Goal: Task Accomplishment & Management: Complete application form

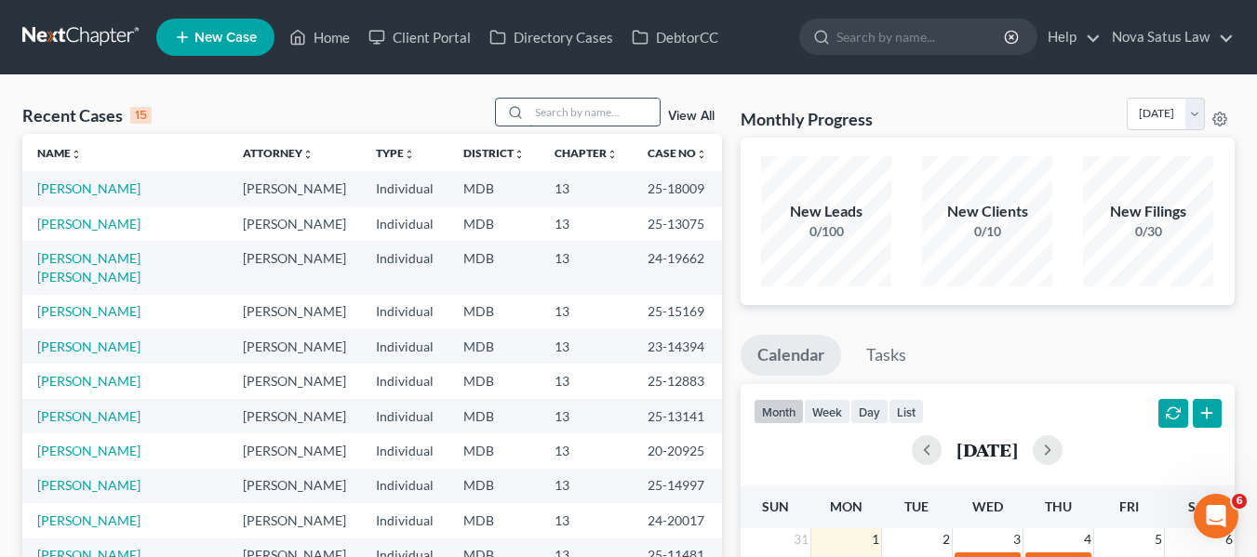
click at [533, 112] on input "search" at bounding box center [594, 112] width 130 height 27
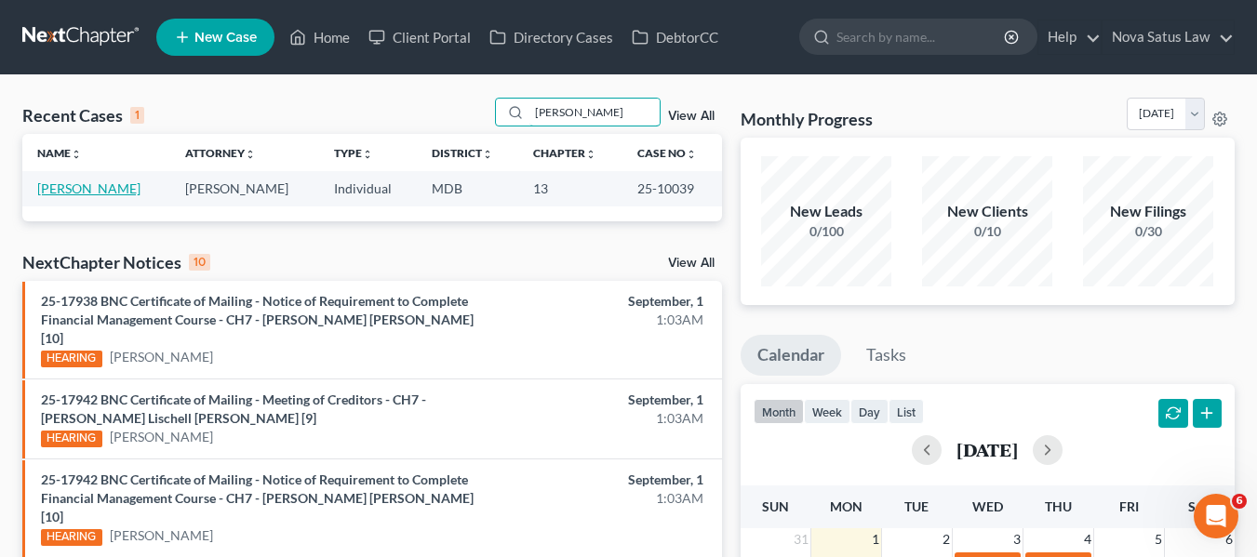
type input "[PERSON_NAME]"
click at [63, 191] on link "[PERSON_NAME]" at bounding box center [88, 188] width 103 height 16
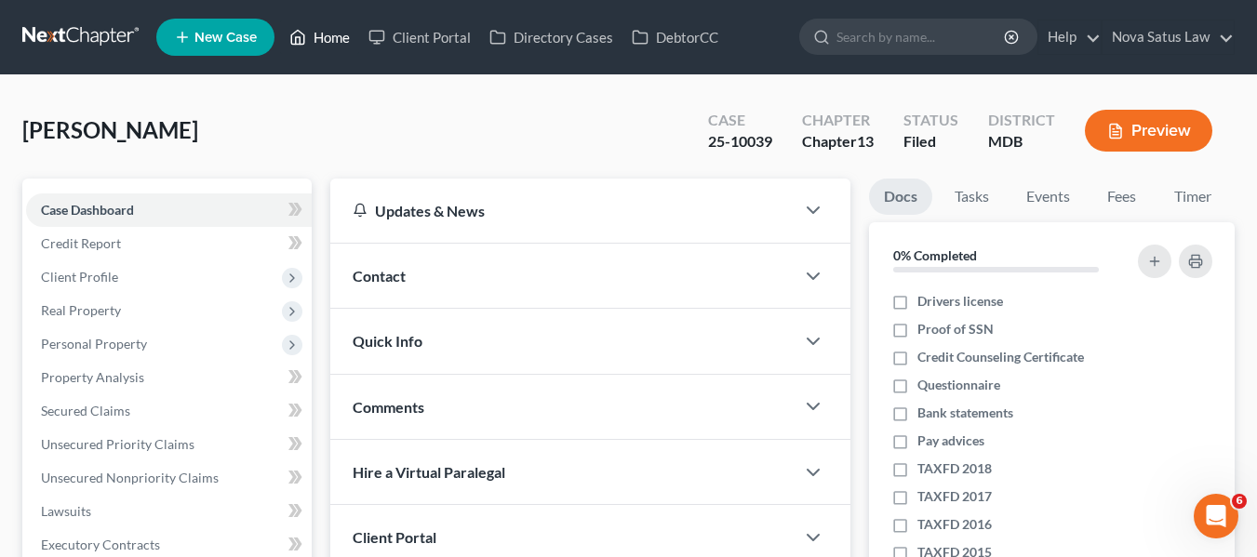
click at [326, 47] on link "Home" at bounding box center [319, 36] width 79 height 33
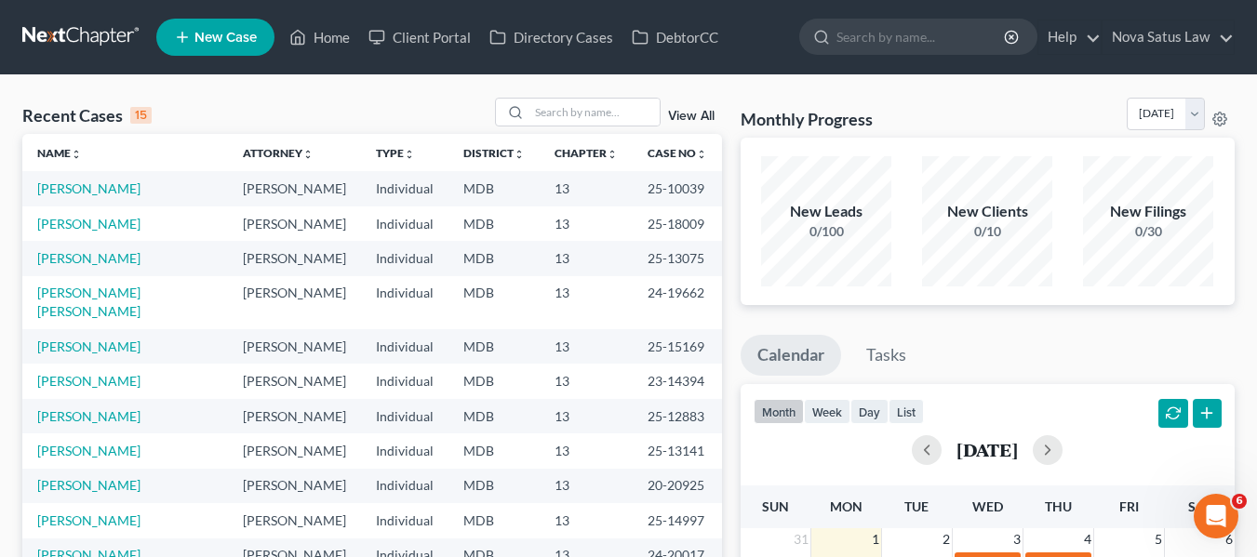
click at [689, 111] on link "View All" at bounding box center [691, 116] width 47 height 13
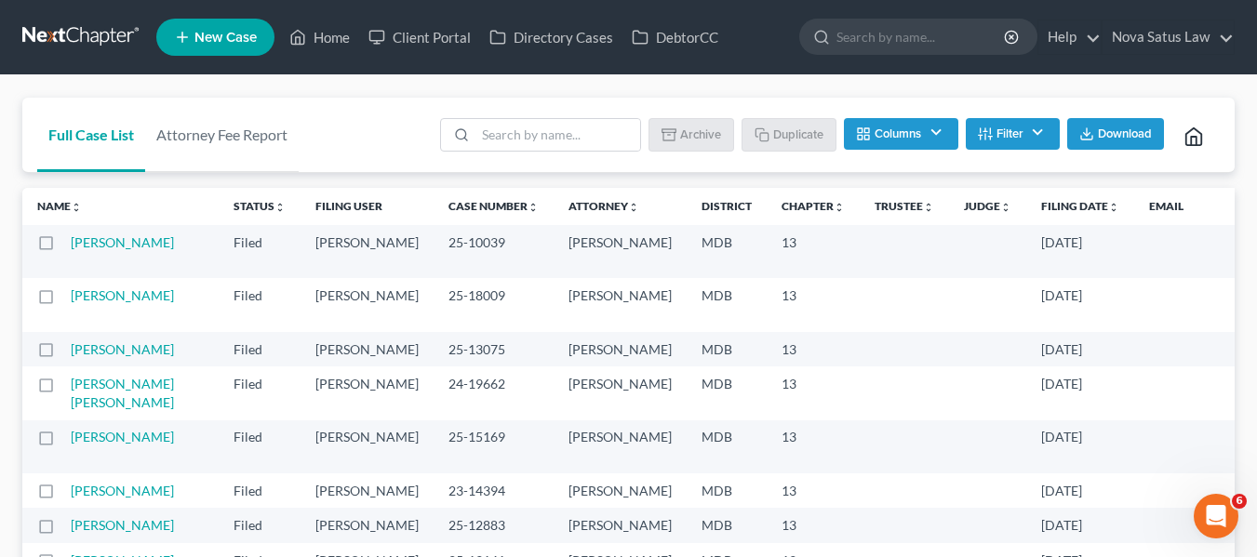
click at [63, 247] on label at bounding box center [63, 247] width 0 height 0
click at [71, 245] on input "checkbox" at bounding box center [77, 239] width 12 height 12
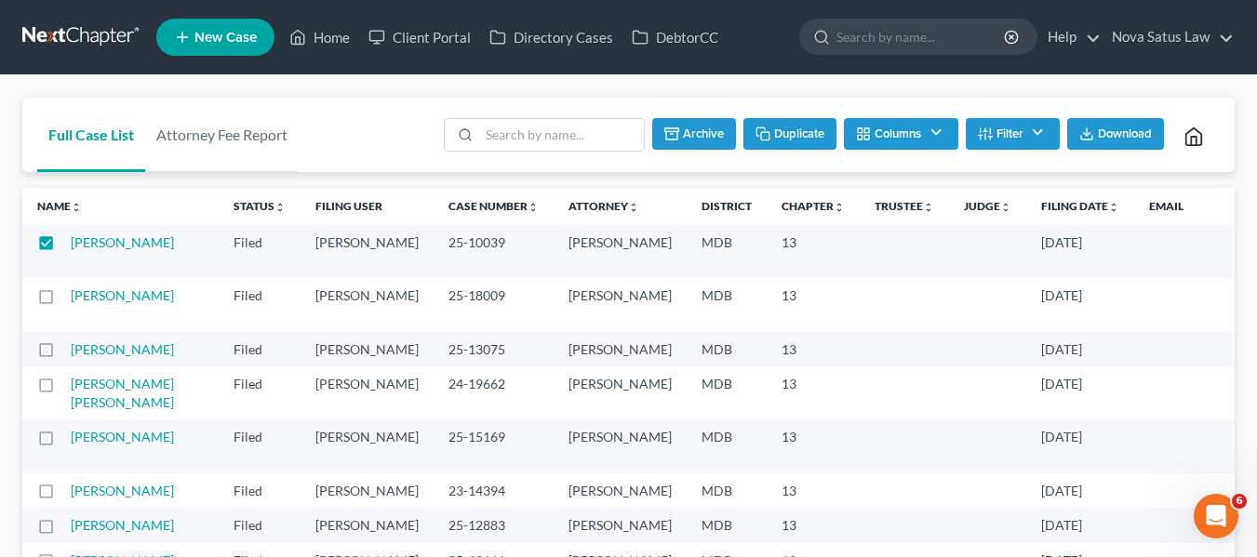
click at [767, 138] on button "Duplicate" at bounding box center [789, 134] width 93 height 32
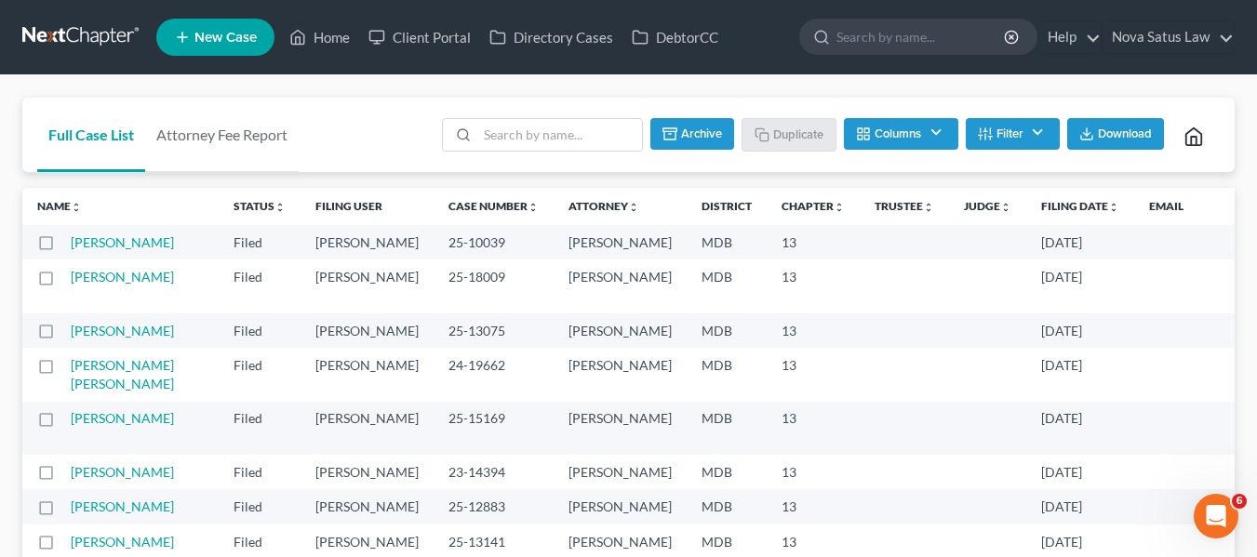
checkbox input "false"
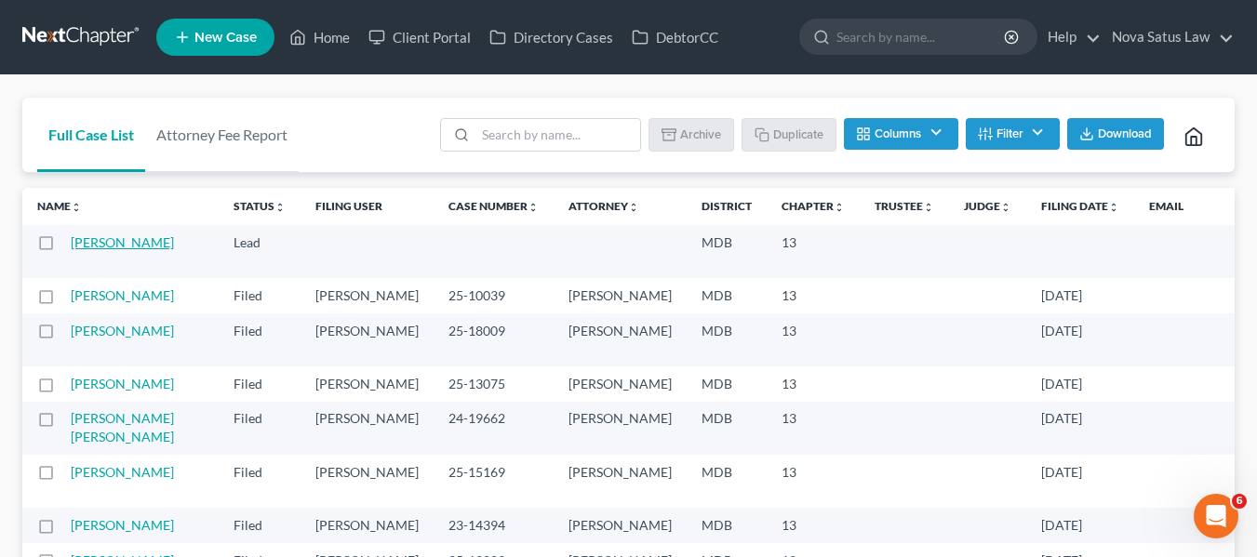
click at [86, 249] on link "[PERSON_NAME]" at bounding box center [122, 242] width 103 height 16
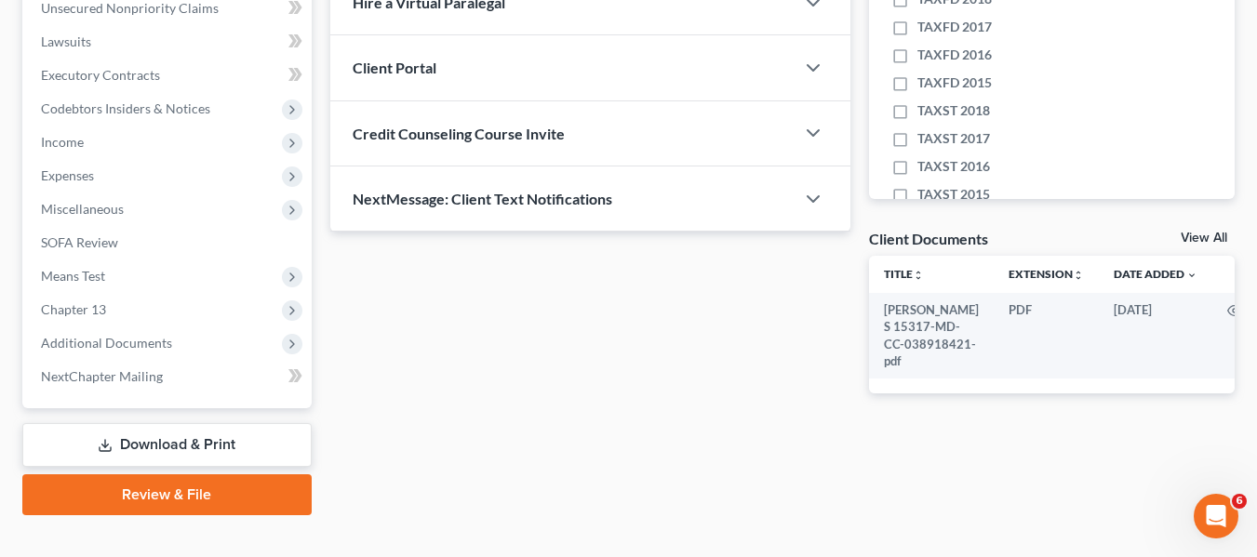
scroll to position [499, 0]
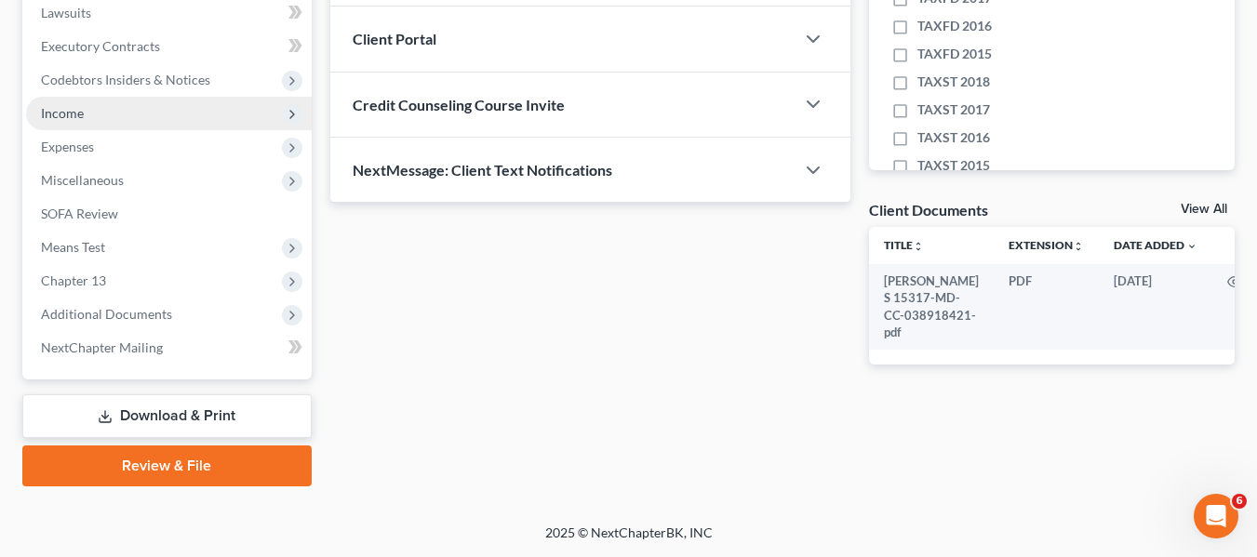
click at [78, 118] on span "Income" at bounding box center [62, 113] width 43 height 16
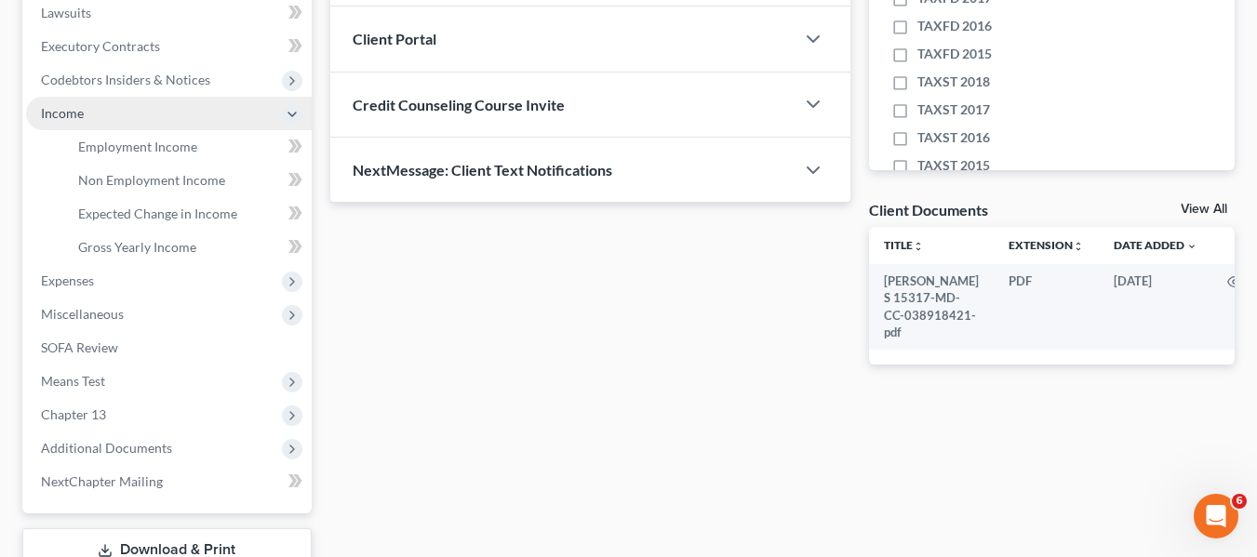
scroll to position [515, 0]
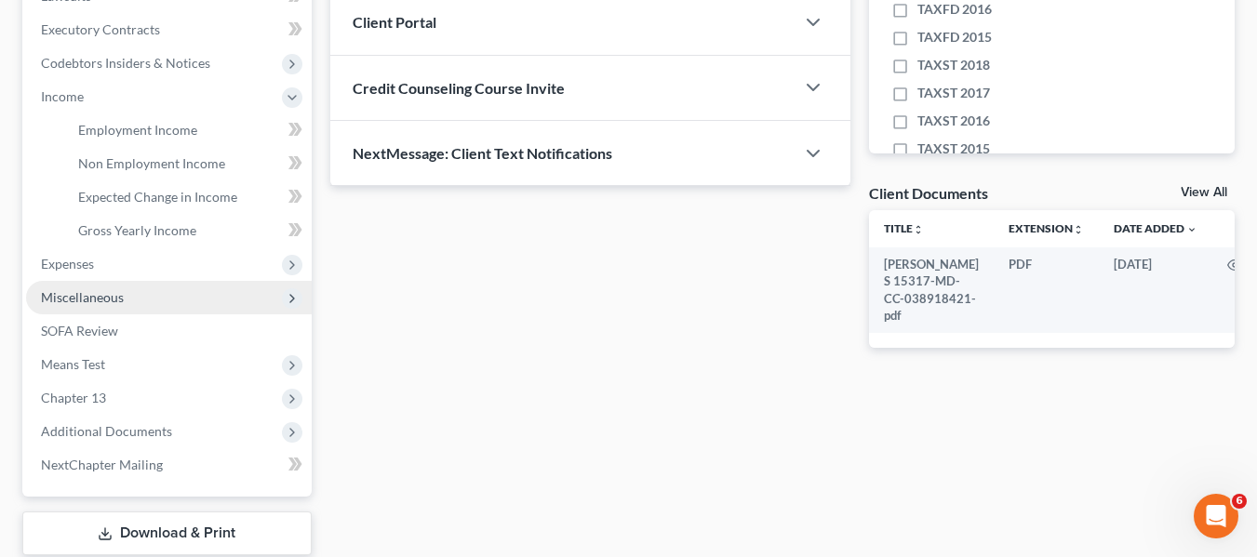
click at [93, 293] on span "Miscellaneous" at bounding box center [82, 297] width 83 height 16
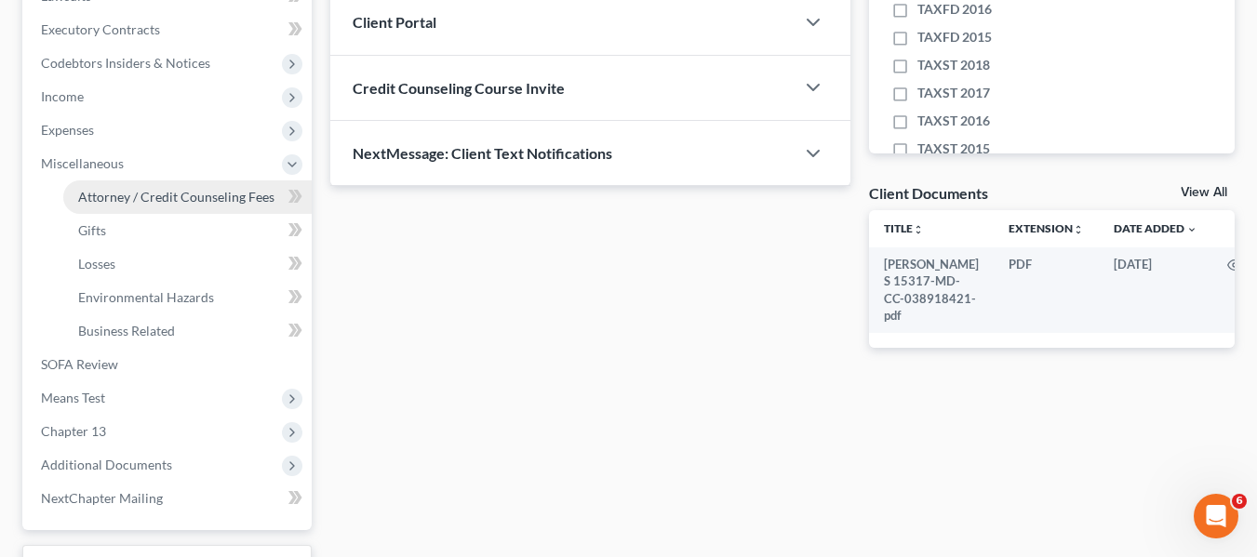
click at [127, 206] on link "Attorney / Credit Counseling Fees" at bounding box center [187, 196] width 248 height 33
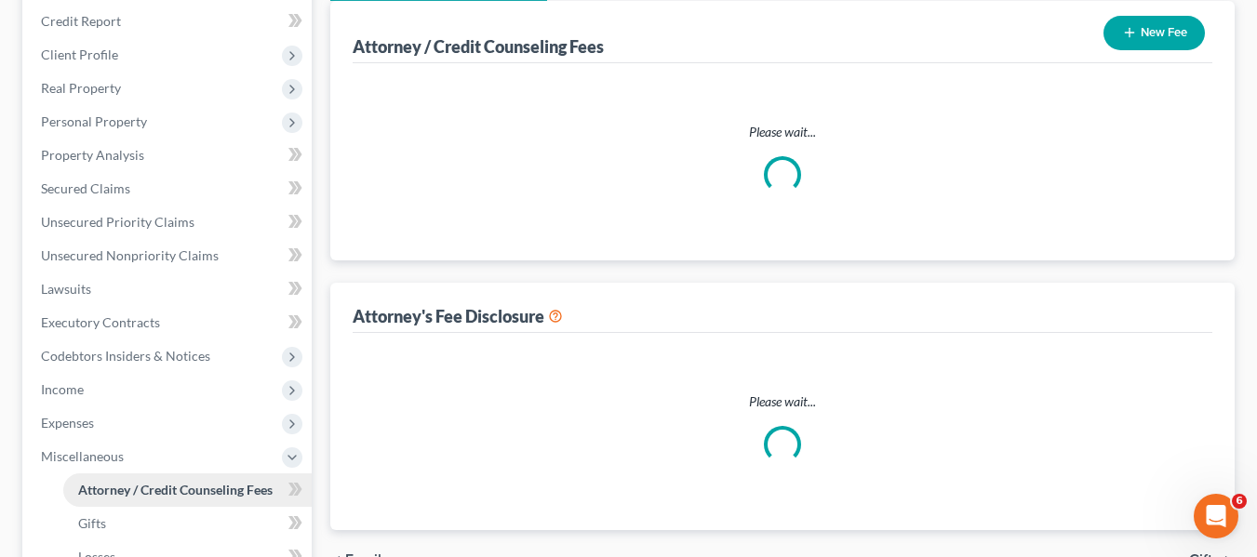
select select "2"
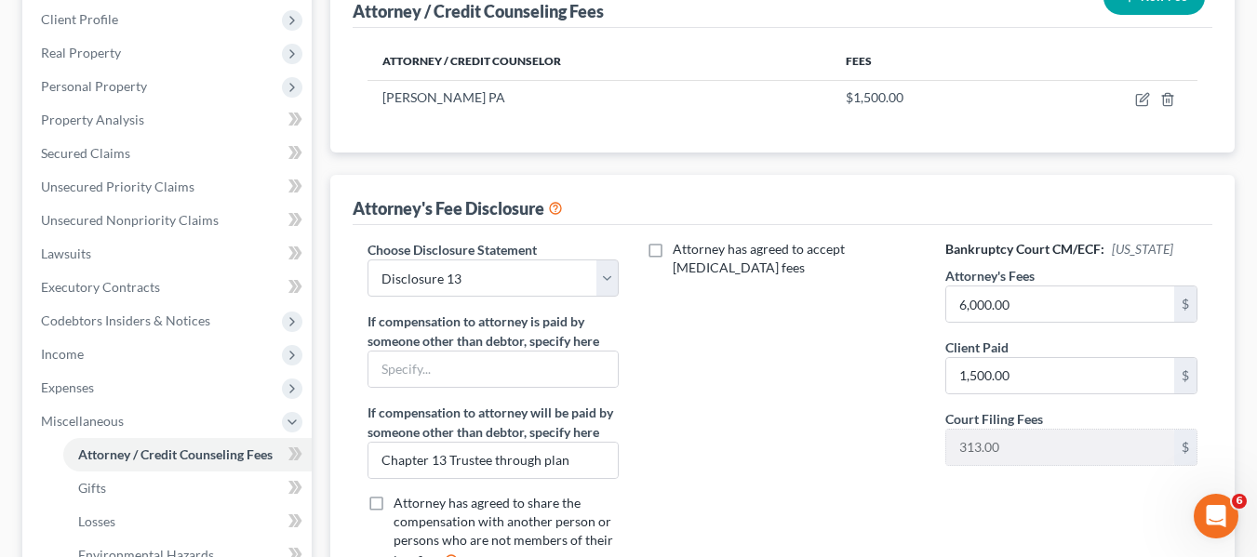
scroll to position [259, 0]
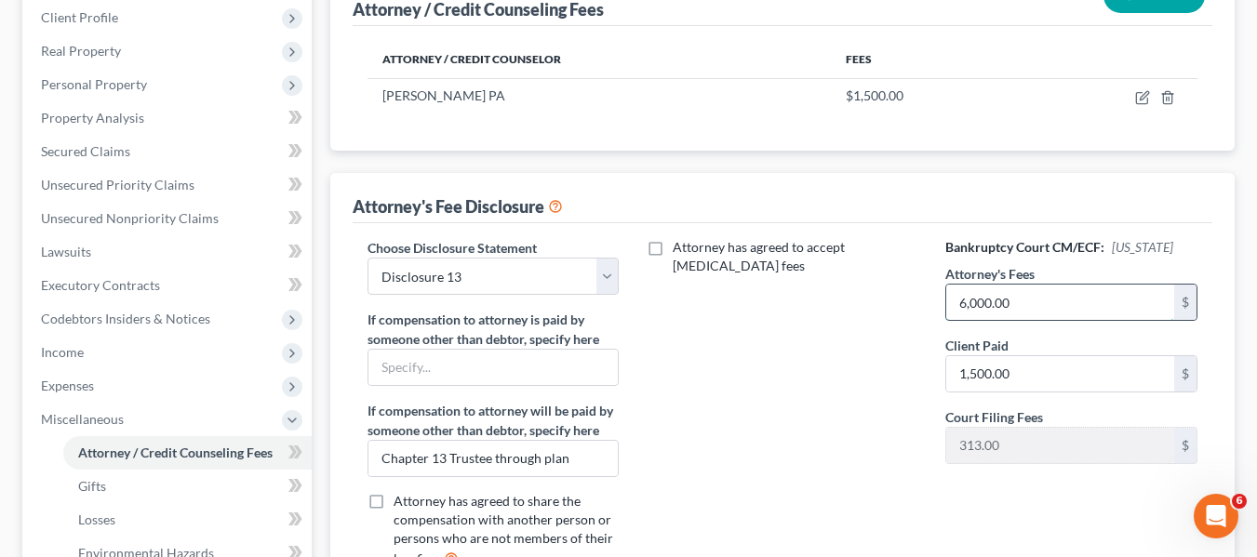
click at [1074, 309] on input "6,000.00" at bounding box center [1060, 302] width 228 height 35
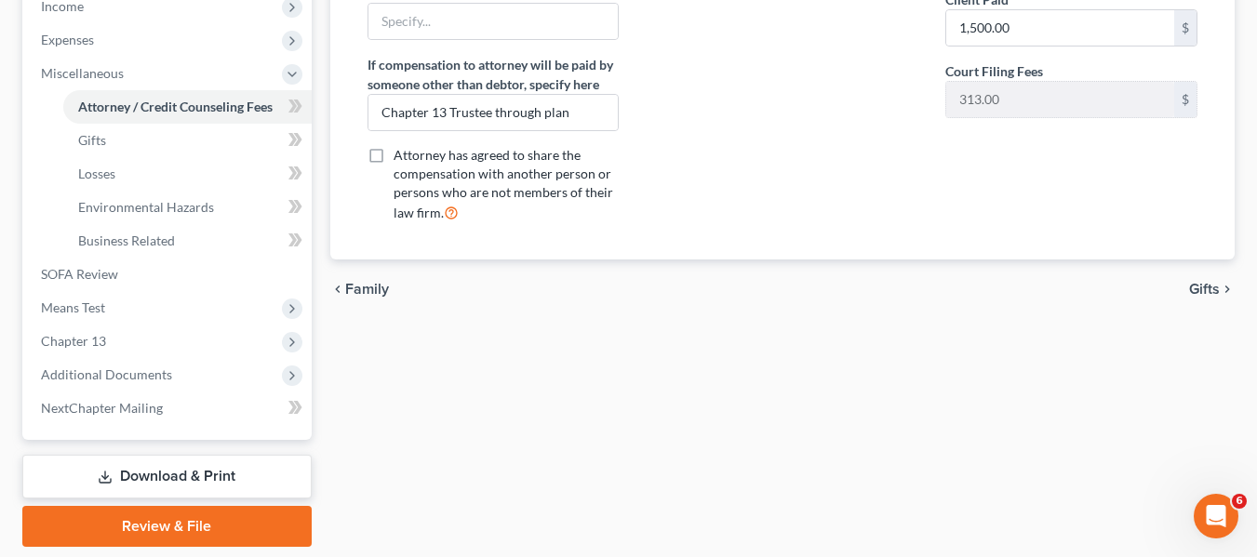
scroll to position [666, 0]
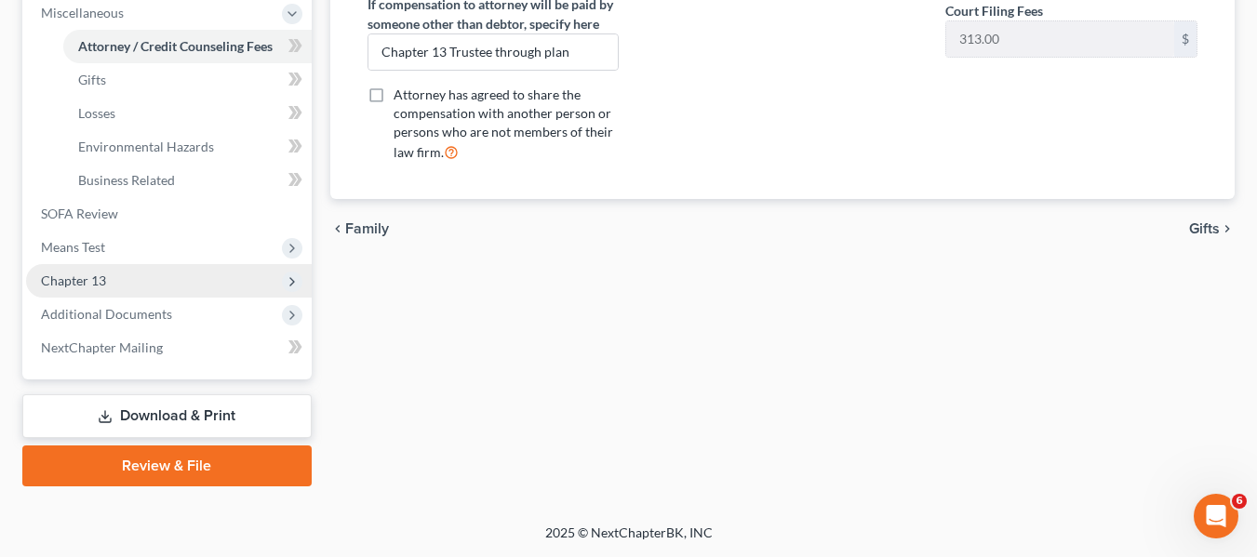
type input "6,800"
click at [88, 291] on span "Chapter 13" at bounding box center [169, 280] width 286 height 33
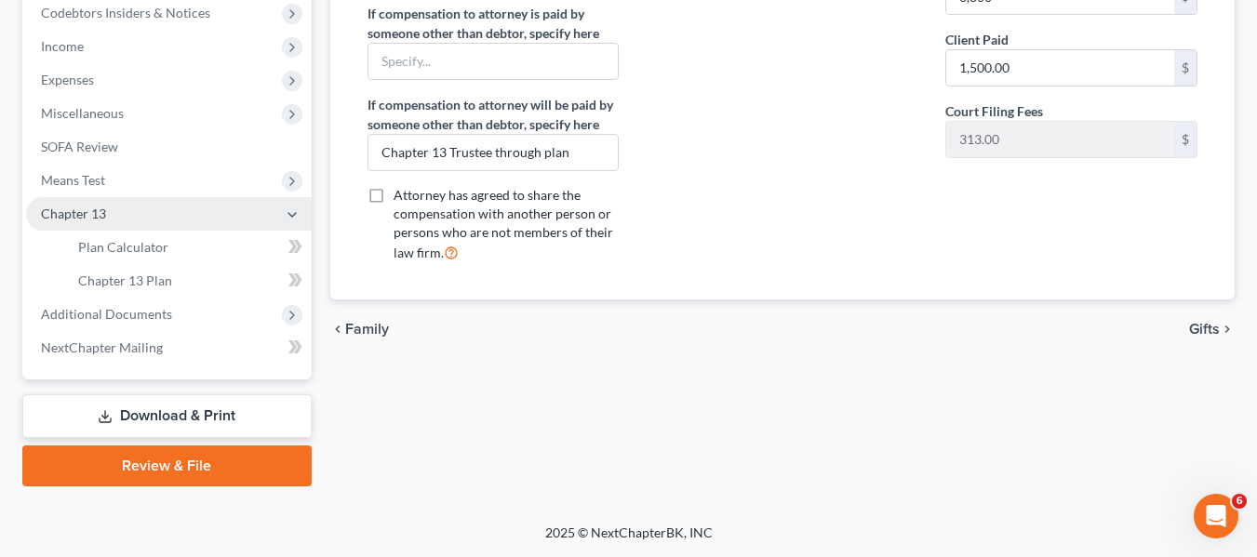
scroll to position [565, 0]
click at [88, 291] on link "Chapter 13 Plan" at bounding box center [187, 280] width 248 height 33
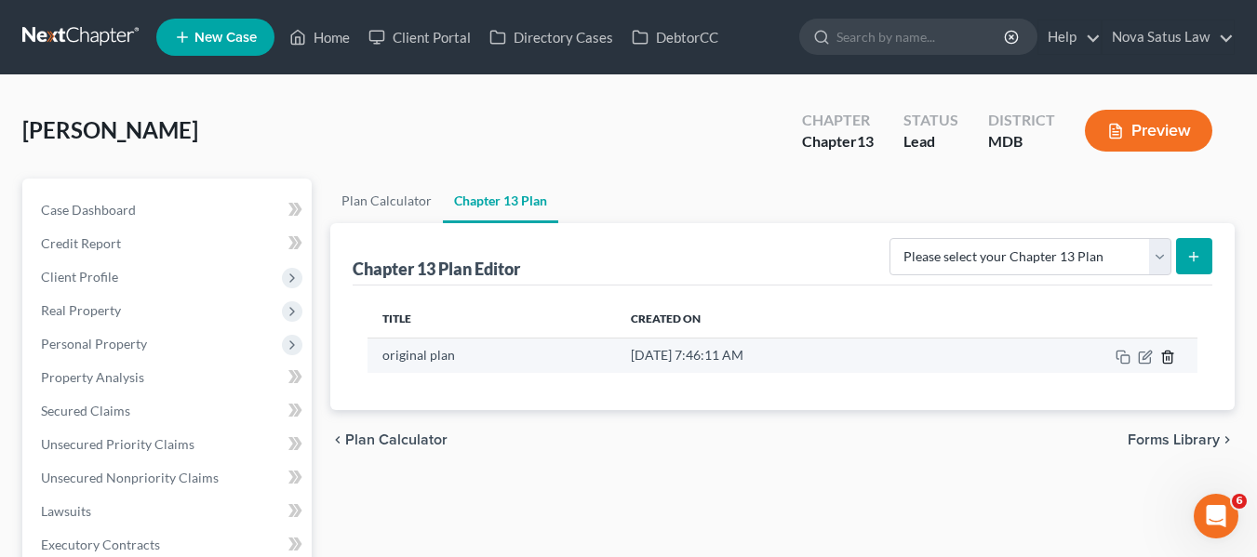
click at [1171, 355] on icon "button" at bounding box center [1167, 357] width 8 height 12
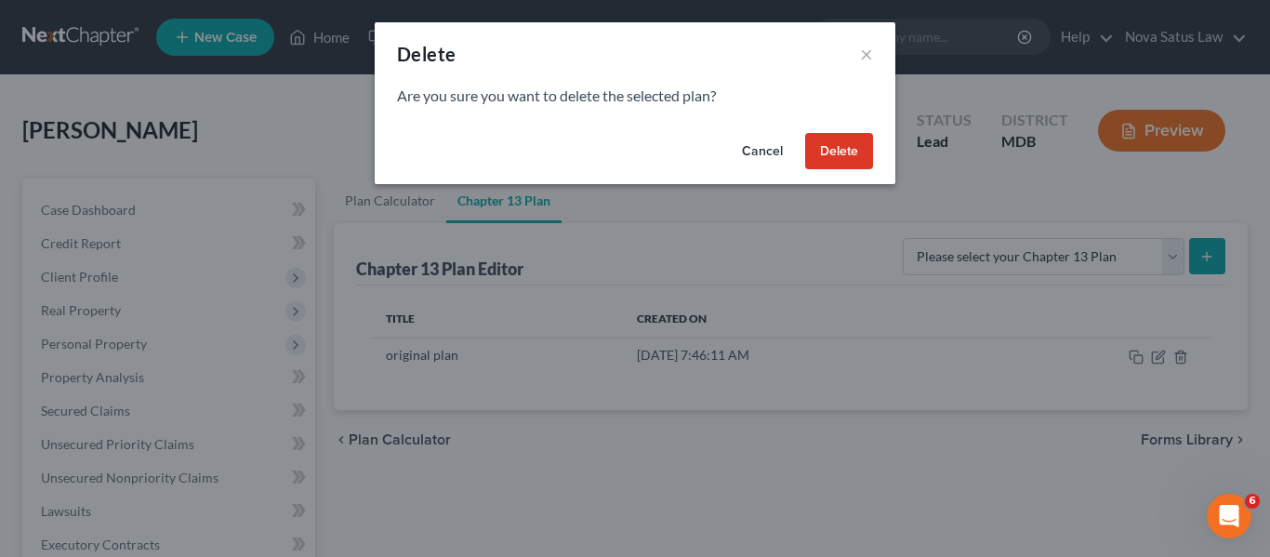
click at [828, 149] on button "Delete" at bounding box center [839, 151] width 68 height 37
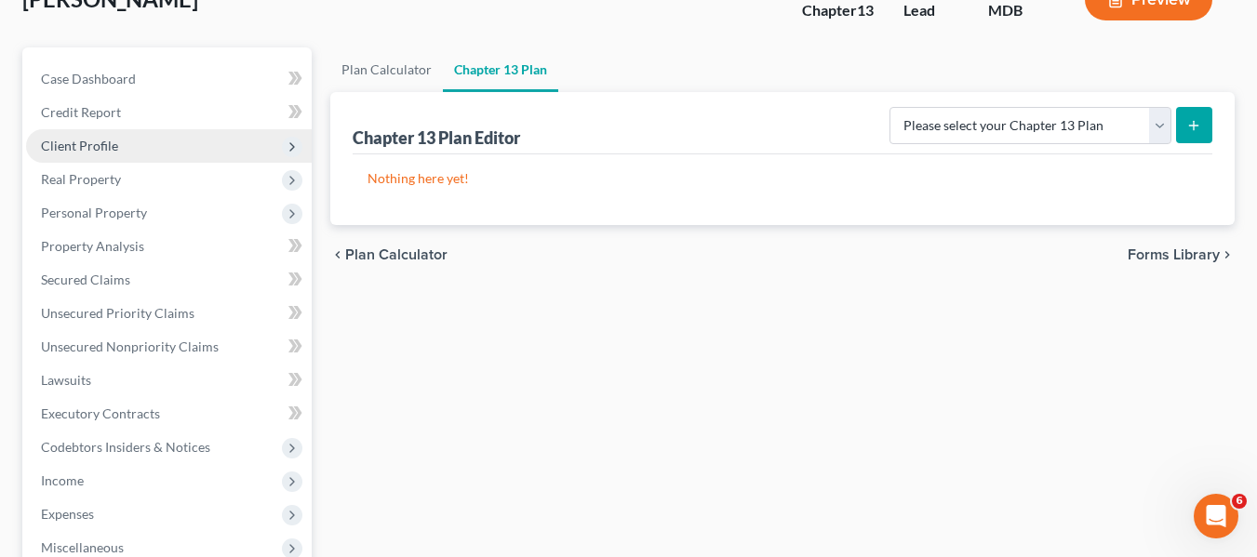
scroll to position [135, 0]
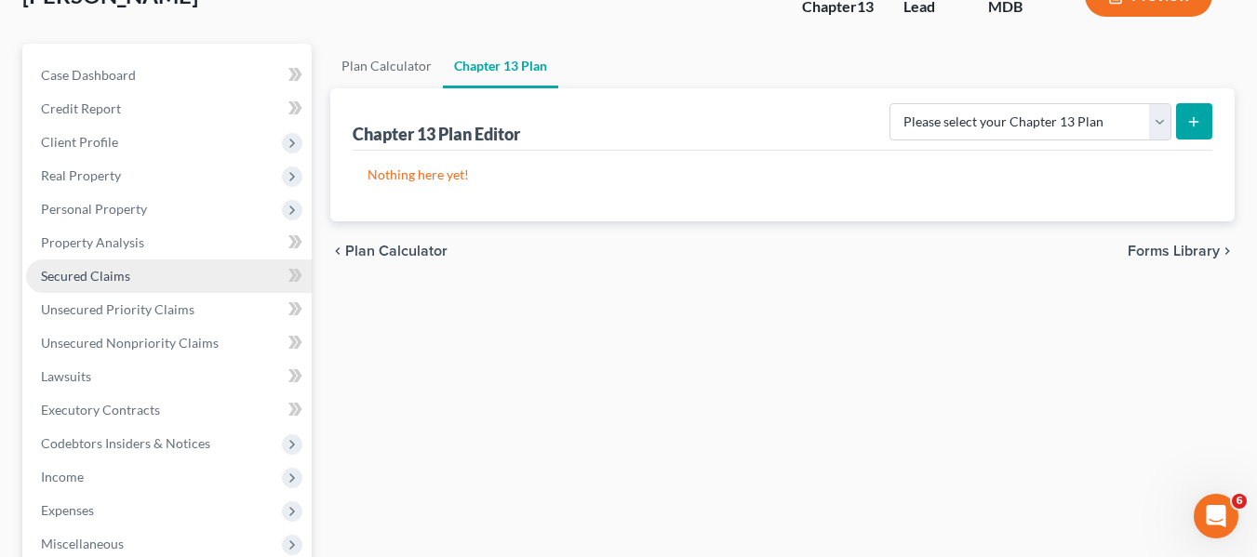
click at [114, 282] on span "Secured Claims" at bounding box center [85, 276] width 89 height 16
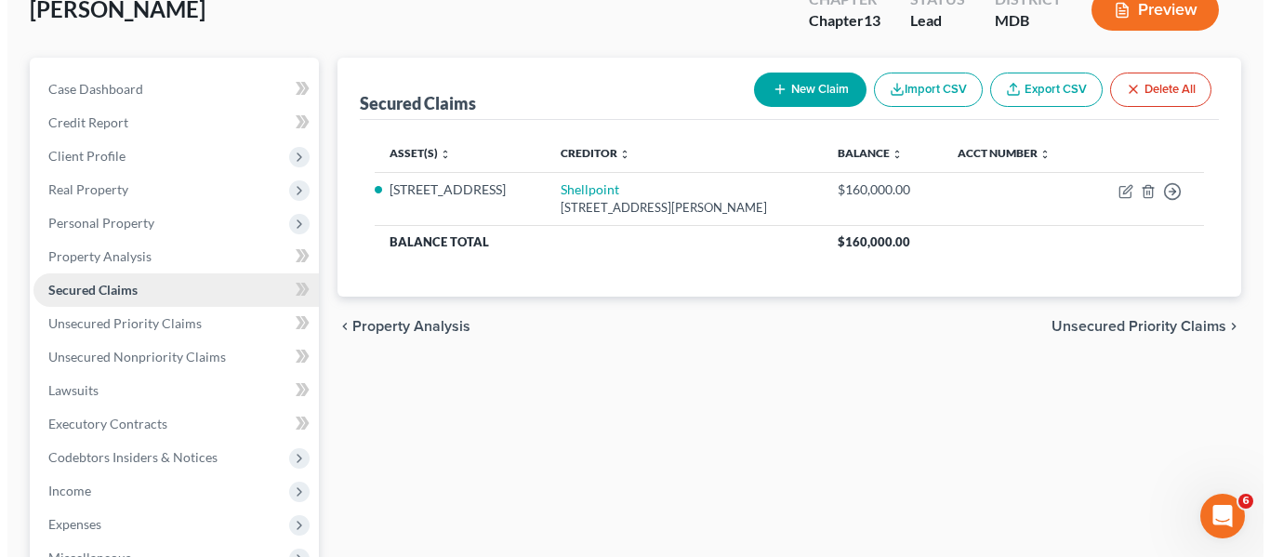
scroll to position [122, 0]
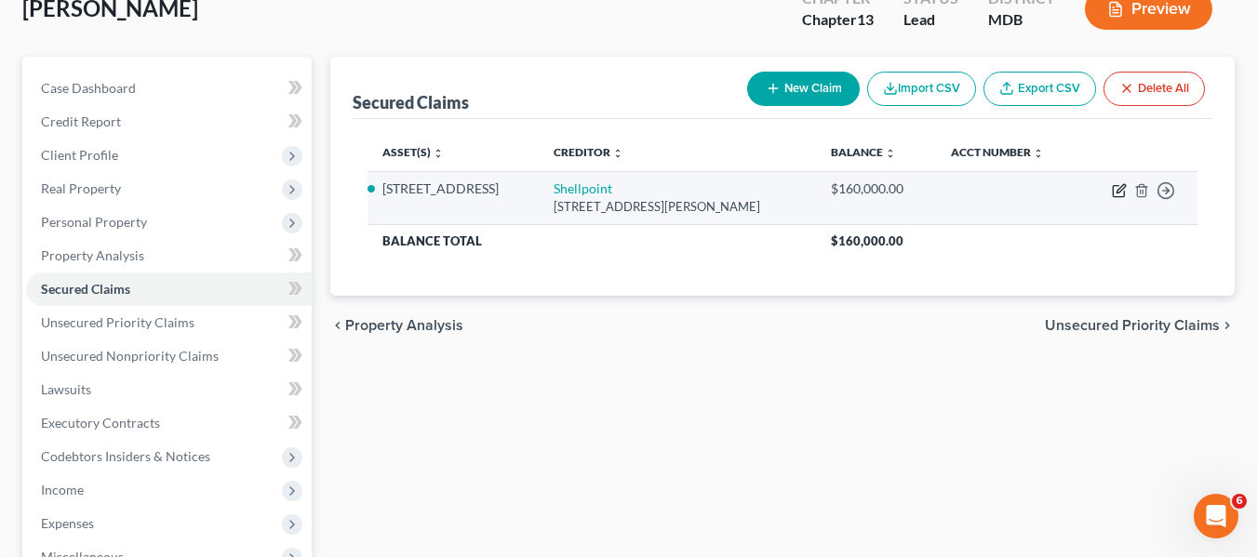
click at [1119, 191] on icon "button" at bounding box center [1118, 190] width 15 height 15
select select "42"
select select "0"
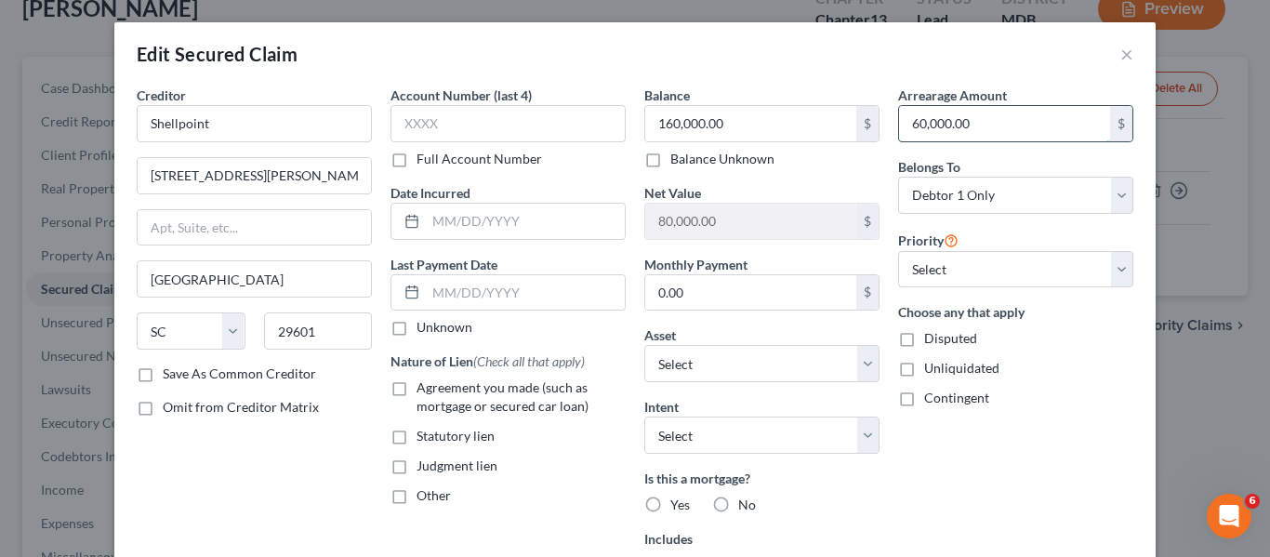
click at [1035, 134] on input "60,000.00" at bounding box center [1004, 123] width 211 height 35
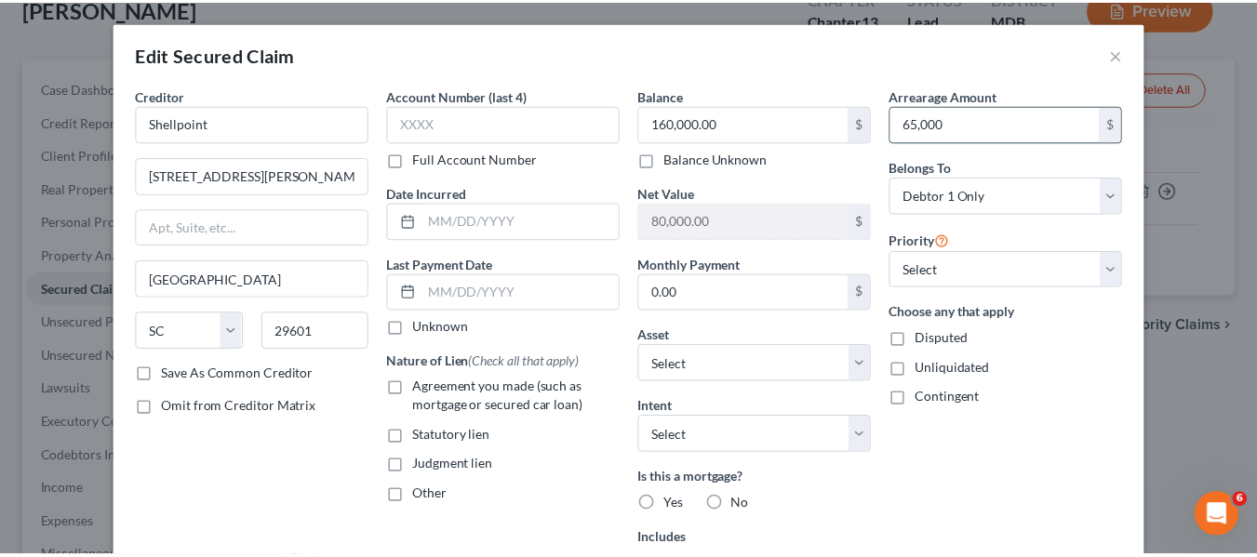
scroll to position [287, 0]
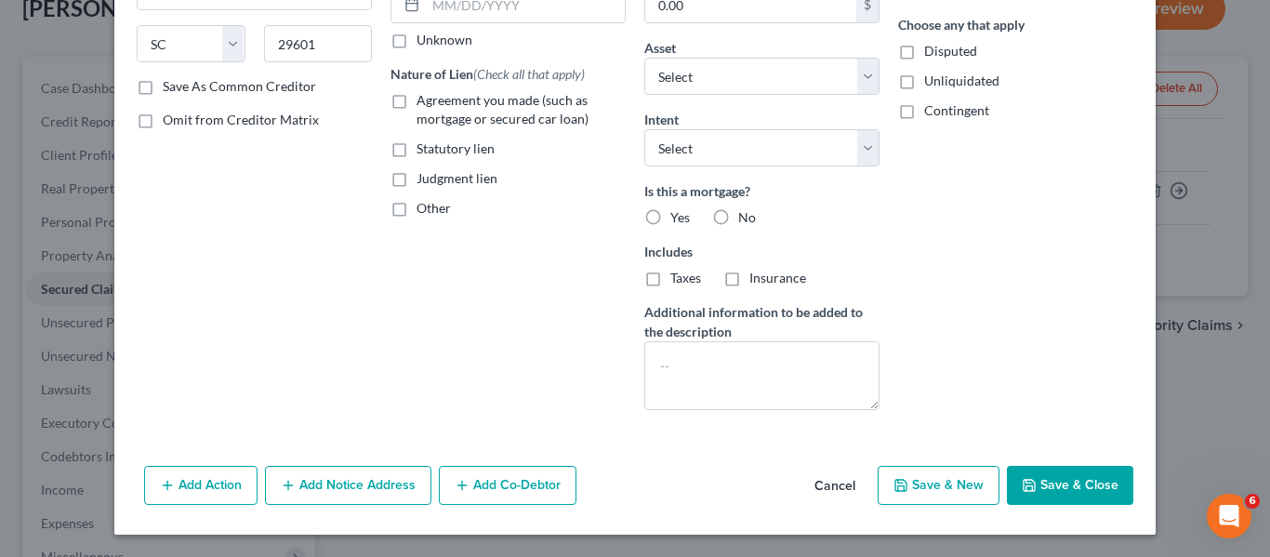
type input "65,000"
click at [1030, 475] on button "Save & Close" at bounding box center [1070, 485] width 126 height 39
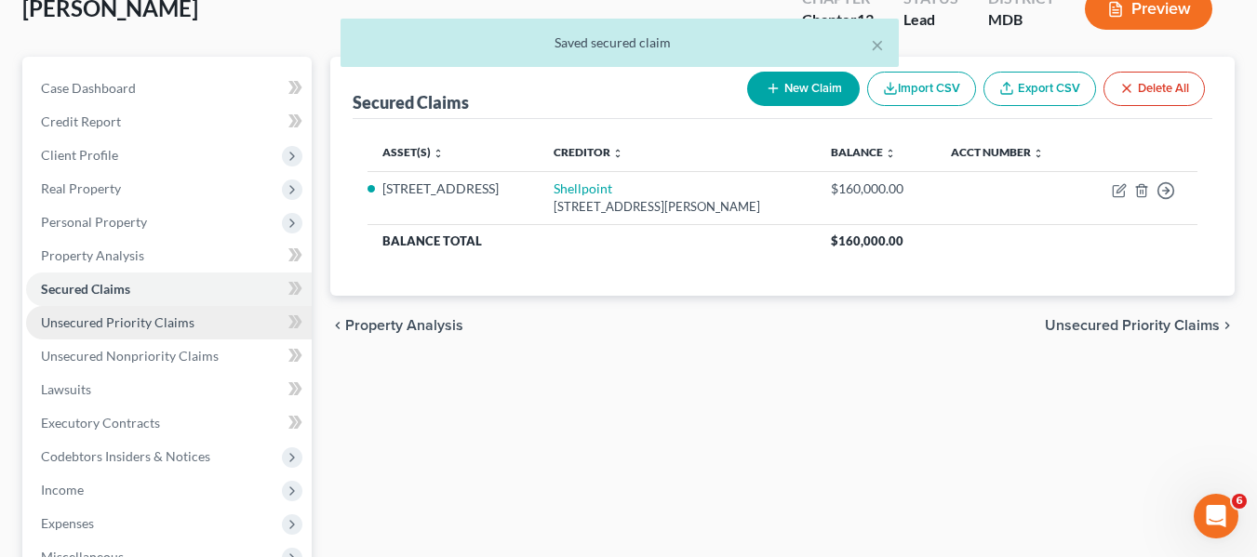
click at [158, 334] on link "Unsecured Priority Claims" at bounding box center [169, 322] width 286 height 33
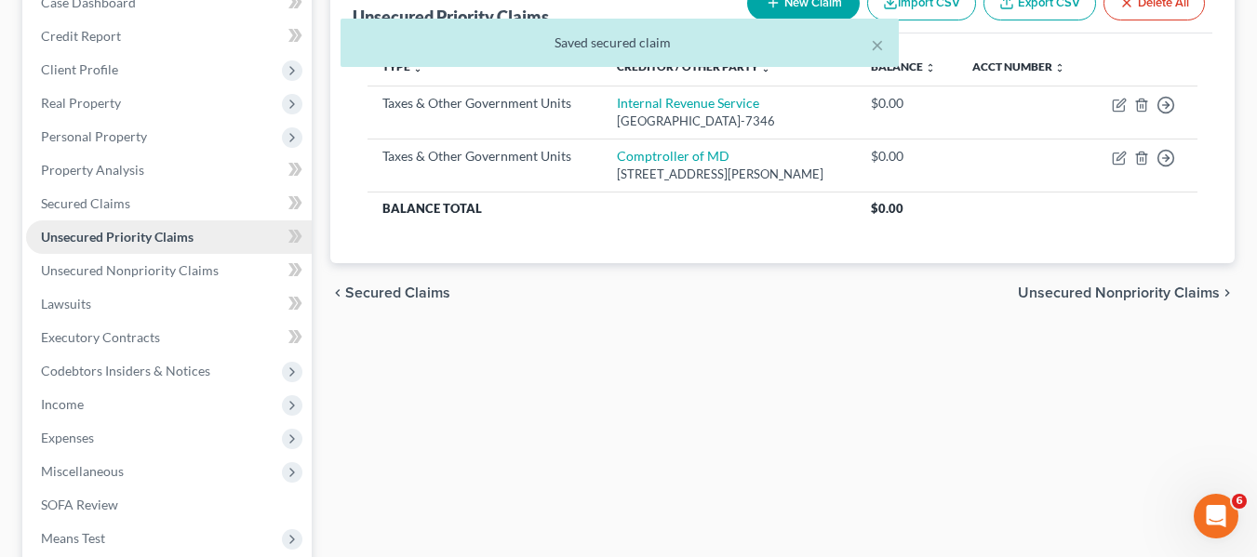
scroll to position [208, 0]
click at [133, 266] on span "Unsecured Nonpriority Claims" at bounding box center [130, 269] width 178 height 16
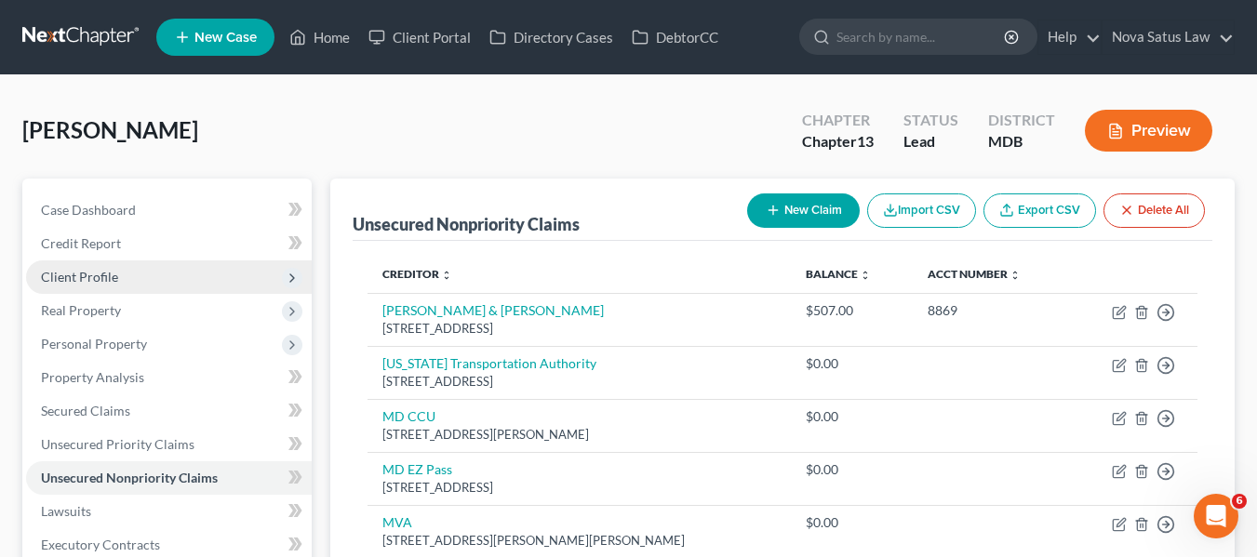
click at [65, 276] on span "Client Profile" at bounding box center [79, 277] width 77 height 16
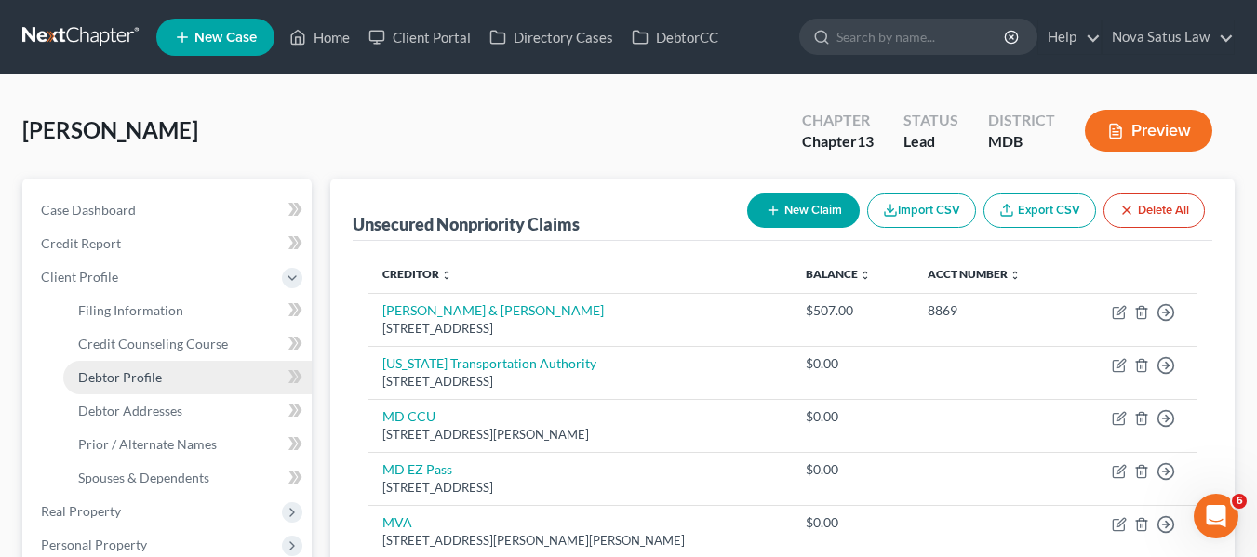
click at [120, 385] on link "Debtor Profile" at bounding box center [187, 377] width 248 height 33
select select "1"
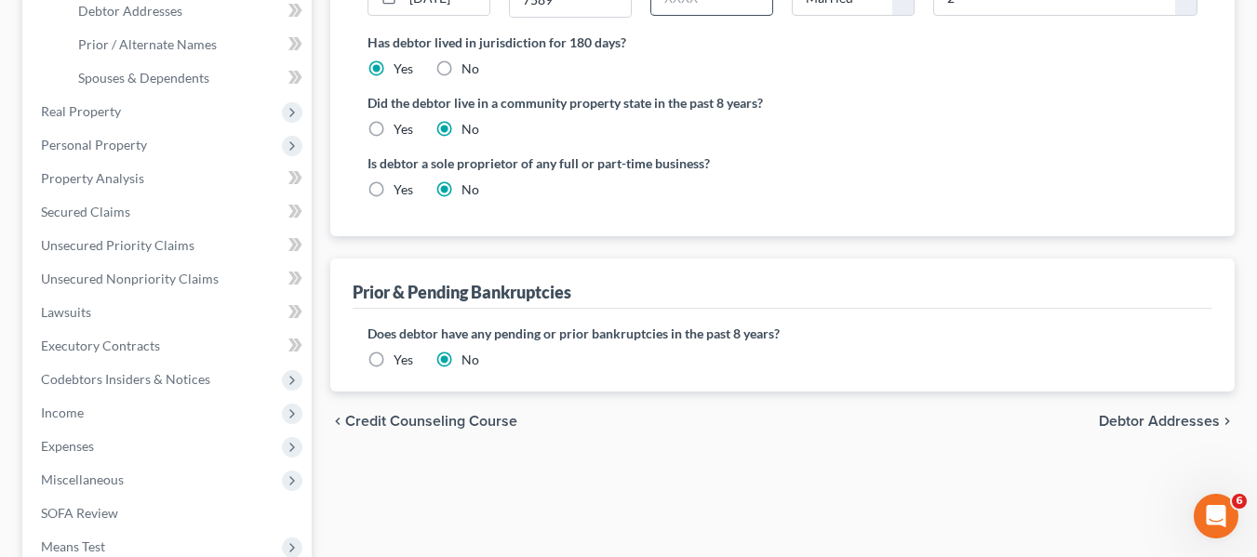
scroll to position [407, 0]
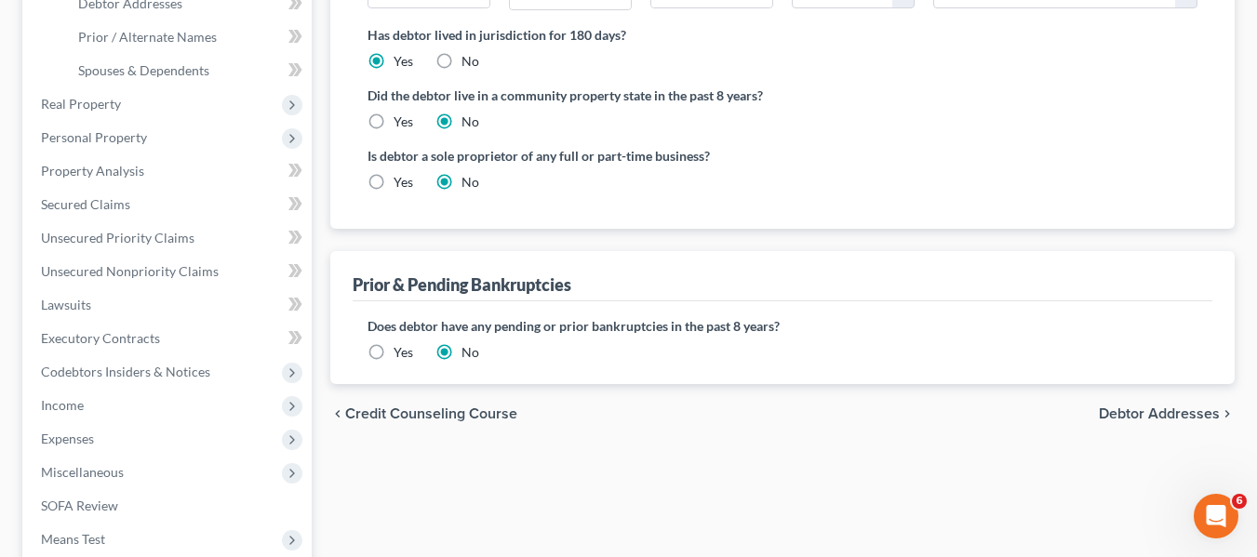
click at [393, 354] on label "Yes" at bounding box center [403, 352] width 20 height 19
click at [401, 354] on input "Yes" at bounding box center [407, 349] width 12 height 12
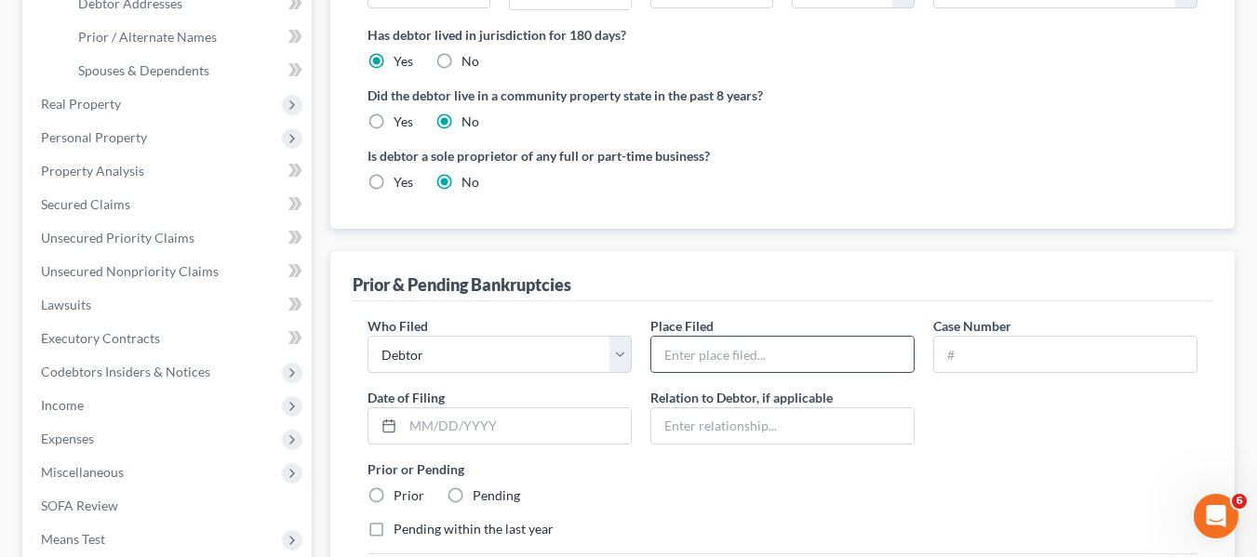
click at [711, 358] on input "text" at bounding box center [782, 354] width 262 height 35
type input "MD"
click at [951, 340] on input "text" at bounding box center [1065, 354] width 262 height 35
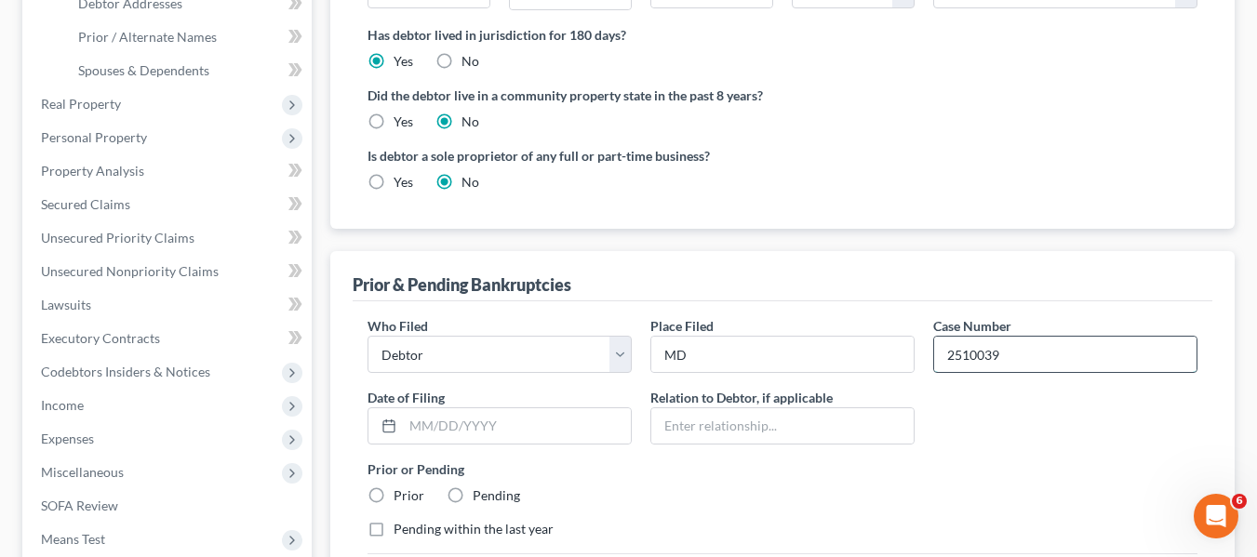
type input "2510039"
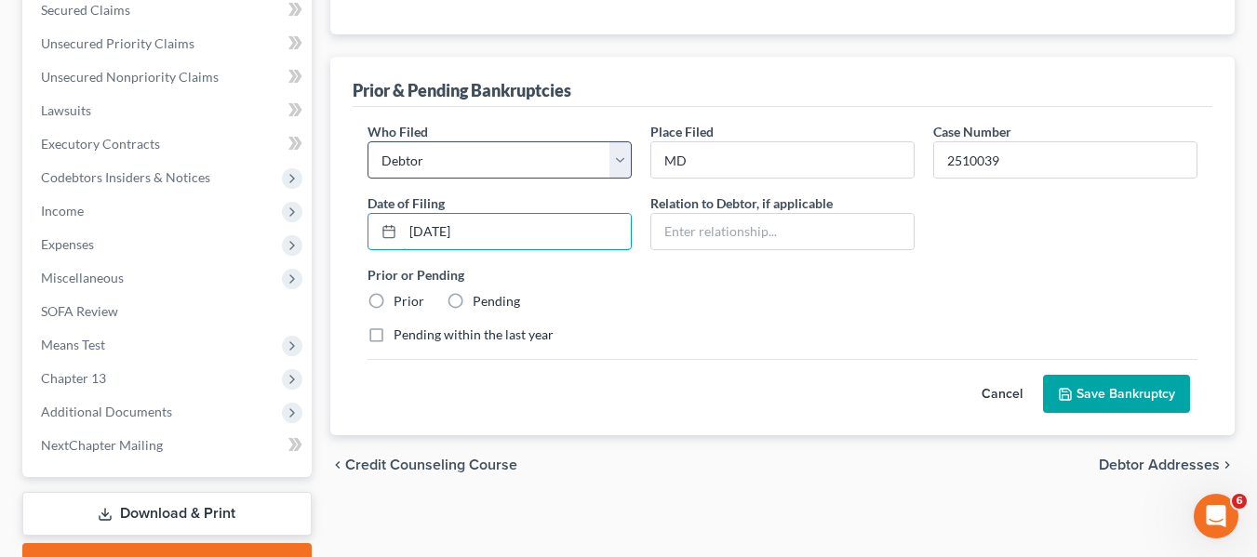
scroll to position [612, 0]
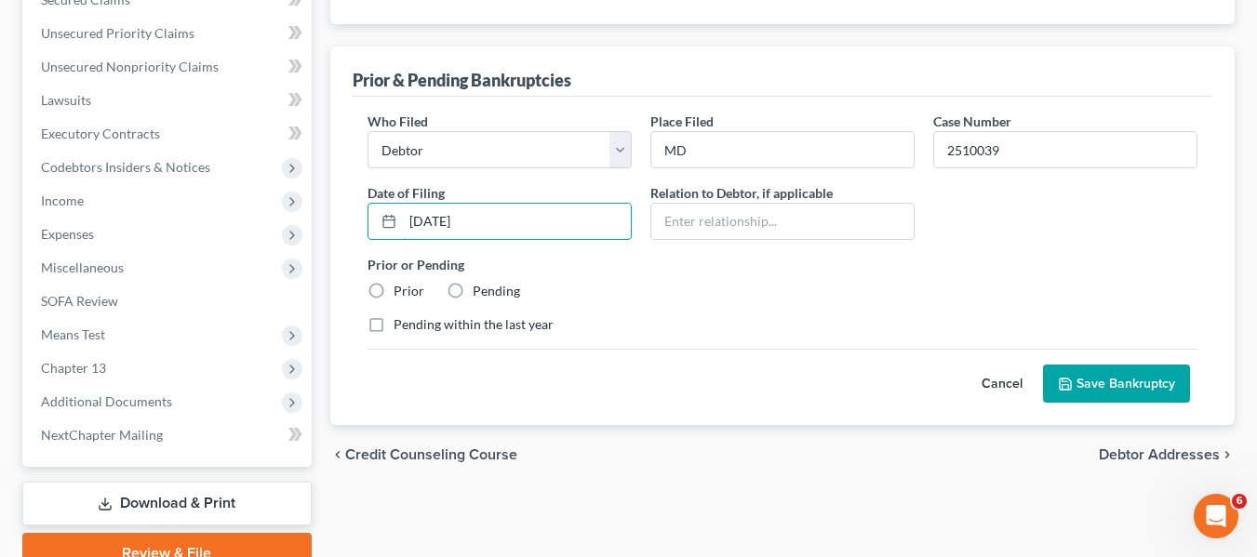
type input "[DATE]"
click at [393, 291] on label "Prior" at bounding box center [408, 291] width 31 height 19
click at [401, 291] on input "Prior" at bounding box center [407, 288] width 12 height 12
radio input "true"
click at [1076, 375] on button "Save Bankruptcy" at bounding box center [1116, 384] width 147 height 39
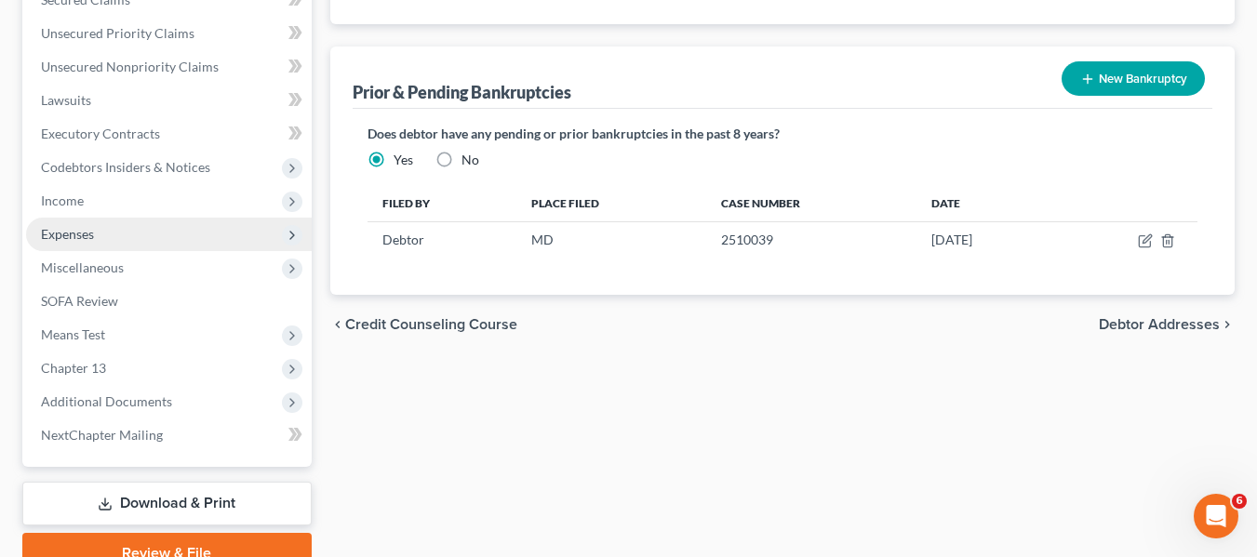
scroll to position [498, 0]
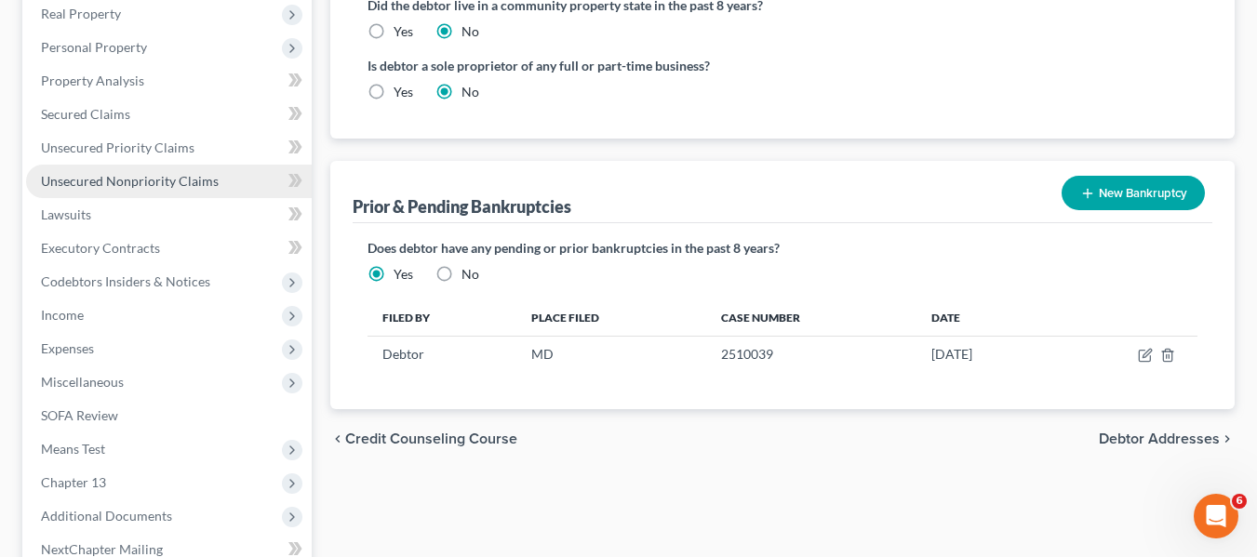
click at [173, 186] on span "Unsecured Nonpriority Claims" at bounding box center [130, 181] width 178 height 16
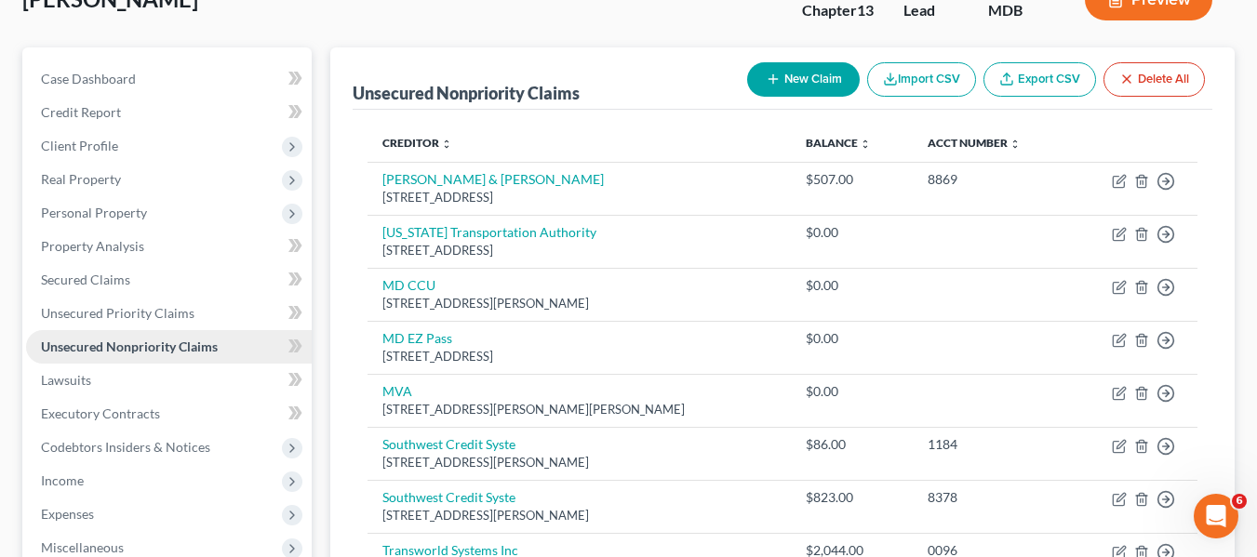
scroll to position [360, 0]
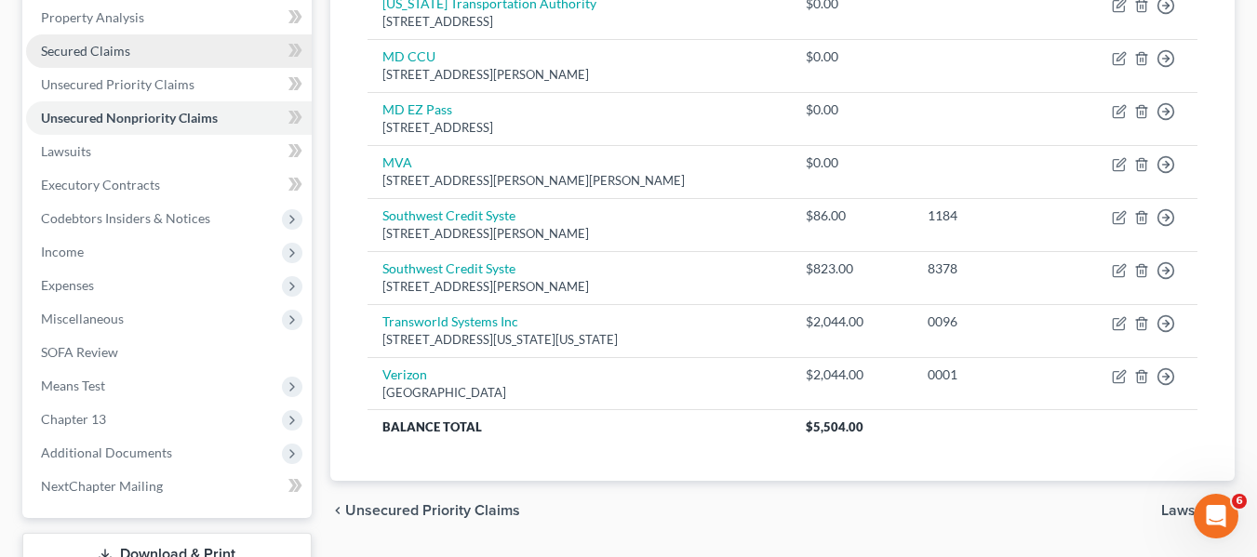
click at [75, 52] on span "Secured Claims" at bounding box center [85, 51] width 89 height 16
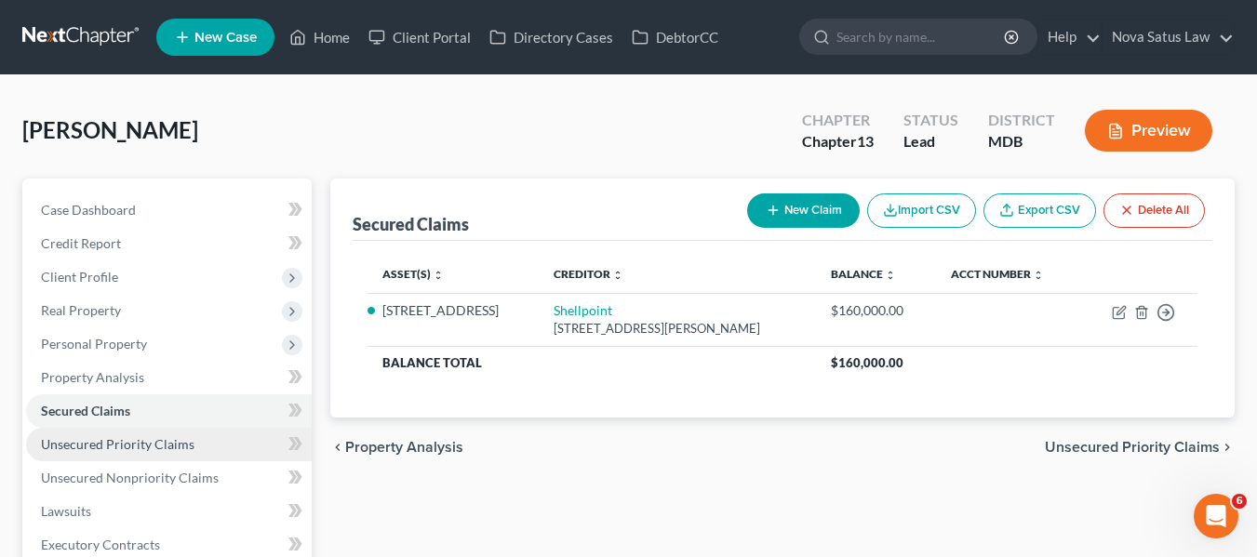
click at [128, 438] on span "Unsecured Priority Claims" at bounding box center [117, 444] width 153 height 16
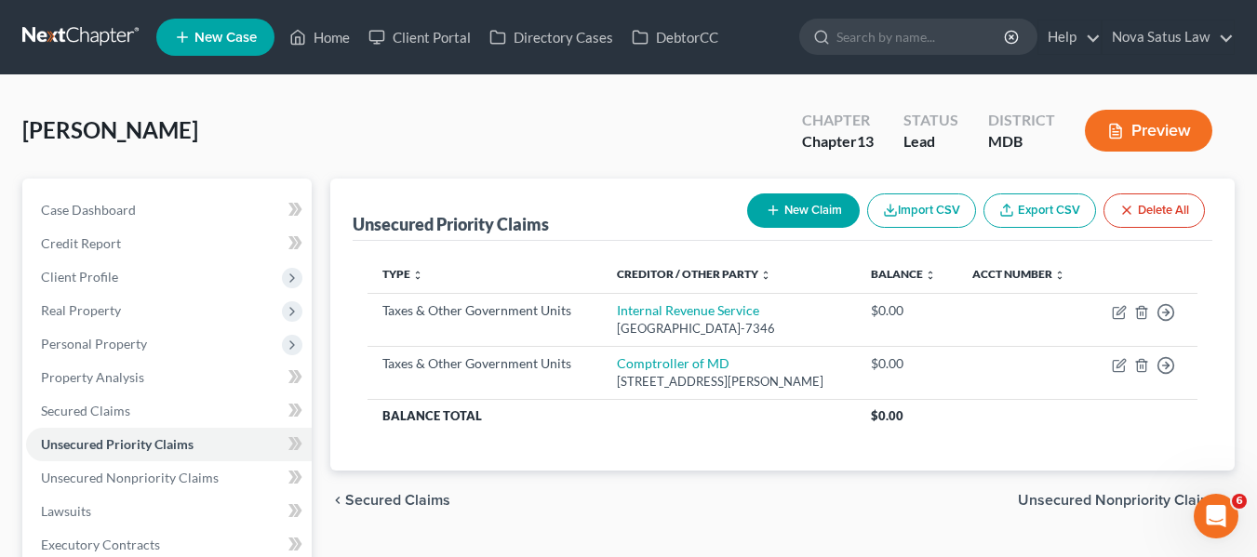
click at [801, 213] on button "New Claim" at bounding box center [803, 210] width 113 height 34
select select "0"
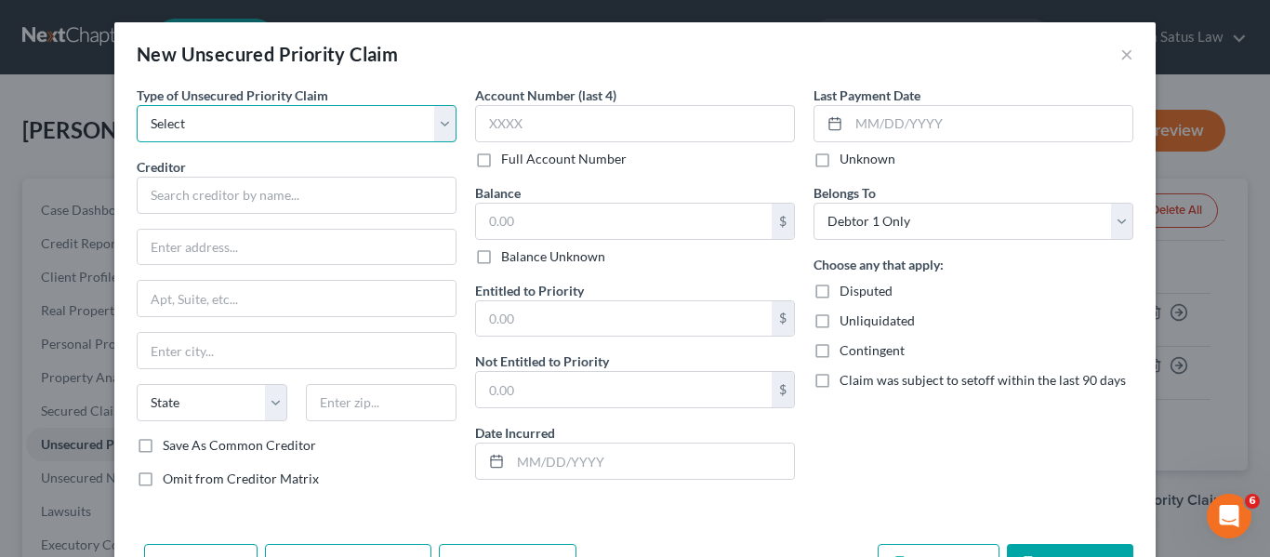
click at [326, 122] on select "Select Taxes & Other Government Units Domestic Support Obligations Extensions o…" at bounding box center [297, 123] width 320 height 37
select select "1"
click at [137, 105] on select "Select Taxes & Other Government Units Domestic Support Obligations Extensions o…" at bounding box center [297, 123] width 320 height 37
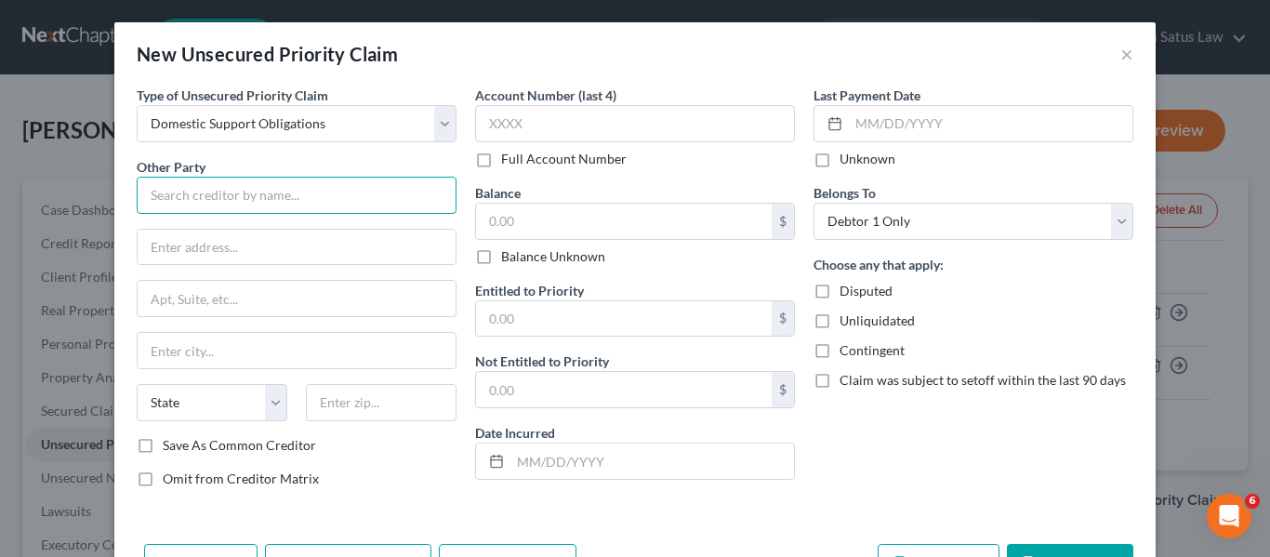
click at [227, 191] on input "text" at bounding box center [297, 195] width 320 height 37
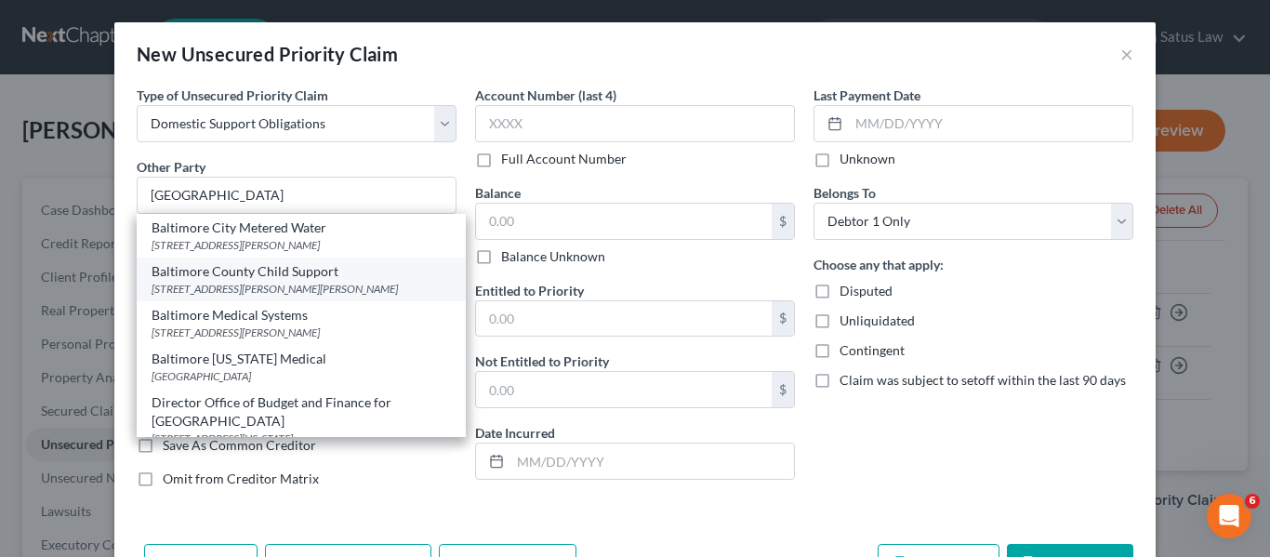
click at [245, 282] on div "[STREET_ADDRESS][PERSON_NAME][PERSON_NAME]" at bounding box center [301, 289] width 299 height 16
type input "Baltimore County Child Support"
type input "[STREET_ADDRESS][PERSON_NAME]"
type input "[PERSON_NAME][GEOGRAPHIC_DATA]"
select select "21"
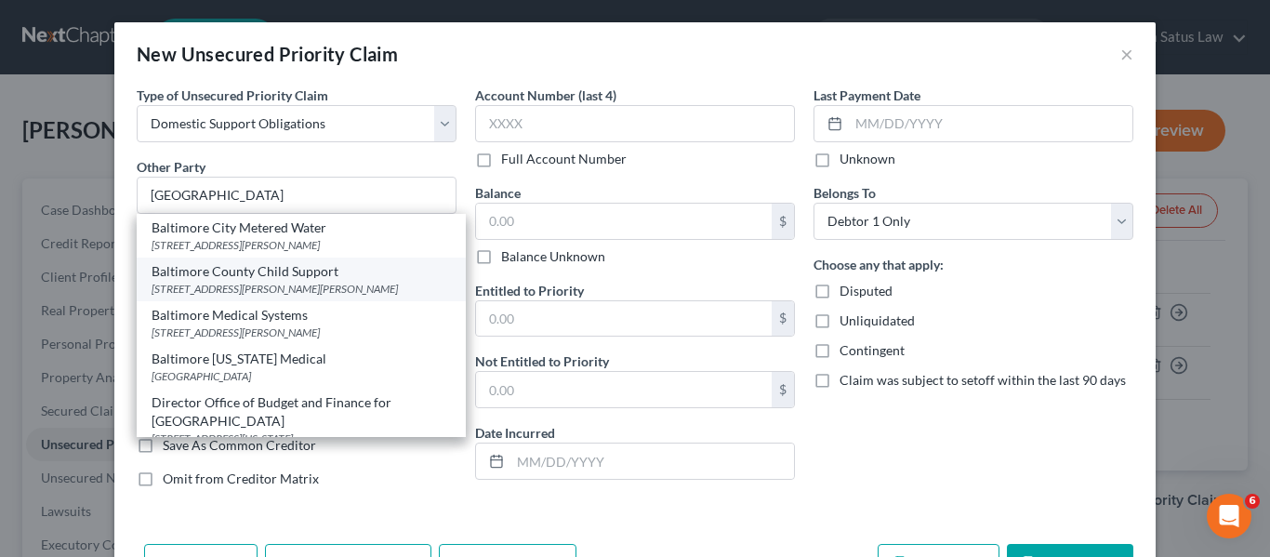
type input "21031"
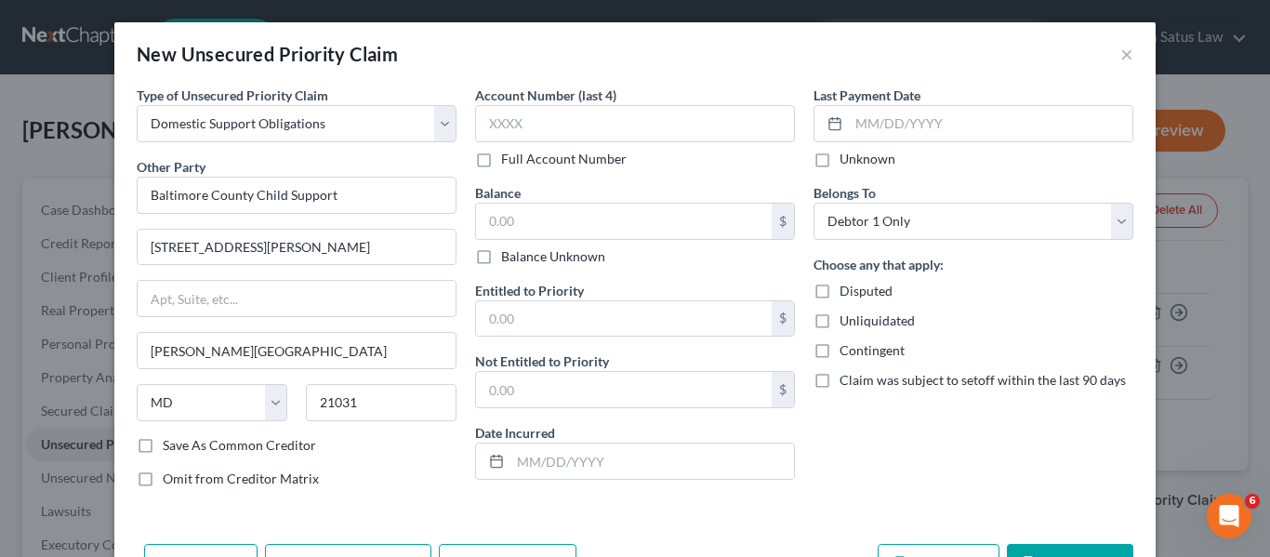
click at [967, 375] on span "Claim was subject to setoff within the last 90 days" at bounding box center [983, 380] width 286 height 16
click at [859, 375] on input "Claim was subject to setoff within the last 90 days" at bounding box center [853, 377] width 12 height 12
checkbox input "true"
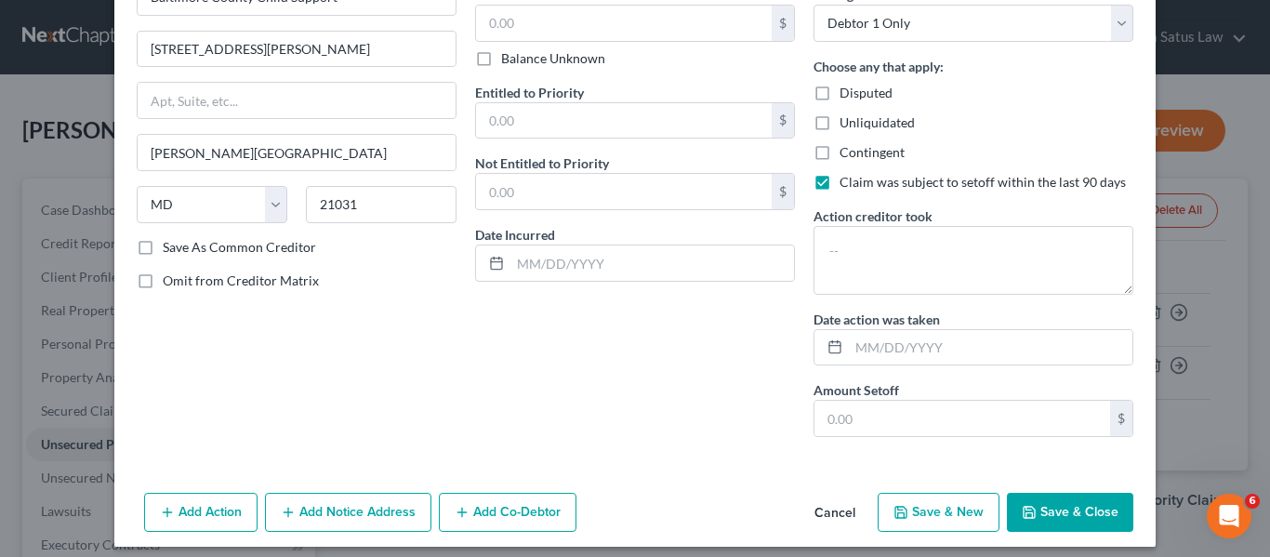
scroll to position [199, 0]
click at [1046, 523] on button "Save & Close" at bounding box center [1070, 511] width 126 height 39
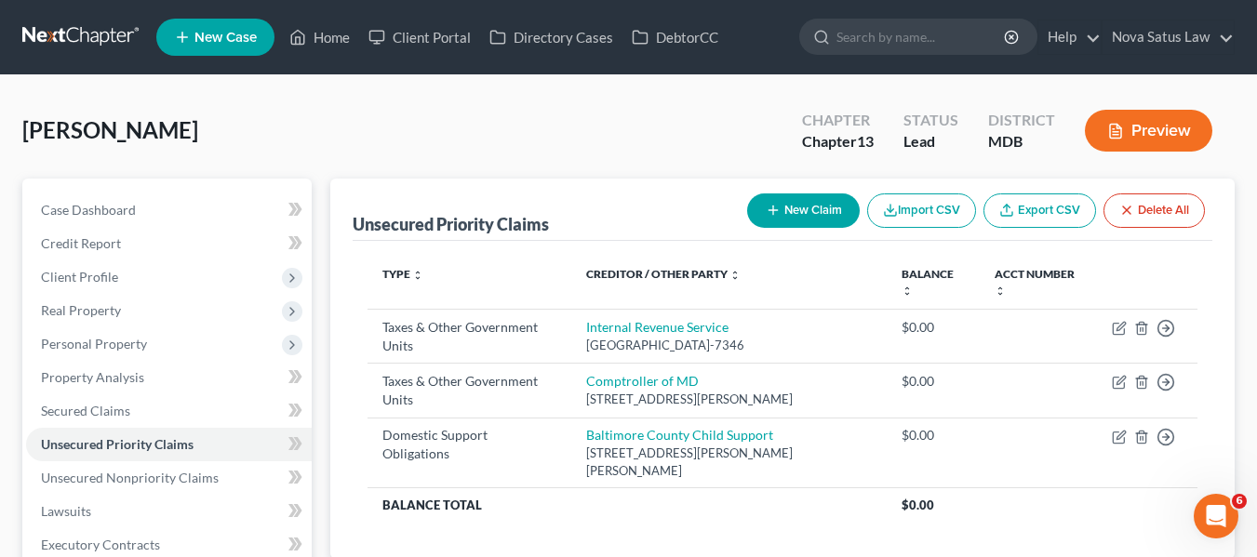
click at [784, 208] on button "New Claim" at bounding box center [803, 210] width 113 height 34
select select "0"
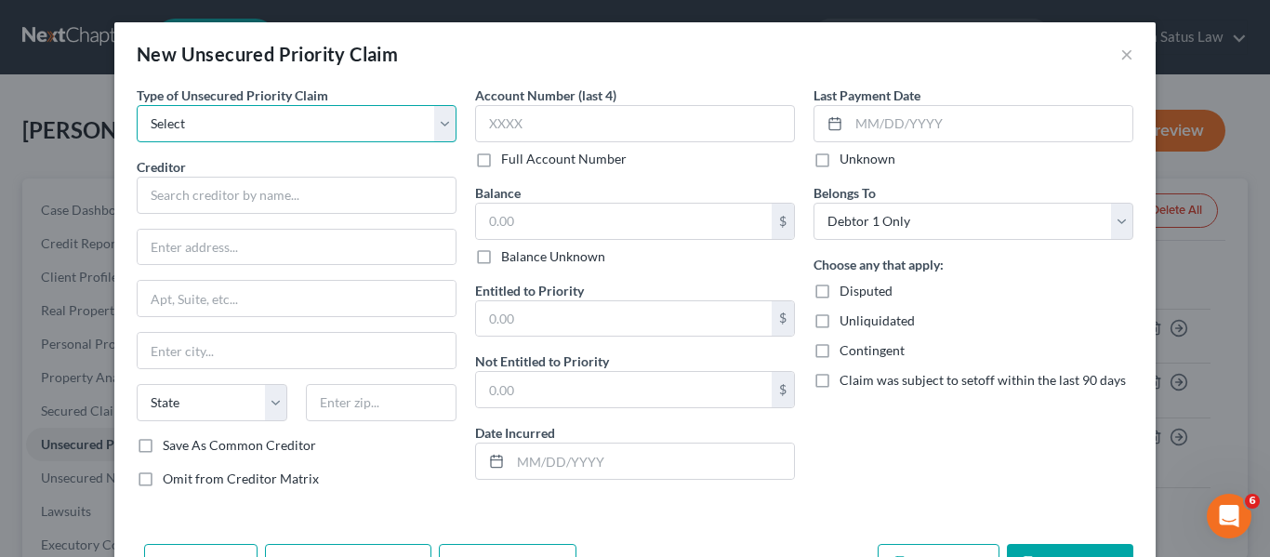
click at [307, 116] on select "Select Taxes & Other Government Units Domestic Support Obligations Extensions o…" at bounding box center [297, 123] width 320 height 37
select select "1"
click at [137, 105] on select "Select Taxes & Other Government Units Domestic Support Obligations Extensions o…" at bounding box center [297, 123] width 320 height 37
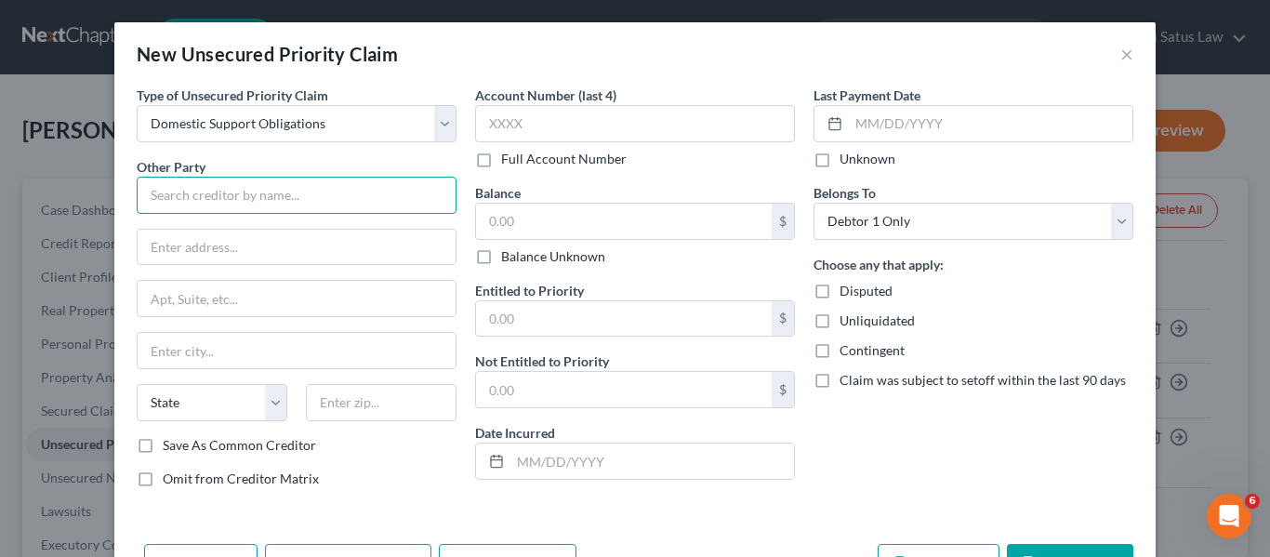
click at [218, 204] on input "text" at bounding box center [297, 195] width 320 height 37
paste input "Harford County Child Support Administration"
type input "Harford County Child Support Administration"
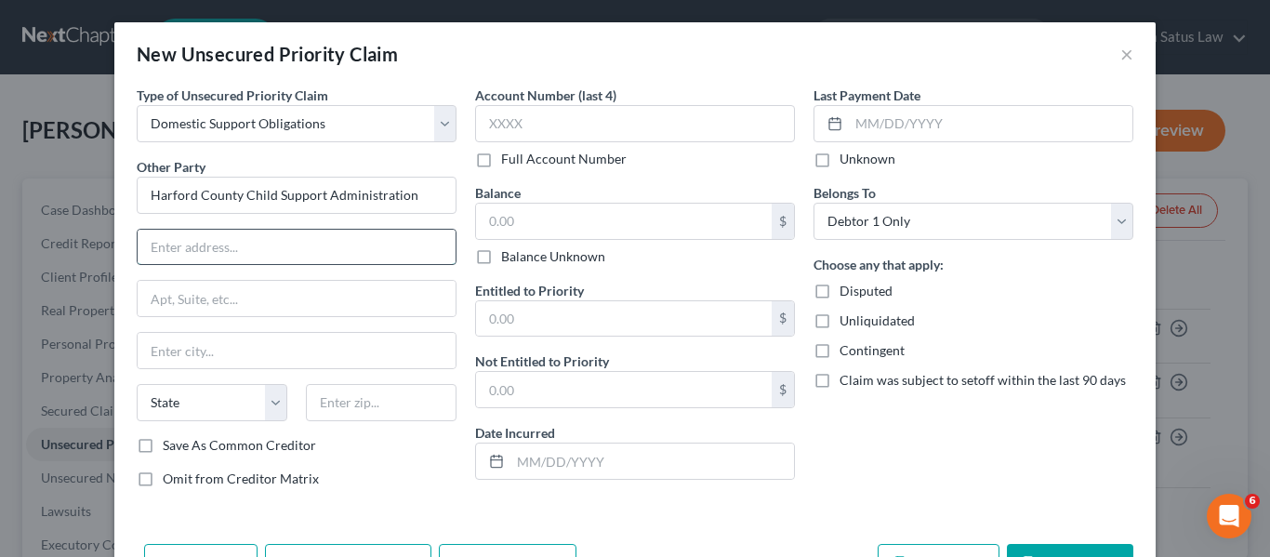
click at [214, 240] on input "text" at bounding box center [297, 247] width 318 height 35
click at [371, 404] on input "text" at bounding box center [381, 402] width 151 height 37
type input "21014"
type input "Bel Air"
select select "21"
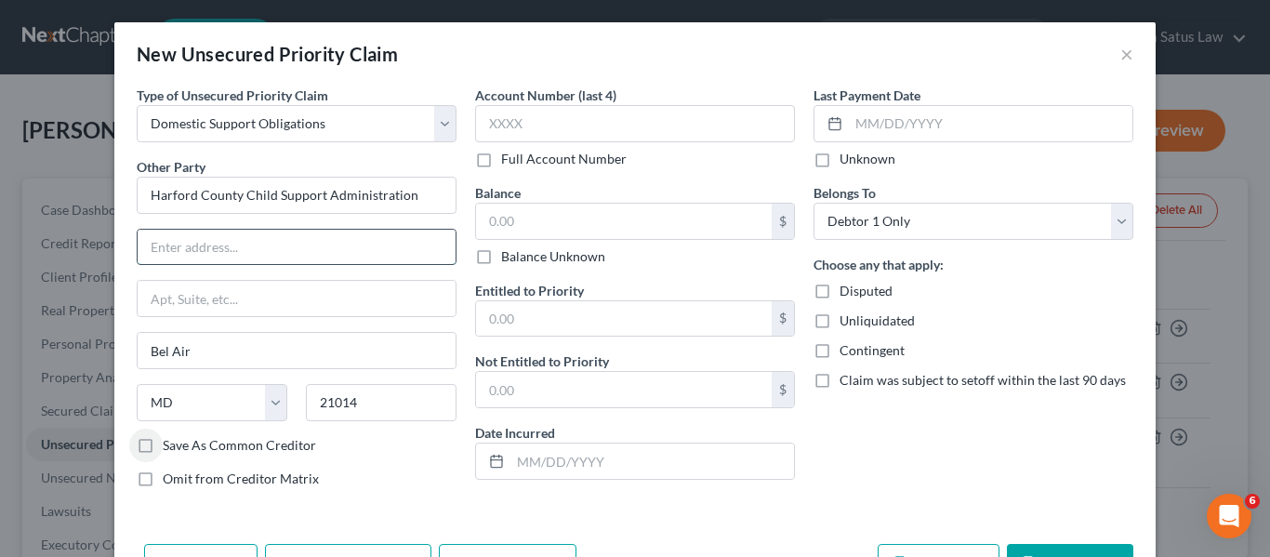
click at [256, 256] on input "text" at bounding box center [297, 247] width 318 height 35
paste input "[STREET_ADDRESS]"
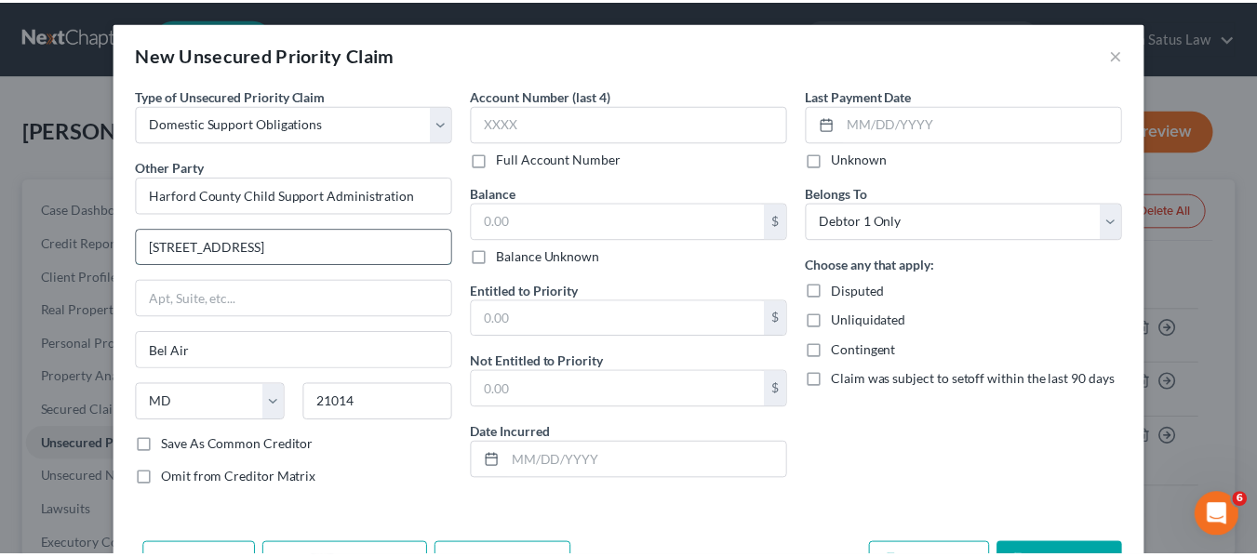
scroll to position [62, 0]
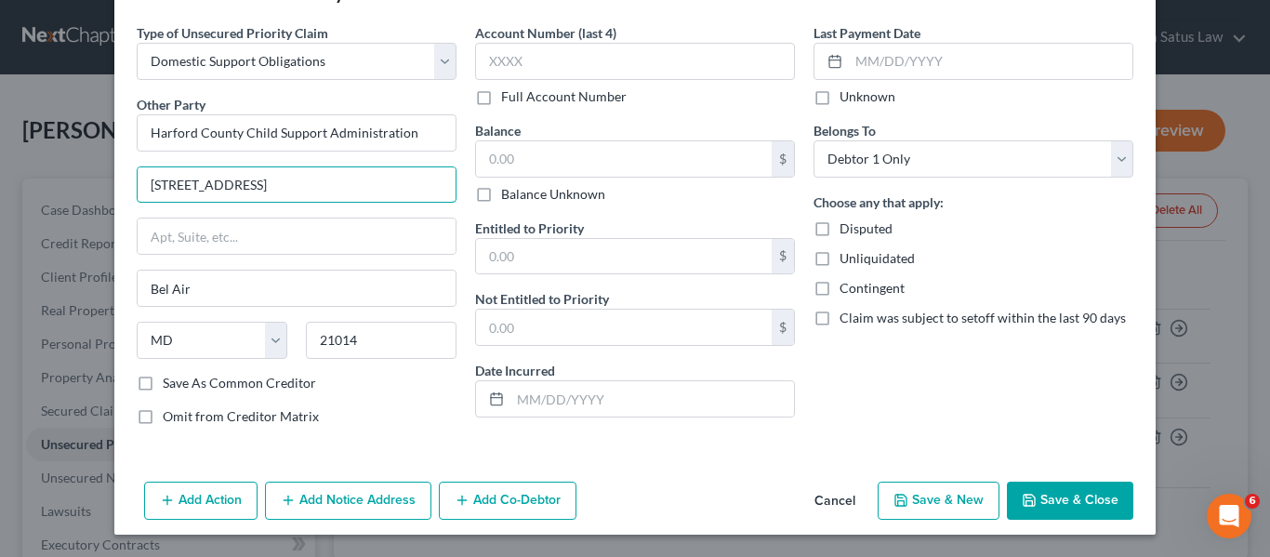
type input "[STREET_ADDRESS]"
click at [163, 382] on label "Save As Common Creditor" at bounding box center [239, 383] width 153 height 19
click at [170, 382] on input "Save As Common Creditor" at bounding box center [176, 380] width 12 height 12
click at [1030, 495] on icon "button" at bounding box center [1029, 500] width 15 height 15
checkbox input "false"
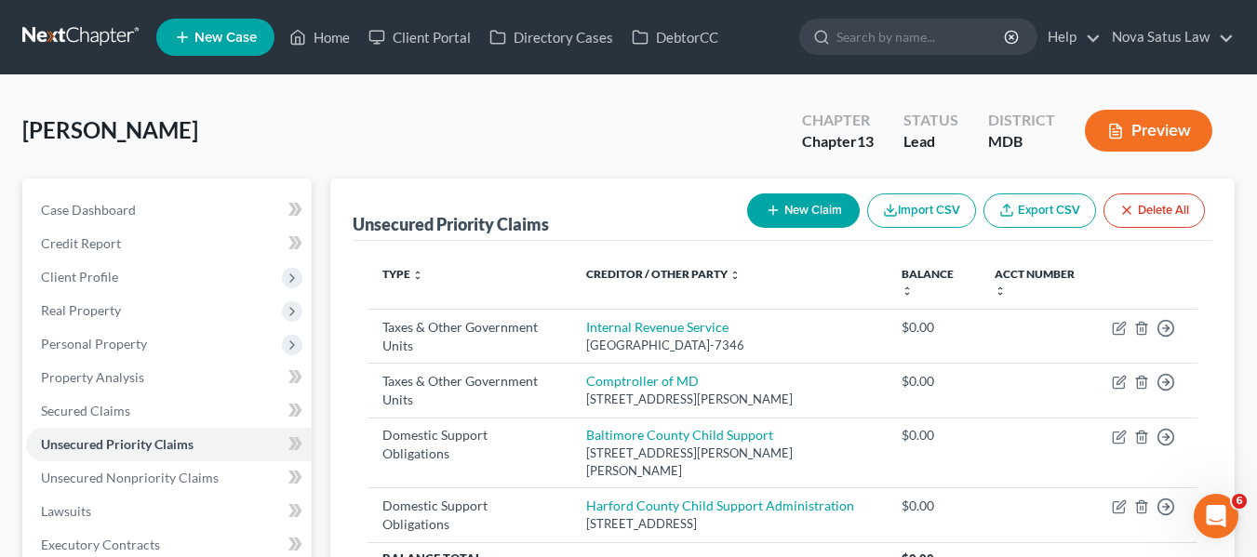
scroll to position [147, 0]
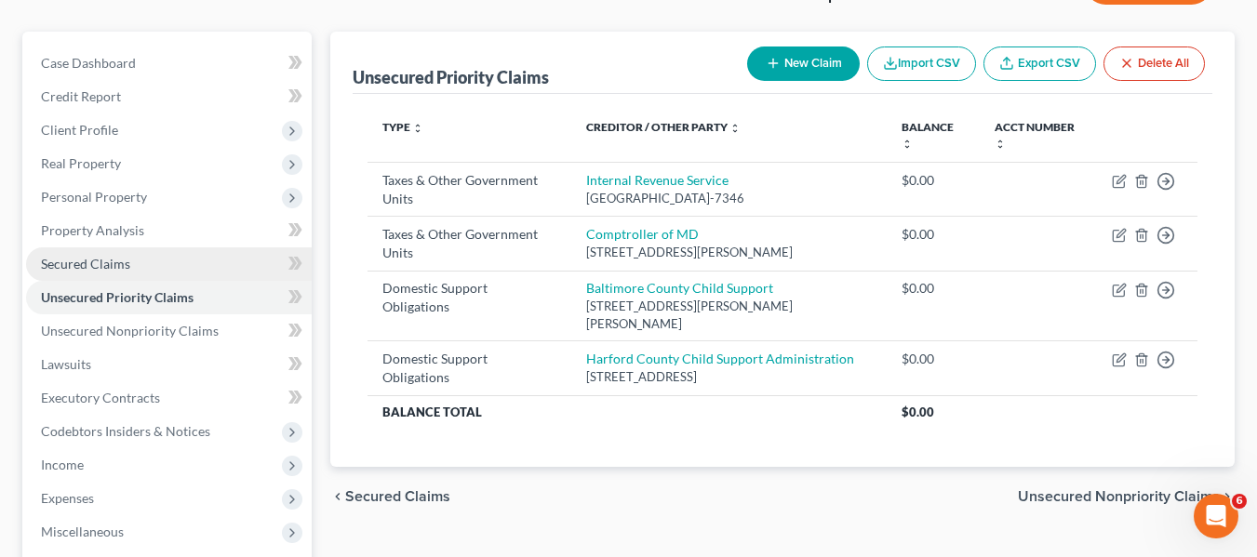
click at [126, 269] on span "Secured Claims" at bounding box center [85, 264] width 89 height 16
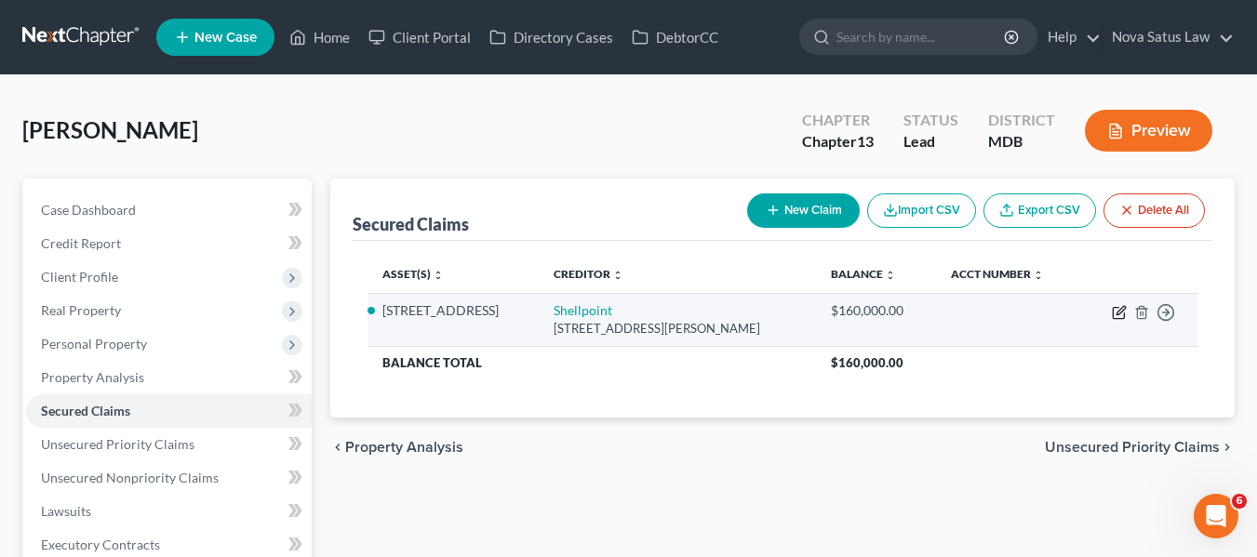
click at [1123, 313] on icon "button" at bounding box center [1118, 312] width 15 height 15
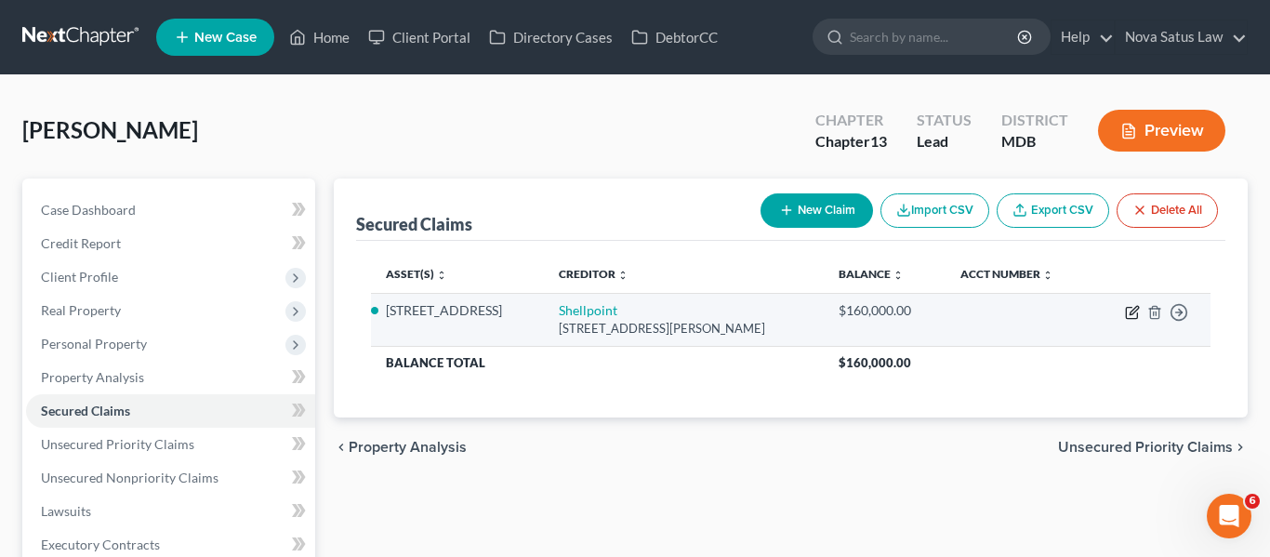
select select "42"
select select "0"
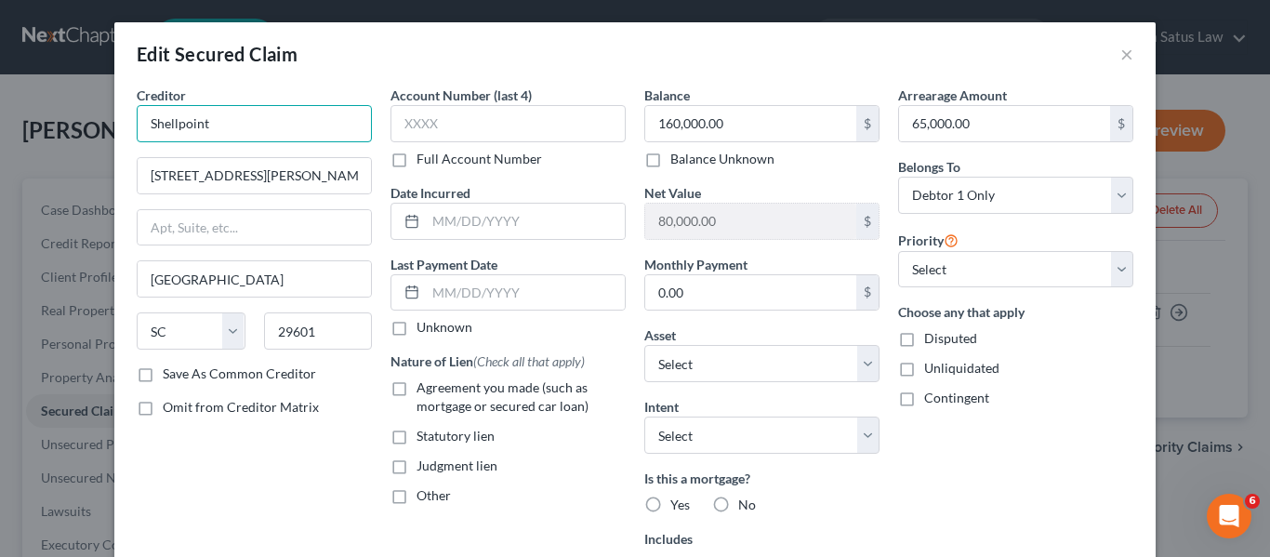
click at [246, 118] on input "Shellpoint" at bounding box center [254, 123] width 235 height 37
type input "S"
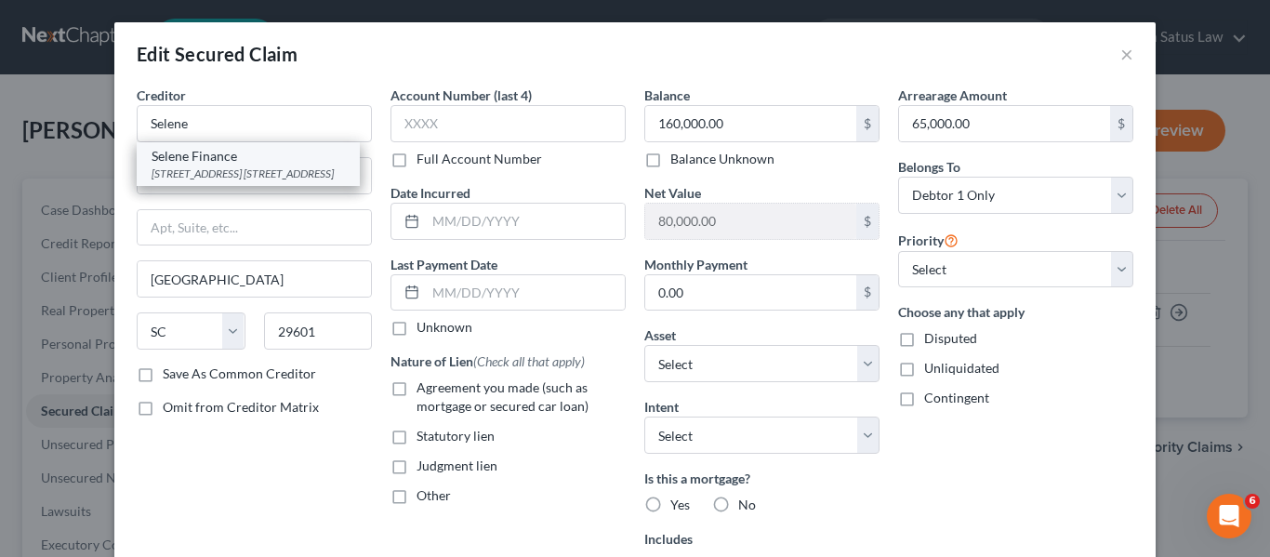
click at [246, 159] on div "Selene Finance" at bounding box center [248, 156] width 193 height 19
type input "Selene Finance"
type input "[STREET_ADDRESS] Suite 400 South"
type input "[GEOGRAPHIC_DATA]"
select select "45"
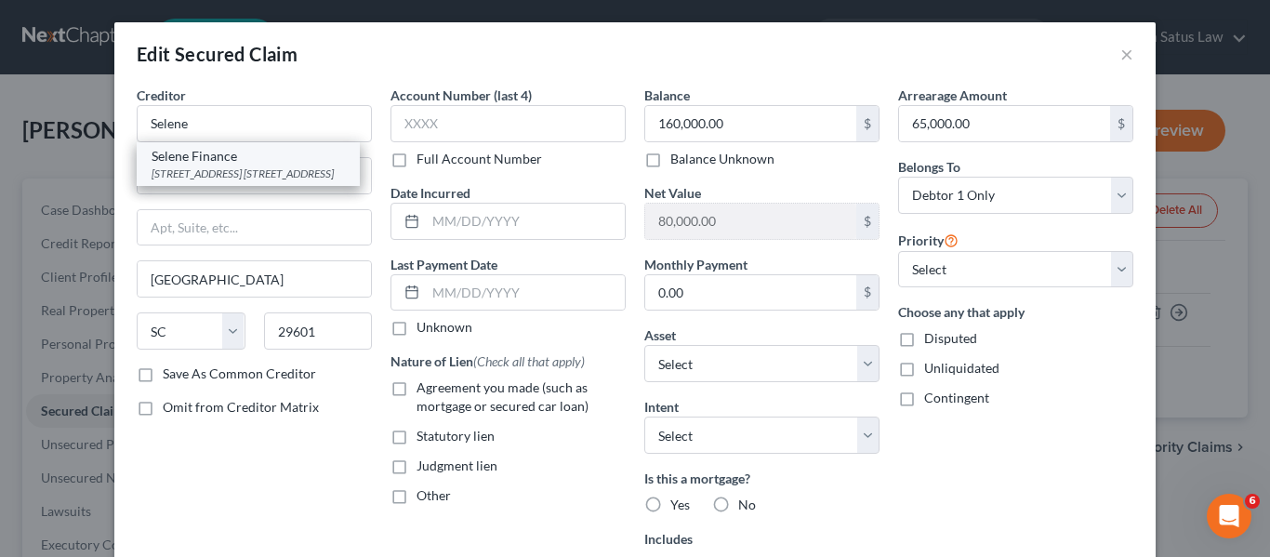
type input "77042"
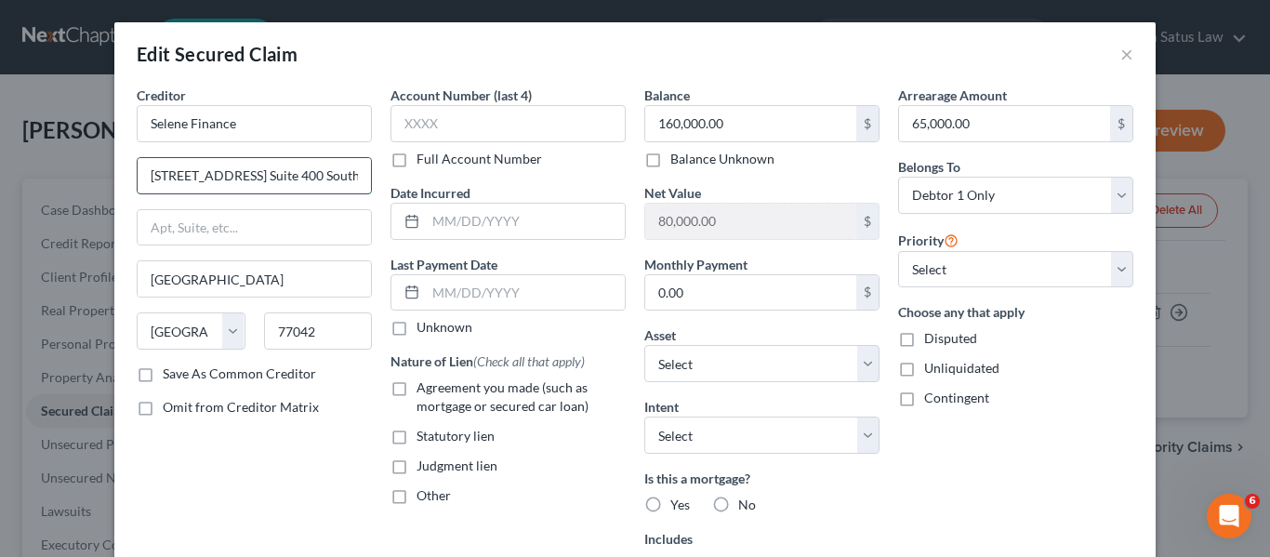
click at [143, 172] on input "[STREET_ADDRESS] Suite 400 South" at bounding box center [254, 175] width 233 height 35
type input "h"
paste input "[STREET_ADDRESS]"
type input "[STREET_ADDRESS]"
click at [332, 329] on input "77042" at bounding box center [318, 331] width 109 height 37
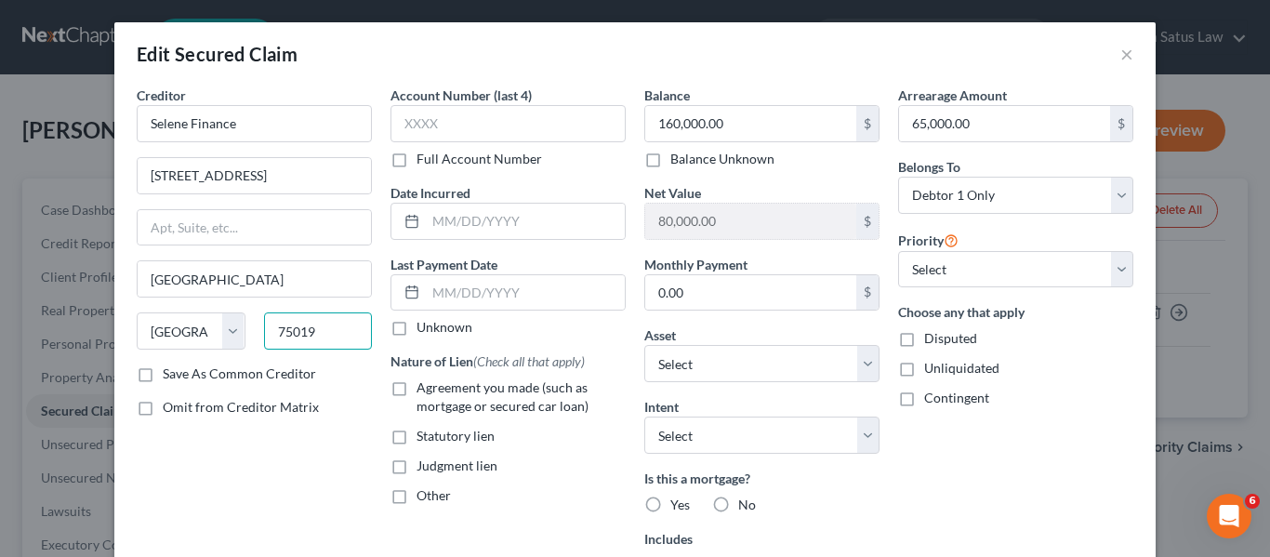
type input "75019"
type input "Coppell"
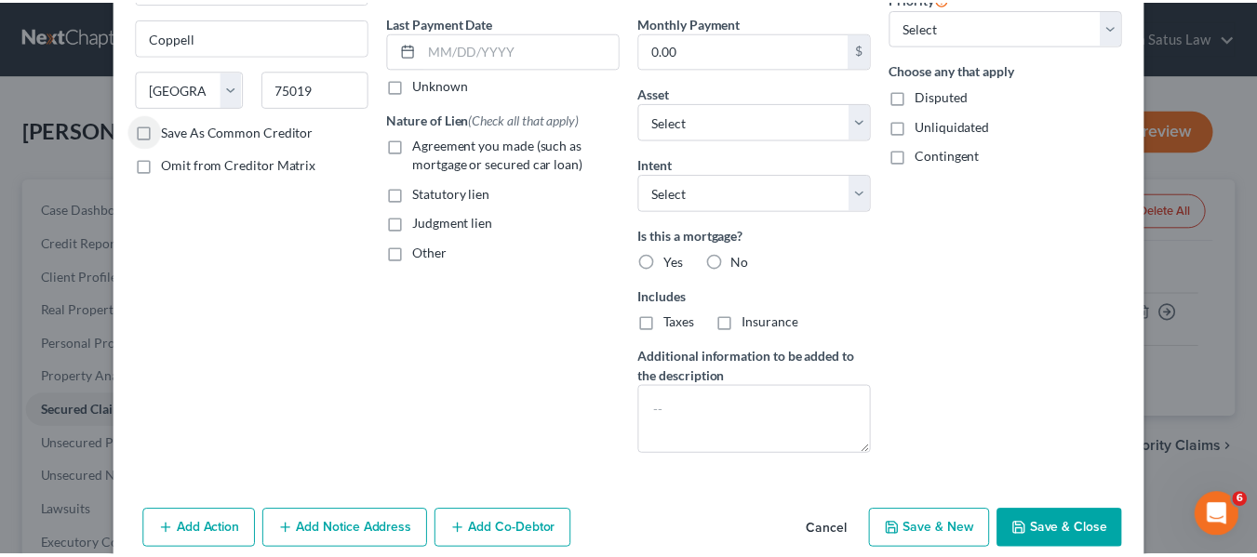
scroll to position [287, 0]
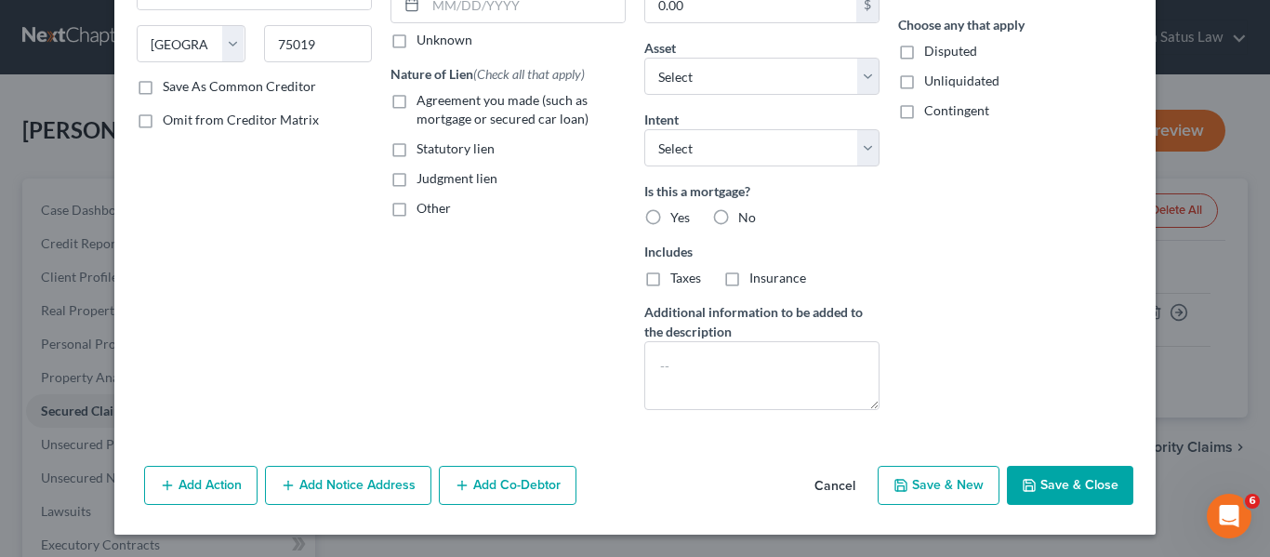
click at [163, 89] on label "Save As Common Creditor" at bounding box center [239, 86] width 153 height 19
click at [170, 89] on input "Save As Common Creditor" at bounding box center [176, 83] width 12 height 12
click at [1022, 482] on icon "button" at bounding box center [1029, 485] width 15 height 15
checkbox input "false"
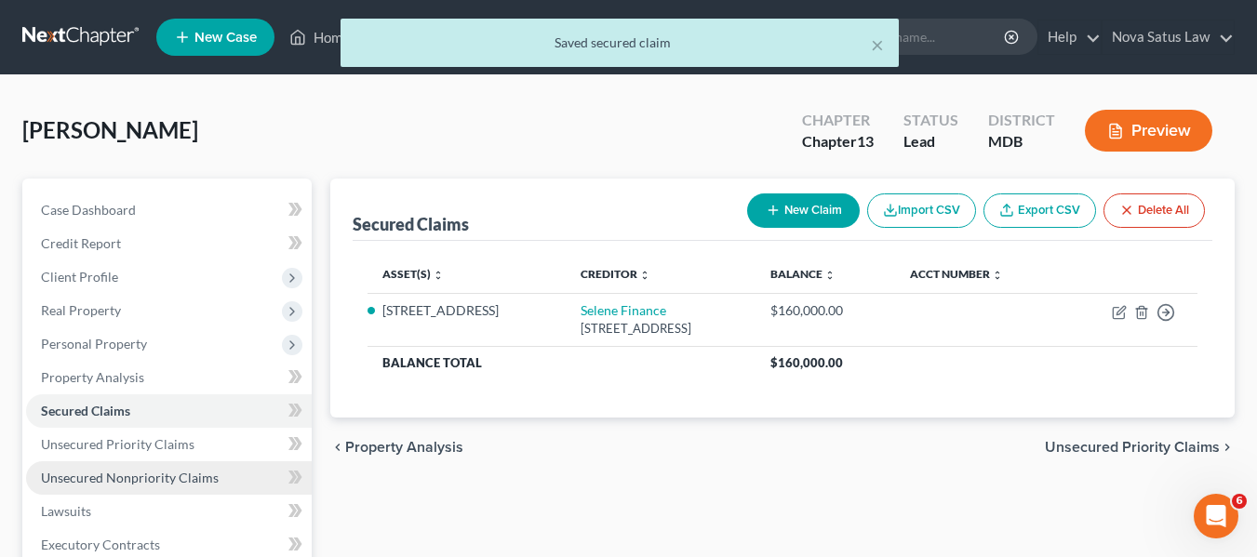
click at [178, 468] on link "Unsecured Nonpriority Claims" at bounding box center [169, 477] width 286 height 33
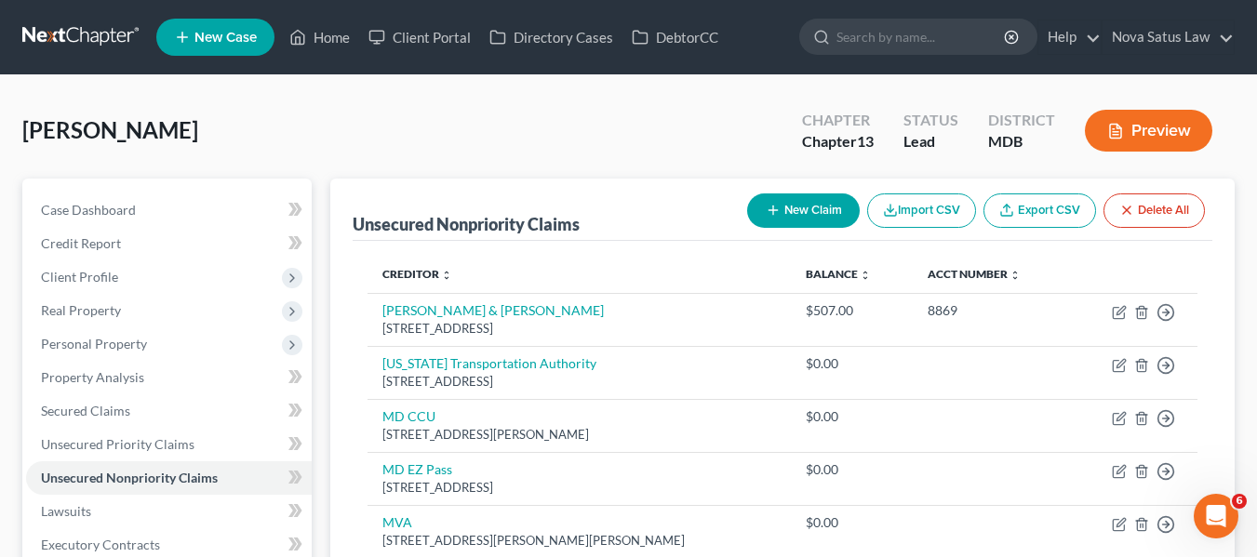
click at [776, 216] on icon "button" at bounding box center [772, 210] width 15 height 15
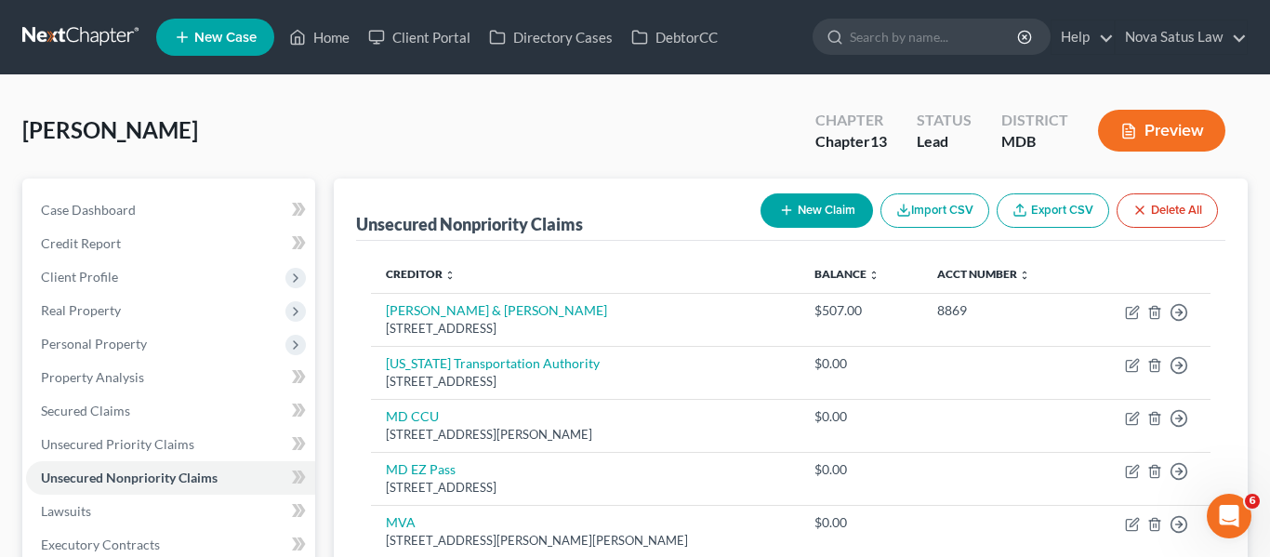
select select "0"
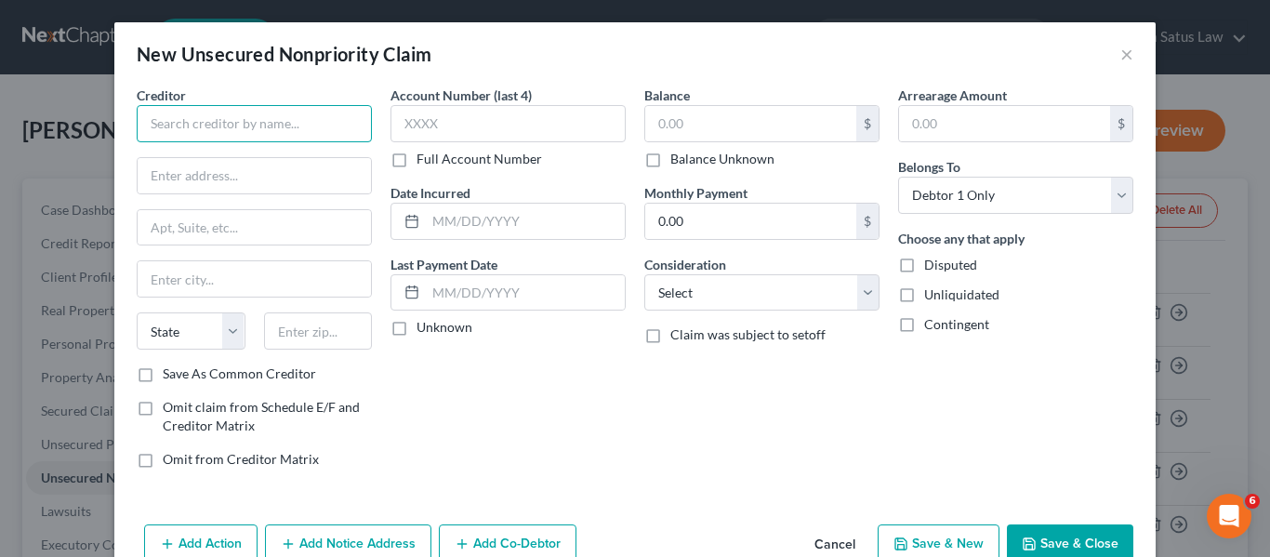
click at [282, 129] on input "text" at bounding box center [254, 123] width 235 height 37
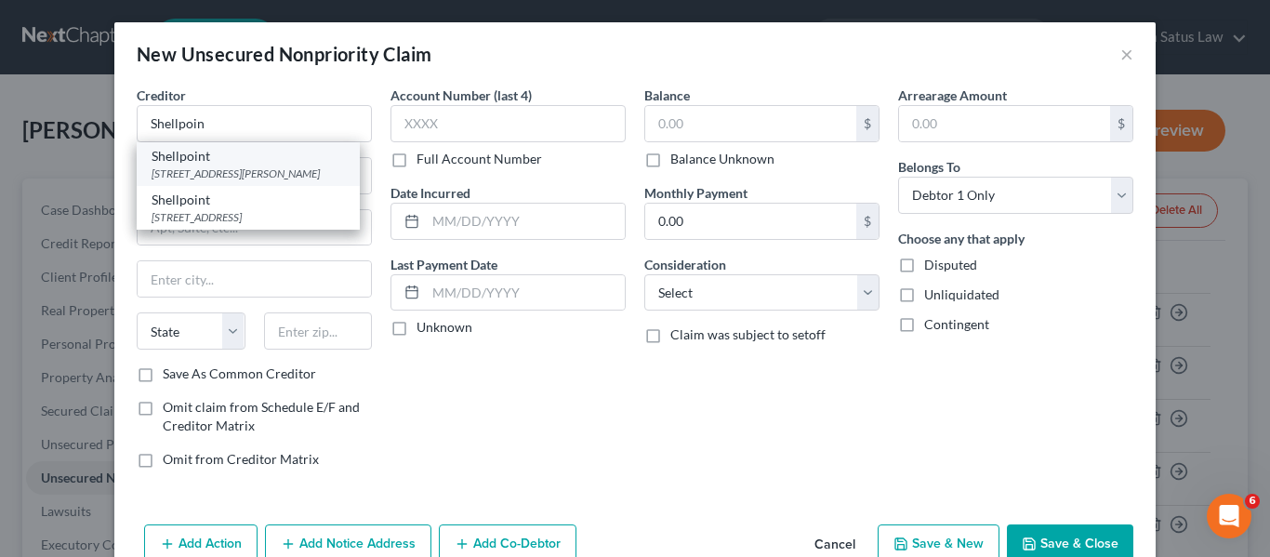
click at [277, 168] on div "[STREET_ADDRESS][PERSON_NAME]" at bounding box center [248, 174] width 193 height 16
type input "Shellpoint"
type input "[STREET_ADDRESS][PERSON_NAME]"
type input "[GEOGRAPHIC_DATA]"
select select "42"
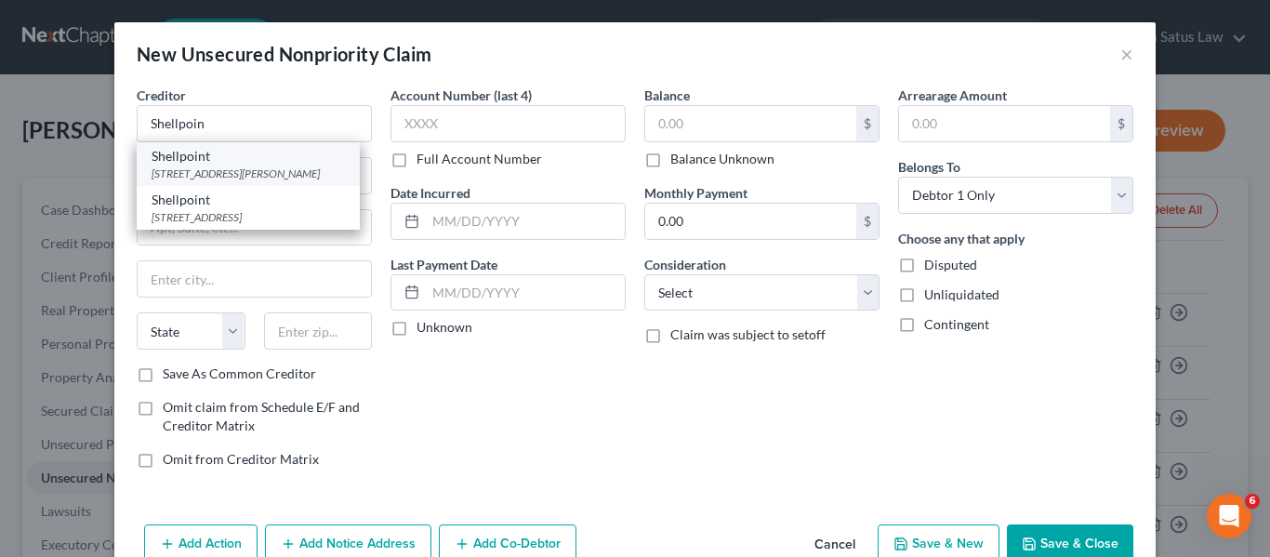
type input "29601"
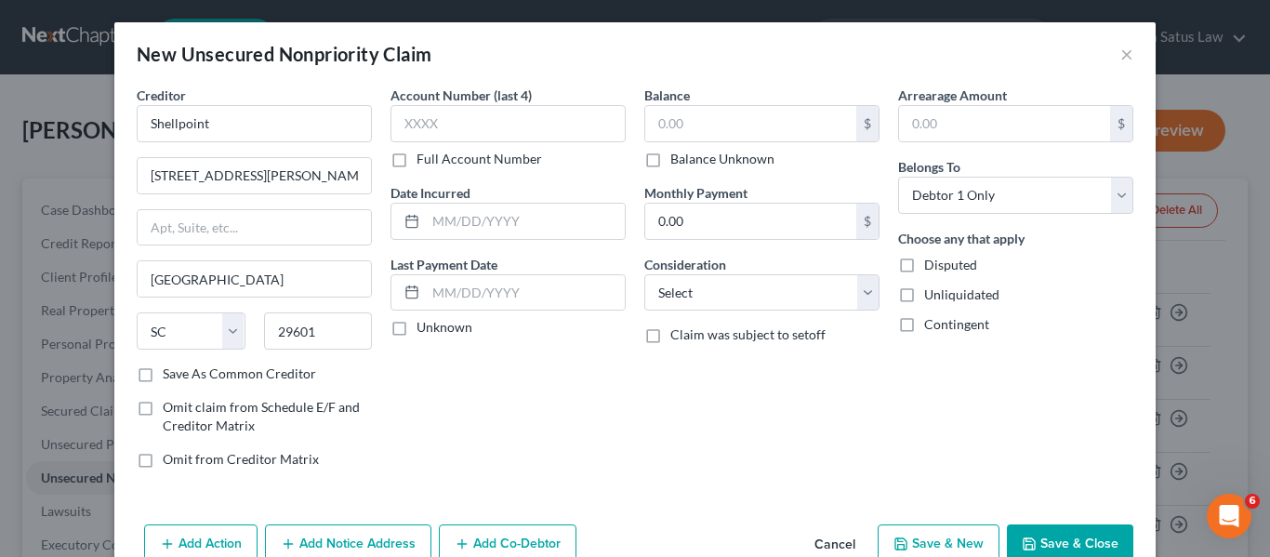
click at [1012, 525] on button "Save & Close" at bounding box center [1070, 544] width 126 height 39
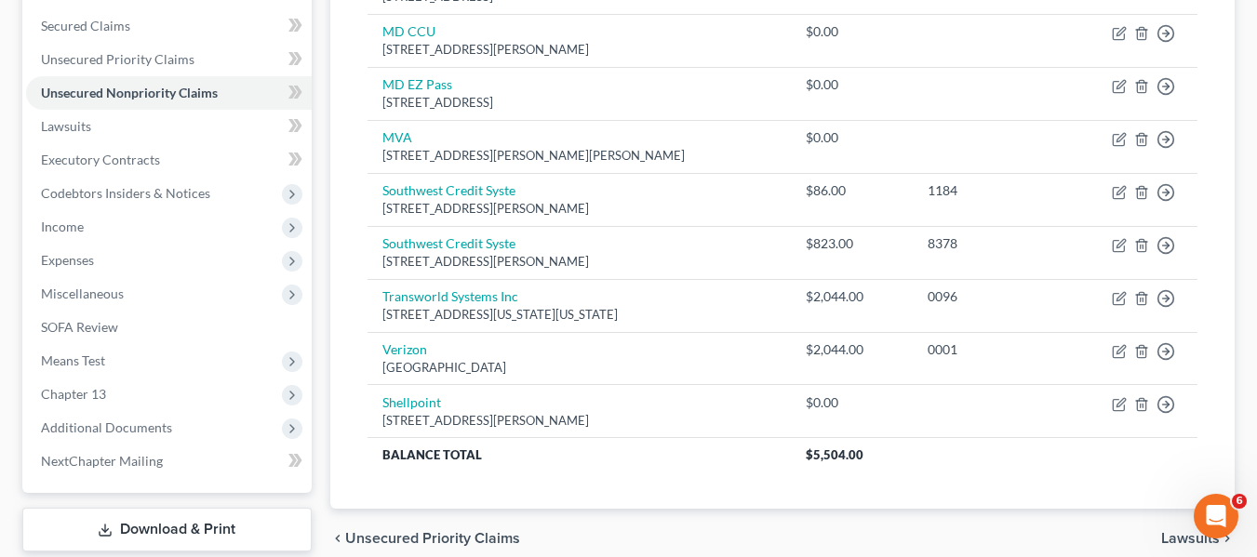
scroll to position [499, 0]
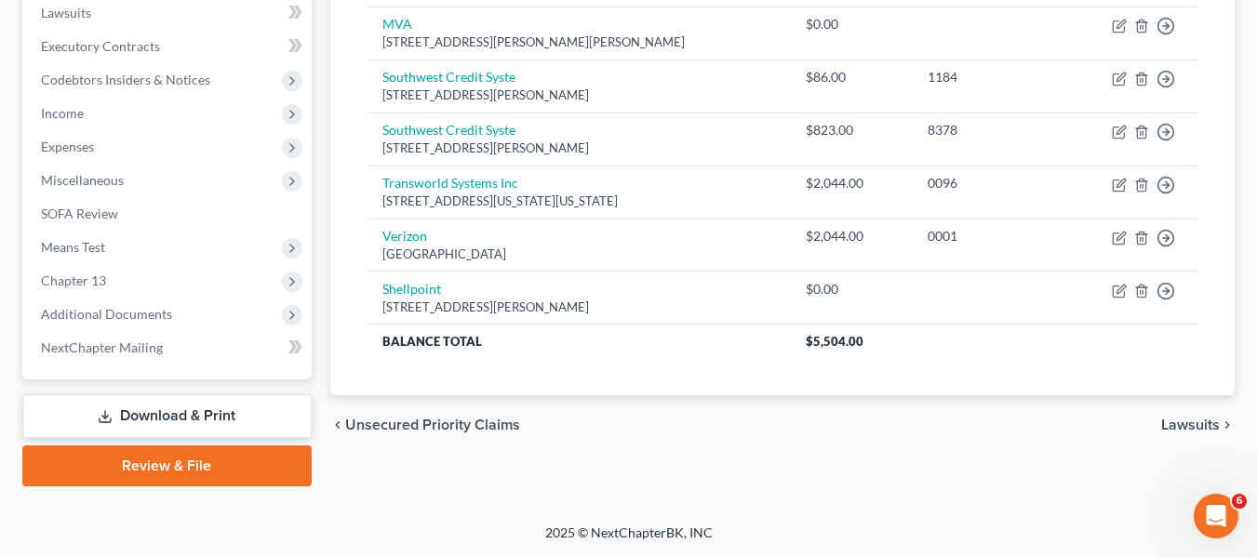
click at [170, 410] on link "Download & Print" at bounding box center [166, 416] width 289 height 44
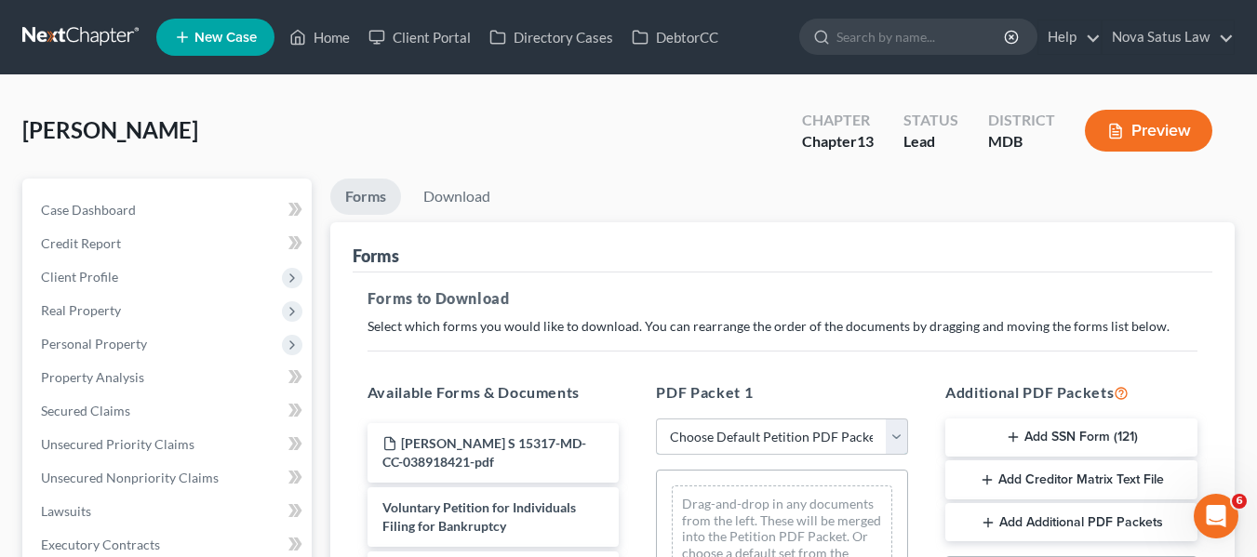
click at [813, 437] on select "Choose Default Petition PDF Packet Complete Bankruptcy Petition (all forms and …" at bounding box center [782, 437] width 252 height 37
select select "0"
click at [656, 419] on select "Choose Default Petition PDF Packet Complete Bankruptcy Petition (all forms and …" at bounding box center [782, 437] width 252 height 37
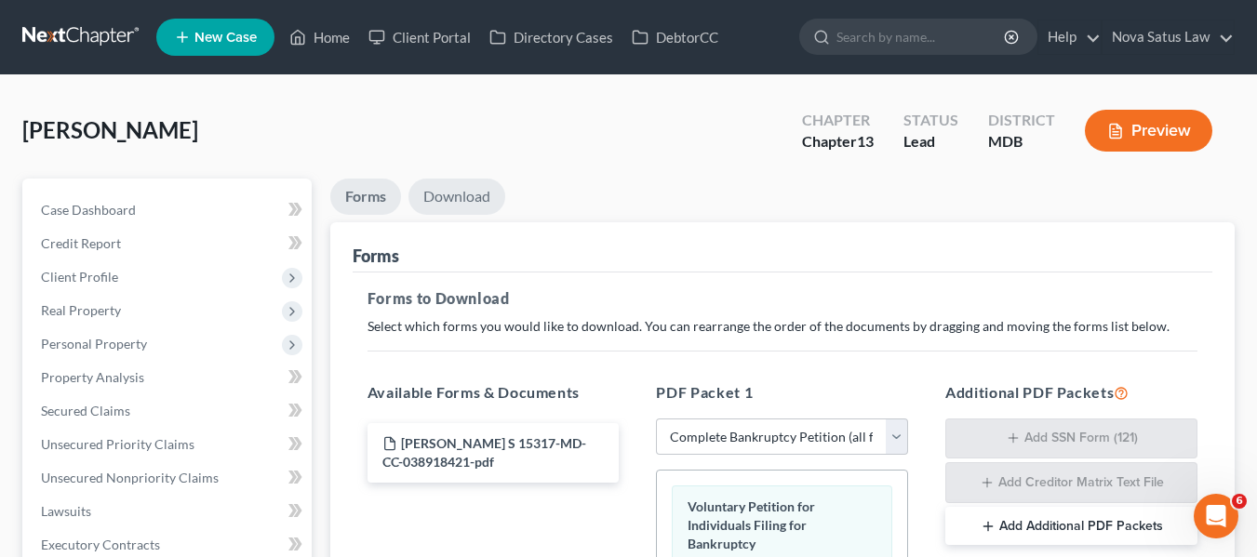
click at [454, 196] on link "Download" at bounding box center [456, 197] width 97 height 36
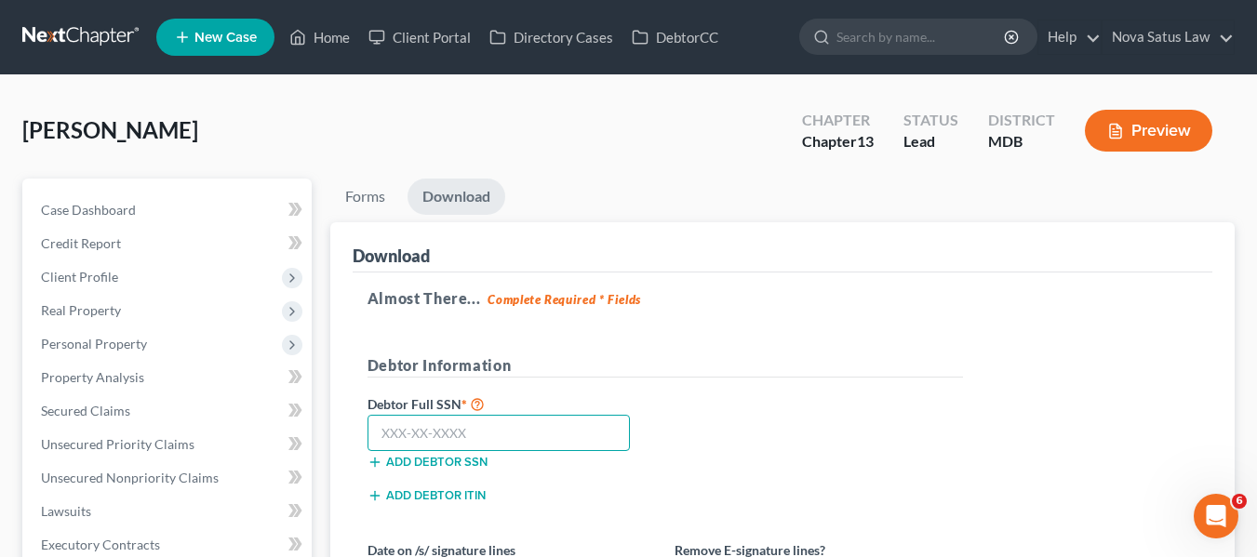
click at [392, 440] on input "text" at bounding box center [498, 433] width 263 height 37
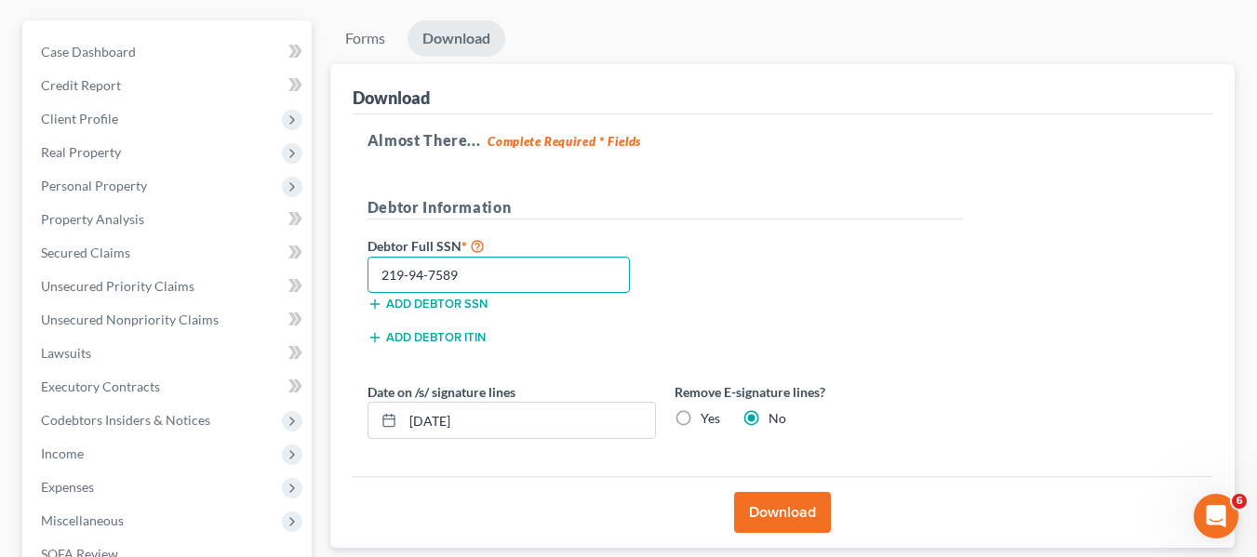
scroll to position [159, 0]
type input "219-94-7589"
click at [773, 501] on button "Download" at bounding box center [782, 511] width 97 height 41
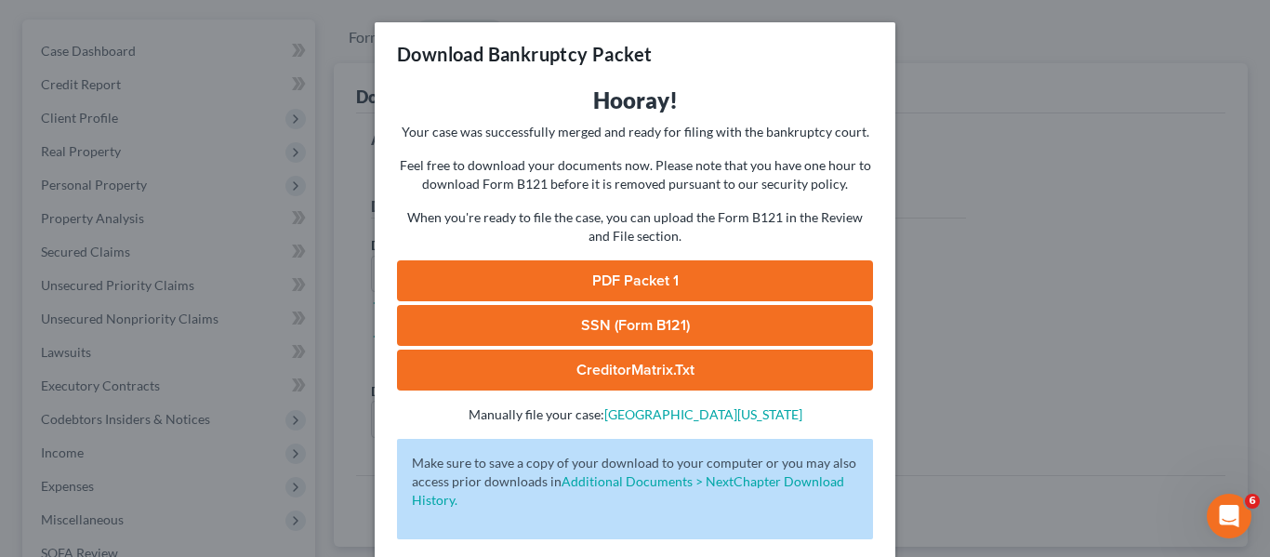
click at [607, 291] on link "PDF Packet 1" at bounding box center [635, 280] width 476 height 41
click at [633, 311] on link "SSN (Form B121)" at bounding box center [635, 325] width 476 height 41
click at [893, 191] on div "Download Bankruptcy Packet Hooray! Your case was successfully merged and ready …" at bounding box center [635, 278] width 1270 height 557
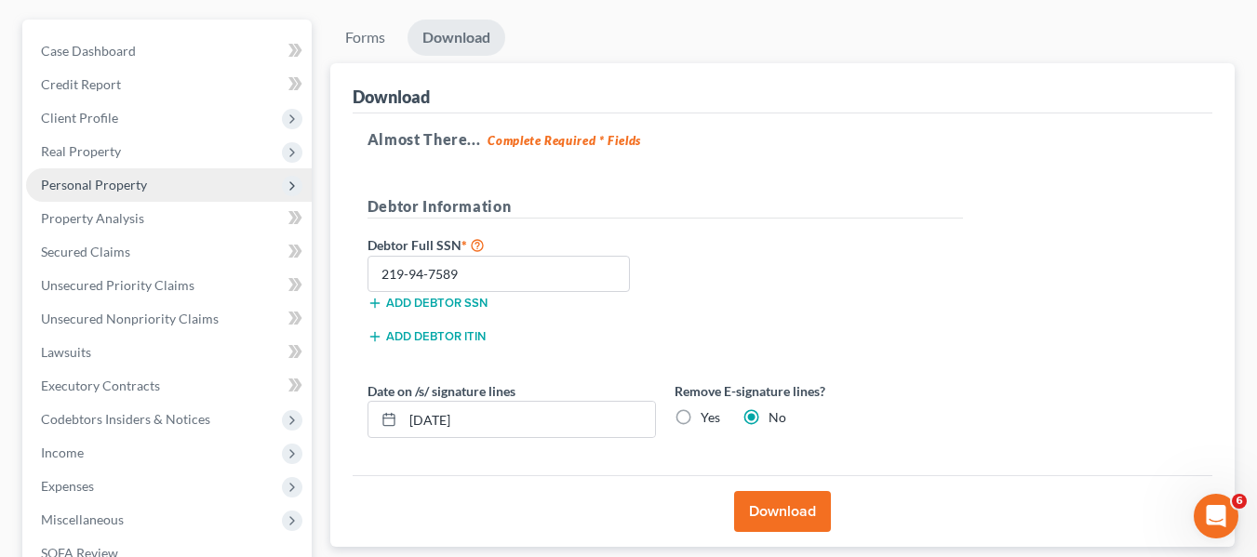
click at [59, 179] on span "Personal Property" at bounding box center [94, 185] width 106 height 16
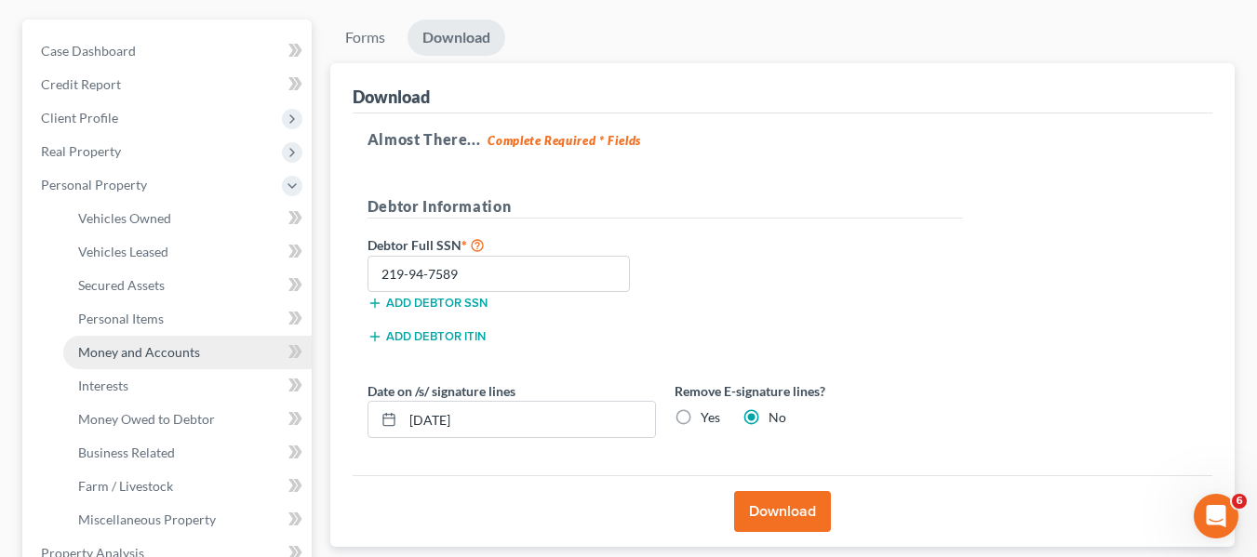
click at [113, 346] on span "Money and Accounts" at bounding box center [139, 352] width 122 height 16
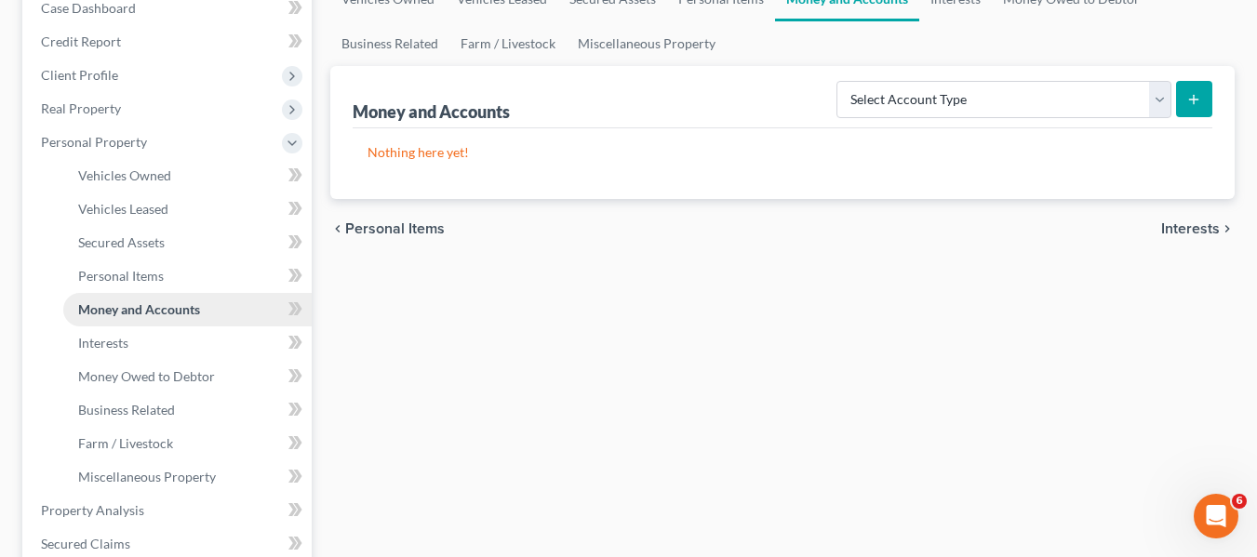
scroll to position [204, 0]
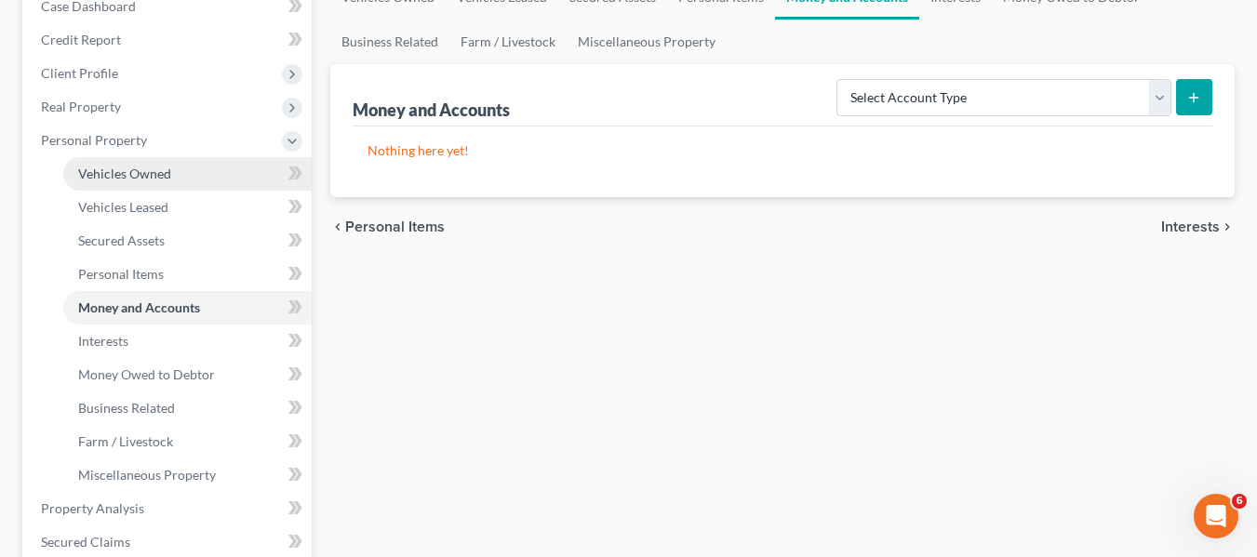
click at [98, 175] on span "Vehicles Owned" at bounding box center [124, 174] width 93 height 16
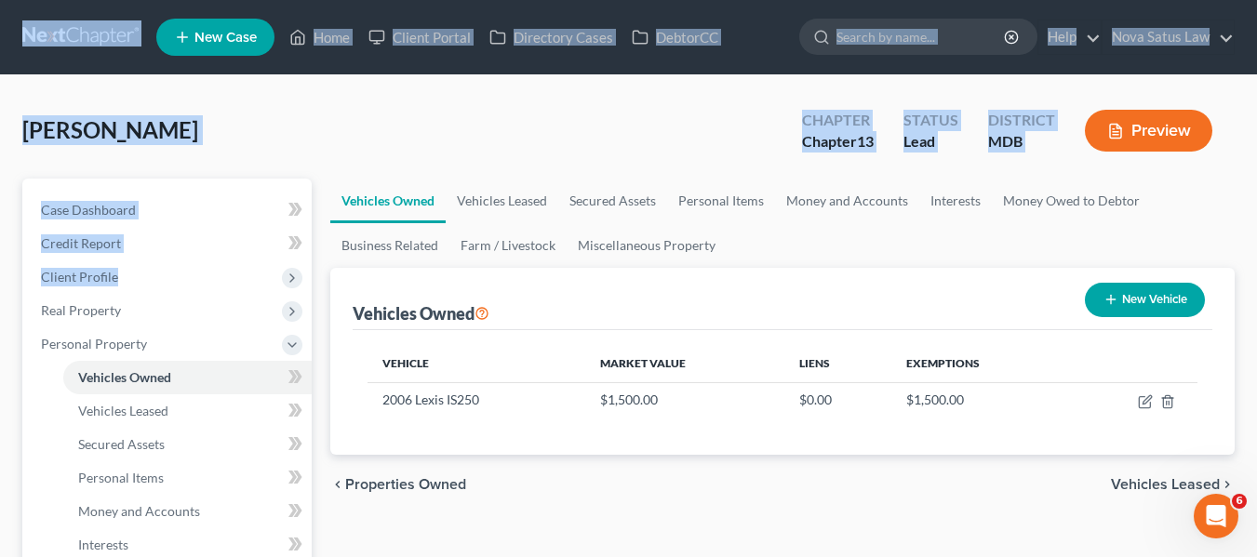
drag, startPoint x: 222, startPoint y: 56, endPoint x: 50, endPoint y: 10, distance: 178.0
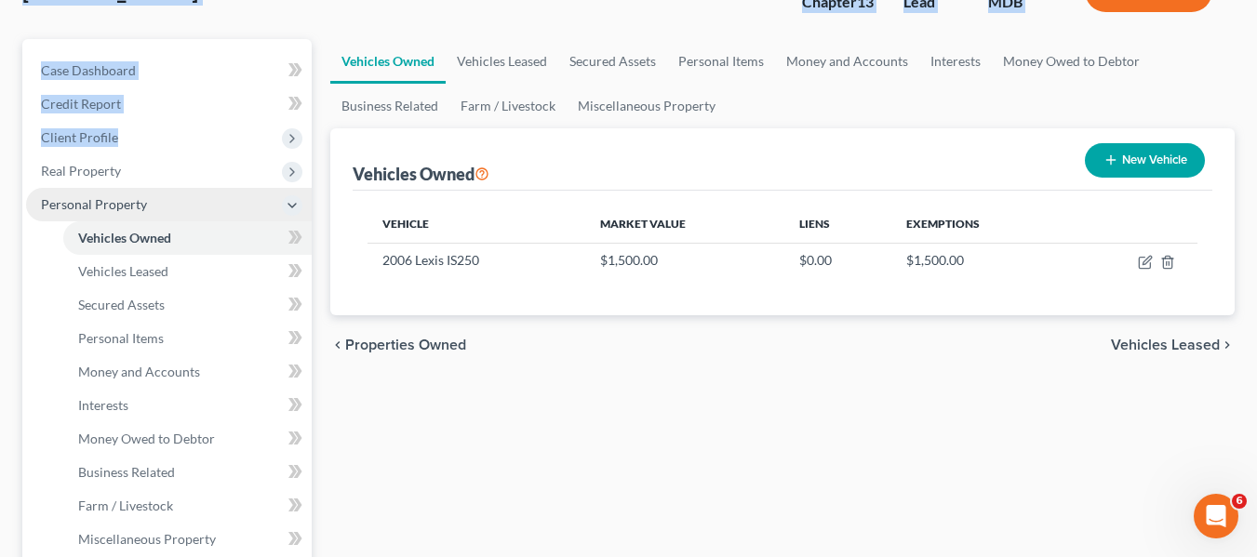
scroll to position [141, 0]
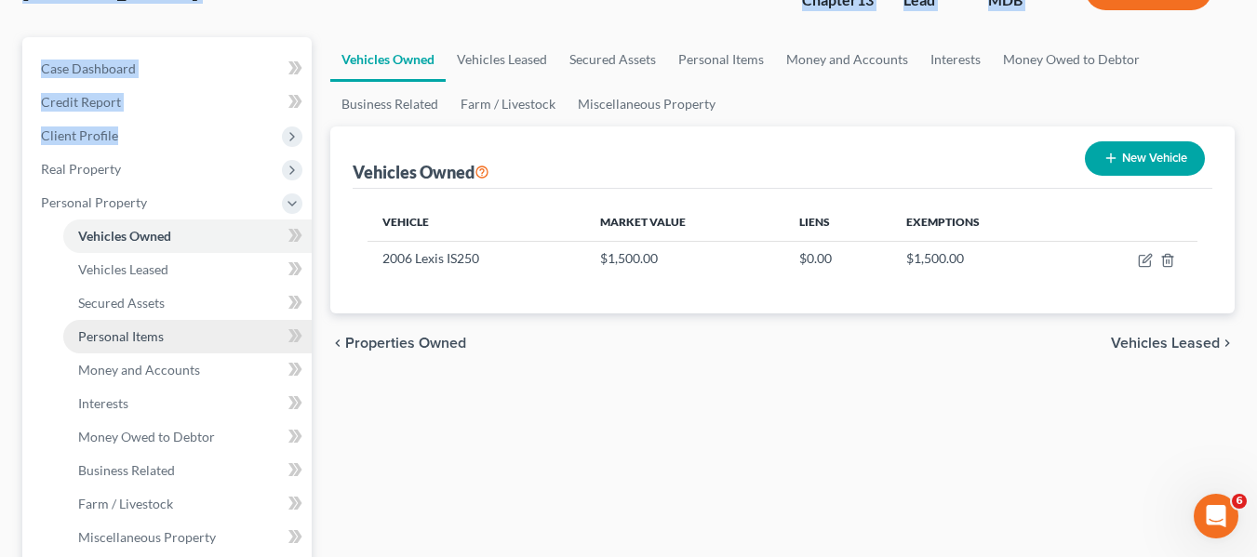
click at [94, 337] on span "Personal Items" at bounding box center [121, 336] width 86 height 16
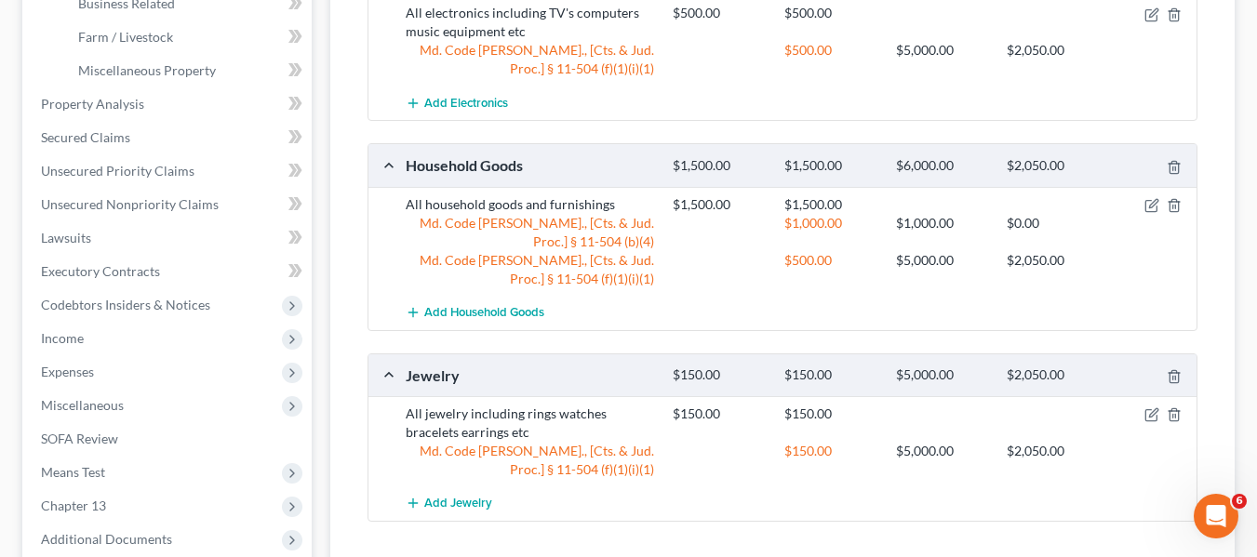
scroll to position [609, 0]
click at [58, 338] on span "Income" at bounding box center [62, 337] width 43 height 16
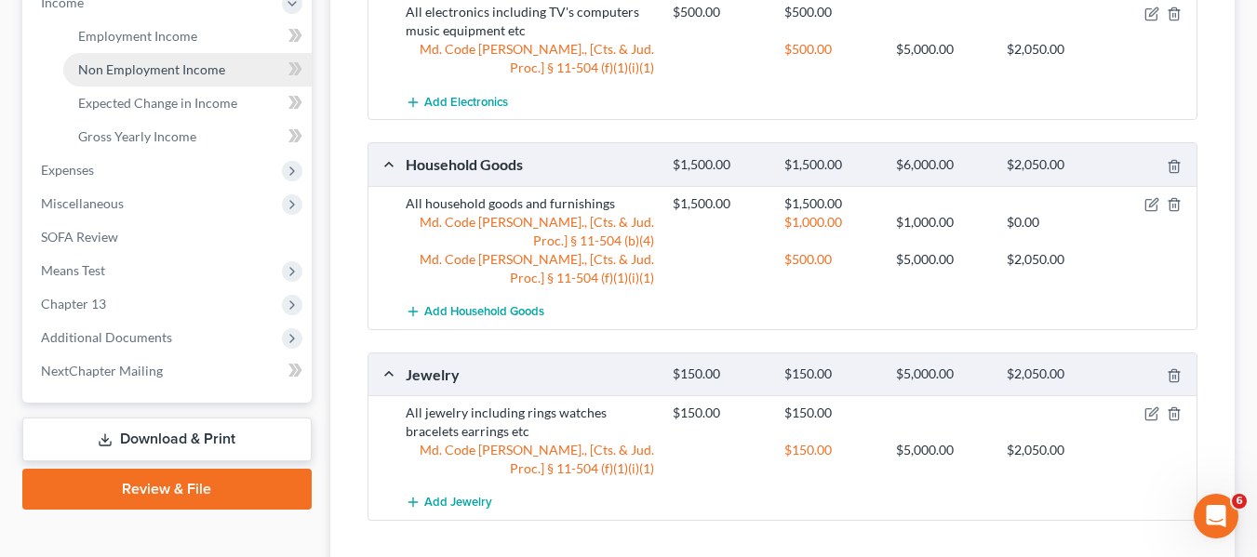
click at [143, 80] on link "Non Employment Income" at bounding box center [187, 69] width 248 height 33
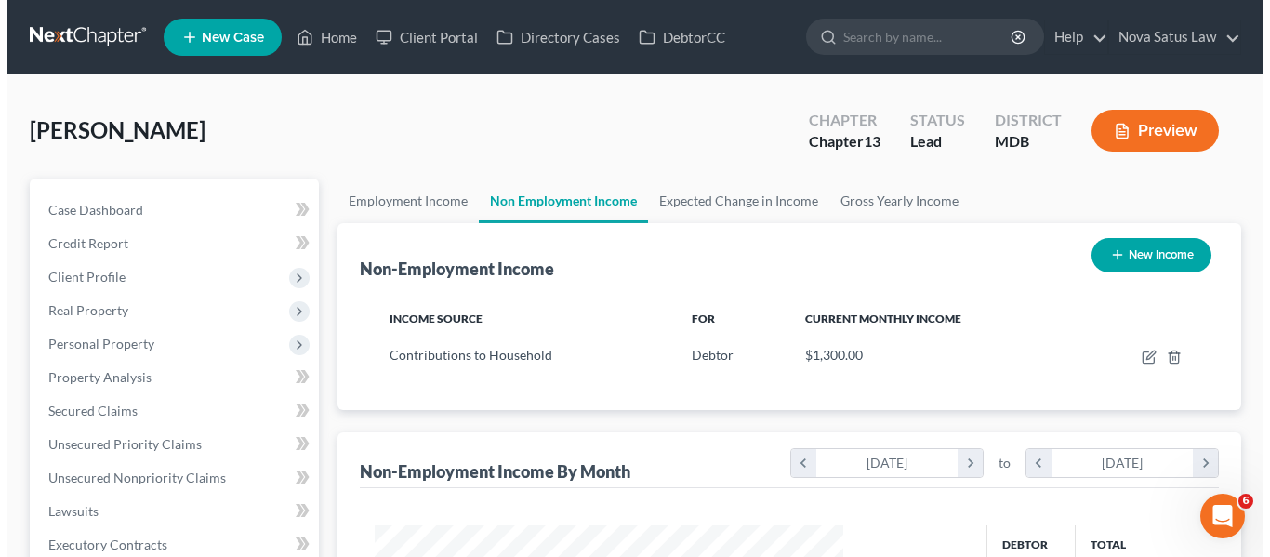
scroll to position [334, 506]
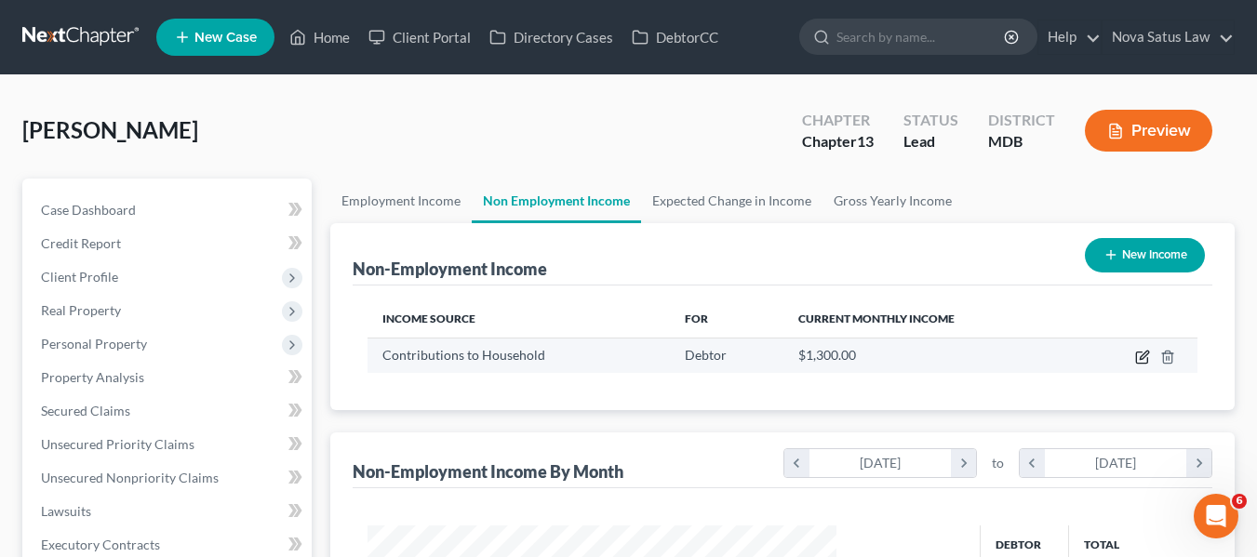
click at [1140, 353] on icon "button" at bounding box center [1141, 358] width 11 height 11
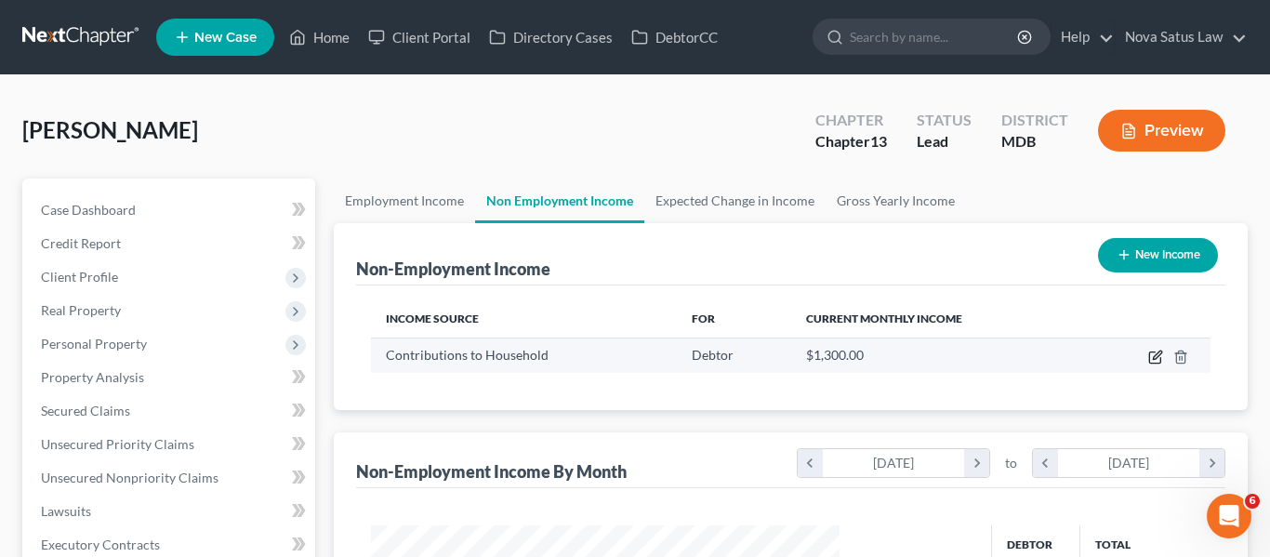
select select "8"
select select "0"
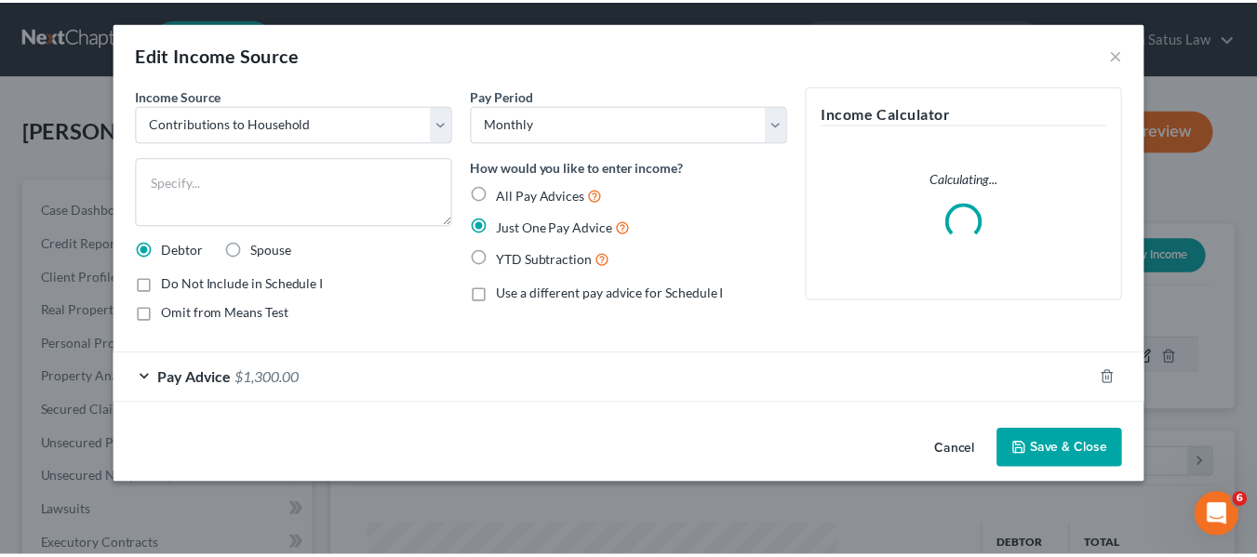
scroll to position [334, 512]
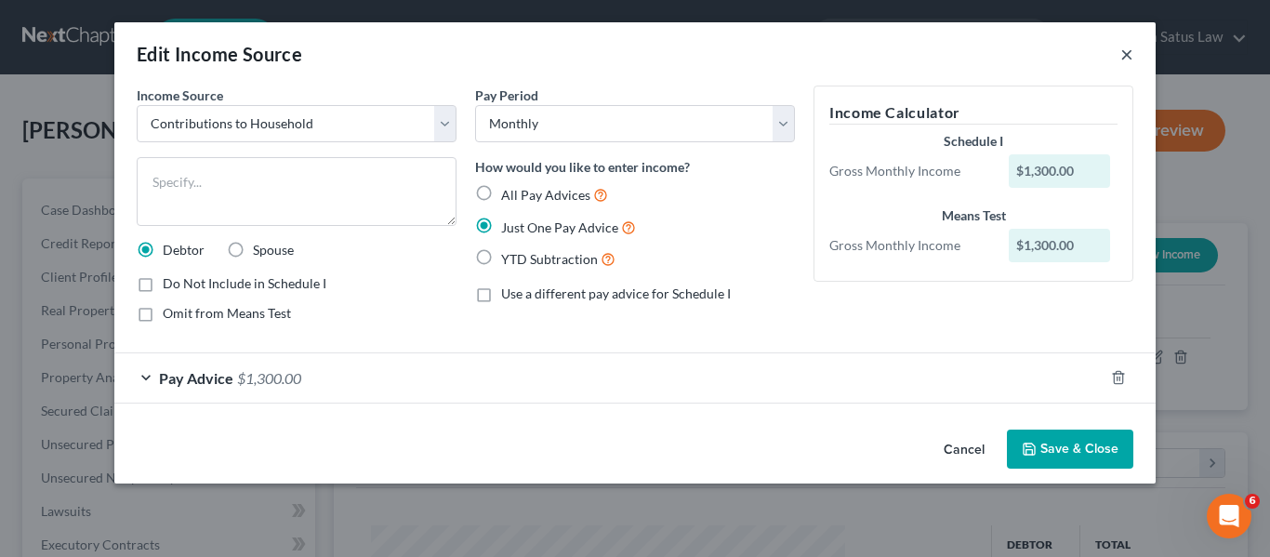
click at [1129, 49] on button "×" at bounding box center [1127, 54] width 13 height 22
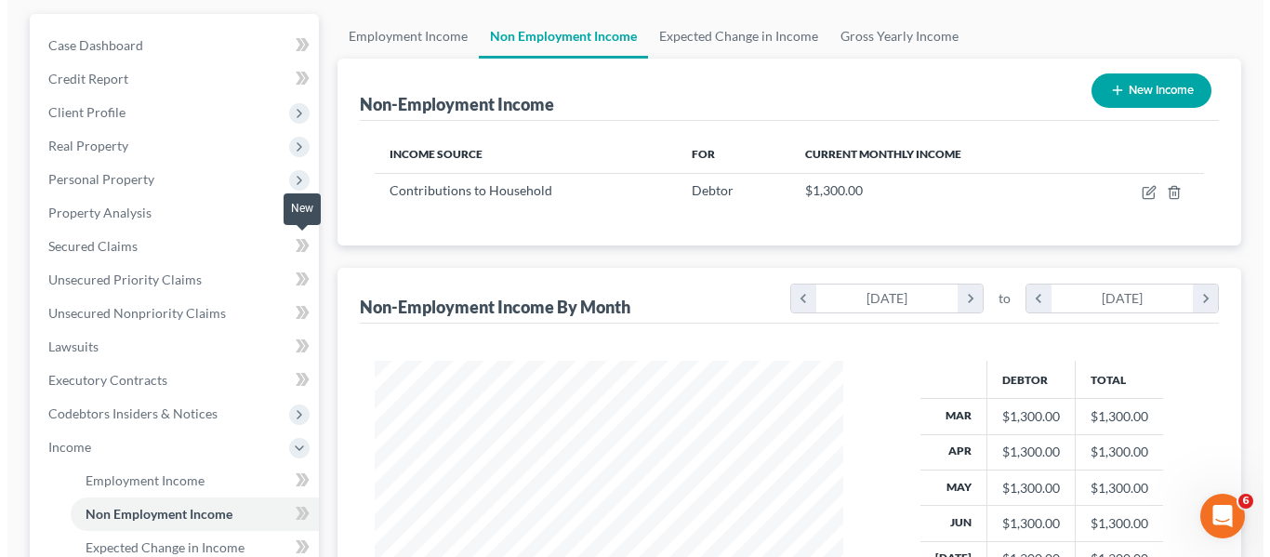
scroll to position [166, 0]
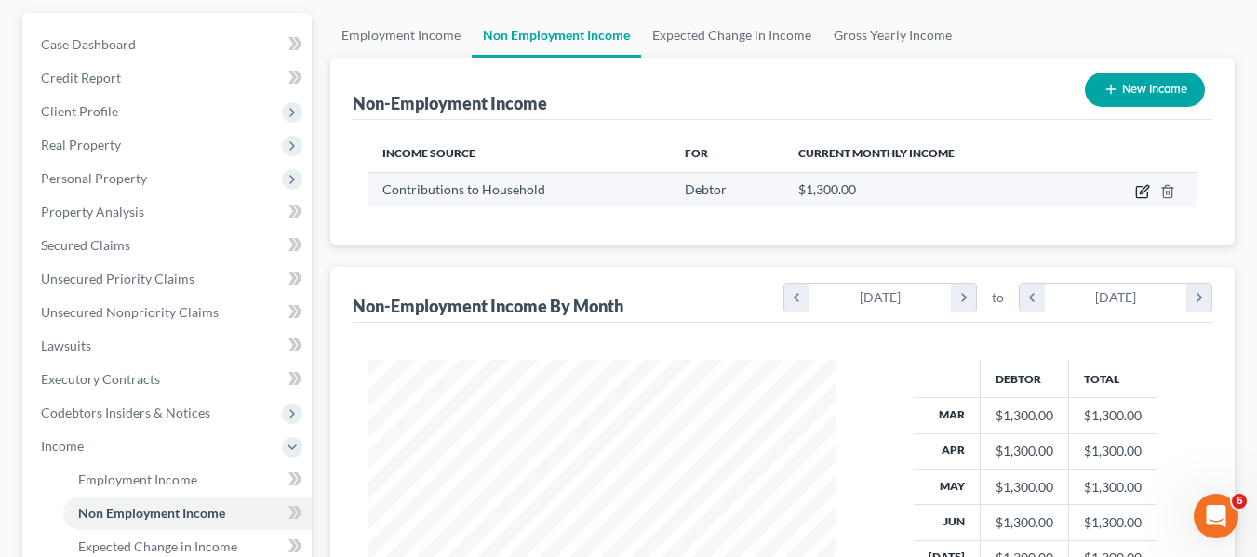
click at [1135, 196] on icon "button" at bounding box center [1142, 191] width 15 height 15
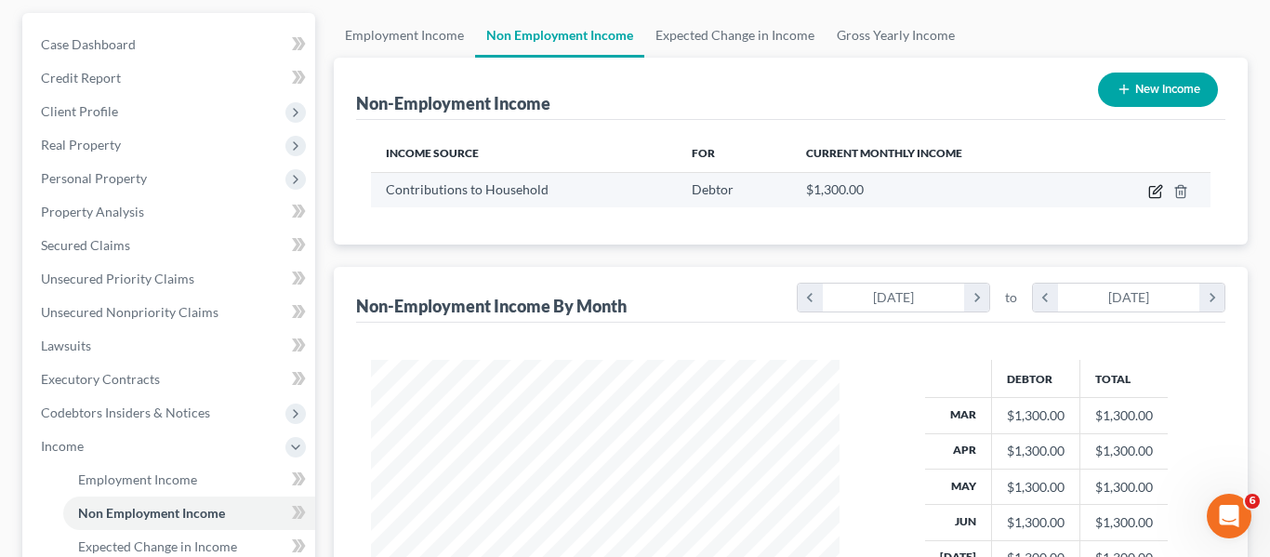
select select "8"
select select "0"
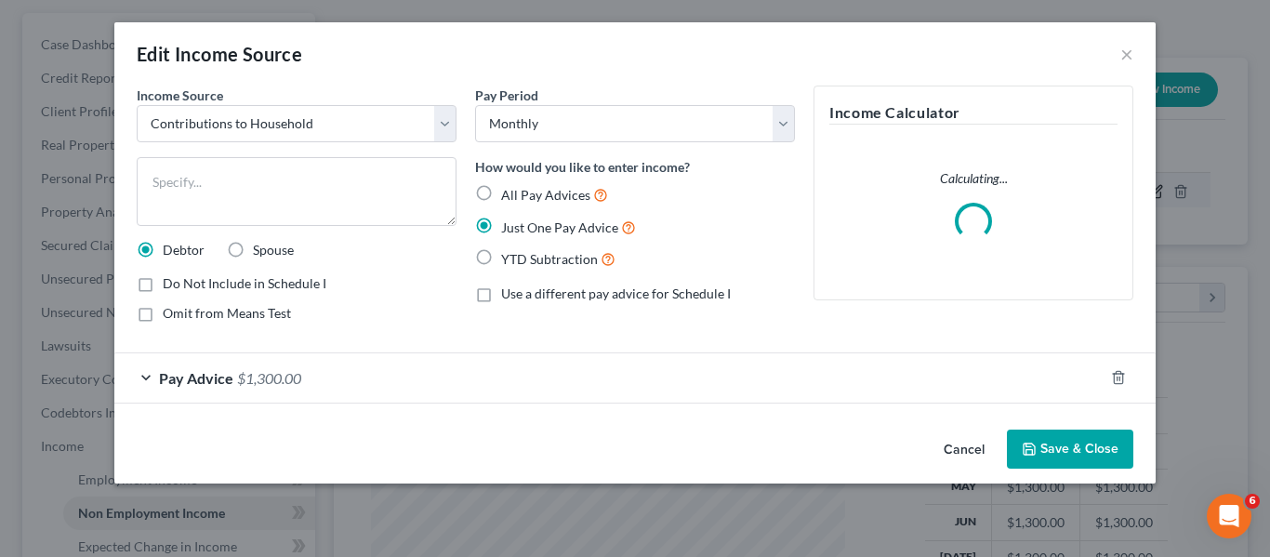
scroll to position [334, 512]
click at [212, 382] on span "Pay Advice" at bounding box center [196, 378] width 74 height 18
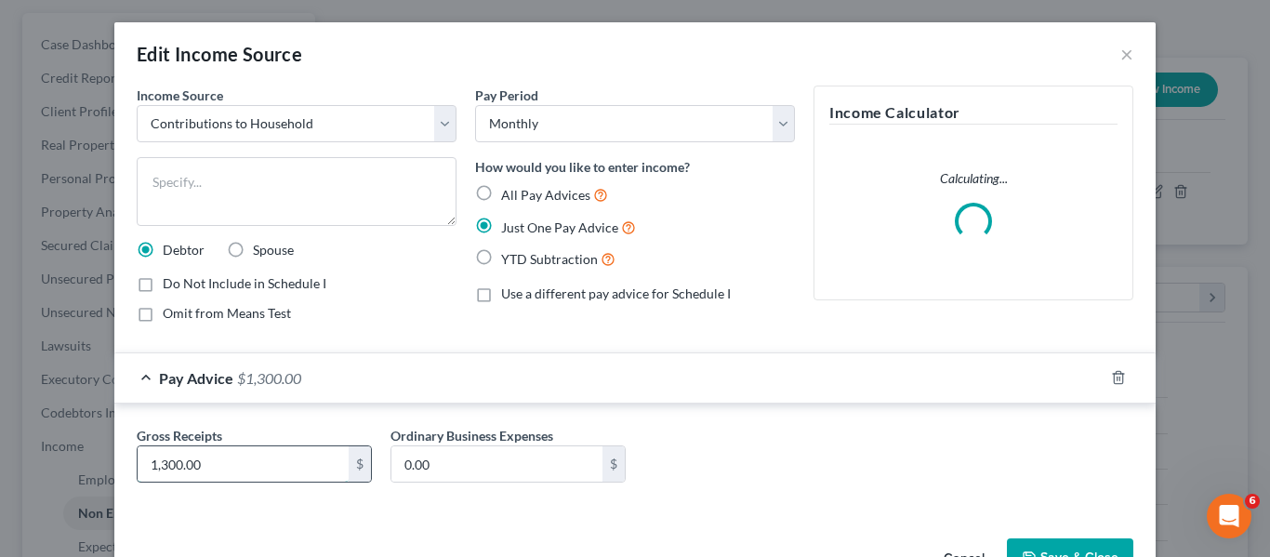
click at [217, 453] on input "1,300.00" at bounding box center [243, 463] width 211 height 35
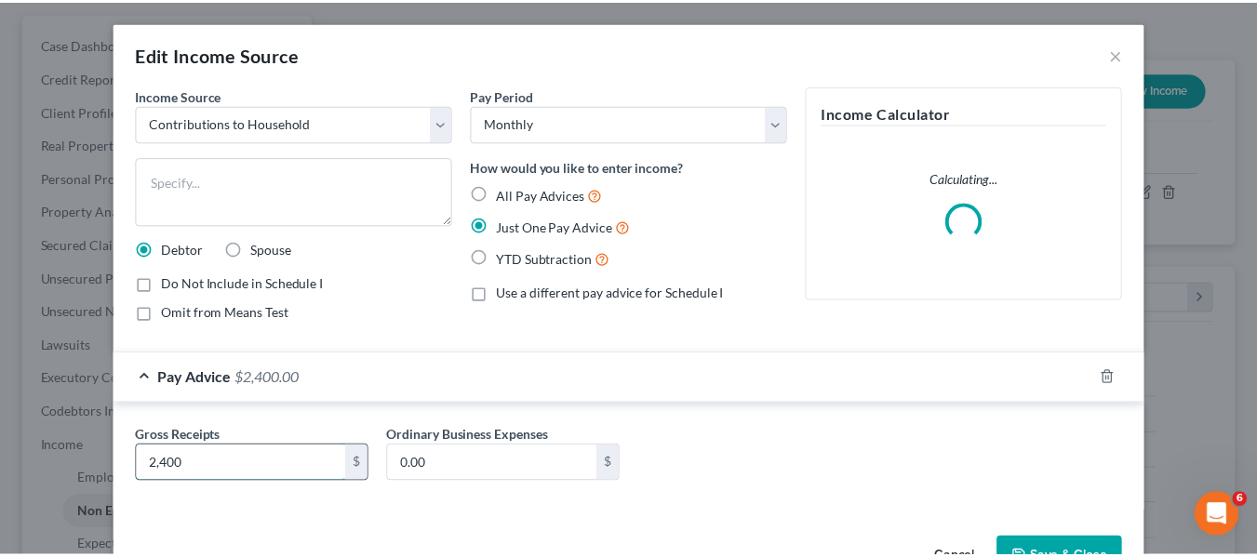
scroll to position [57, 0]
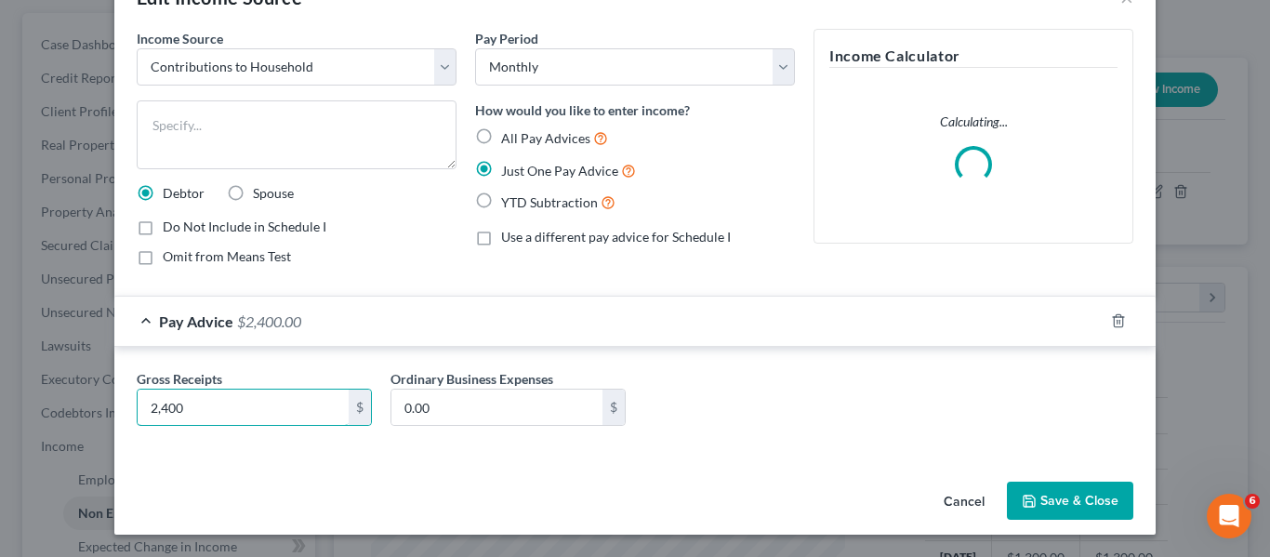
type input "2,400"
click at [1024, 505] on icon "button" at bounding box center [1029, 501] width 15 height 15
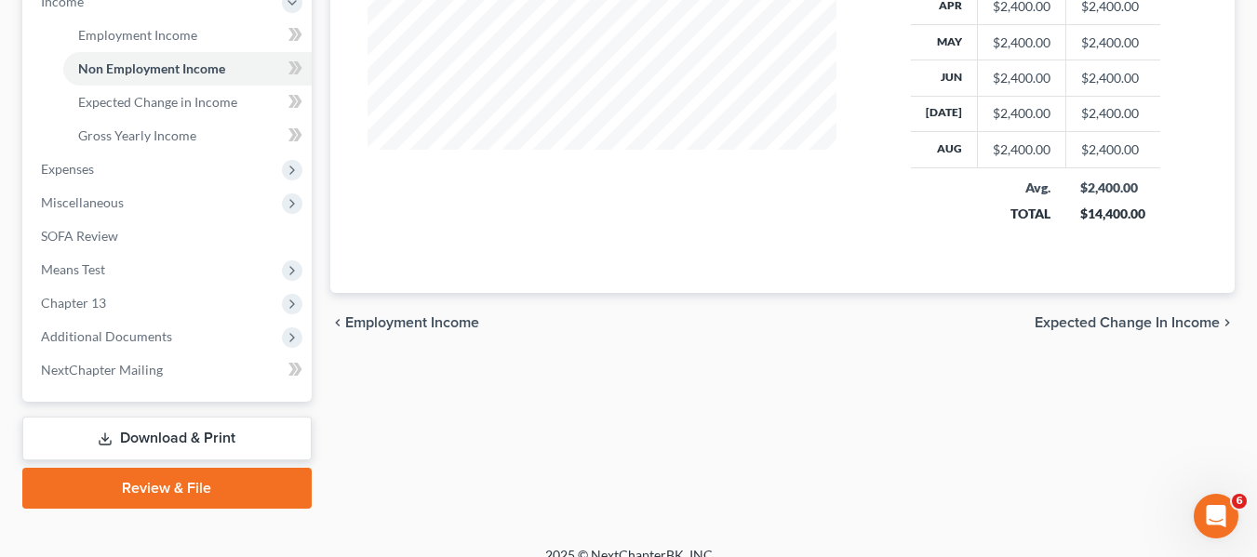
scroll to position [632, 0]
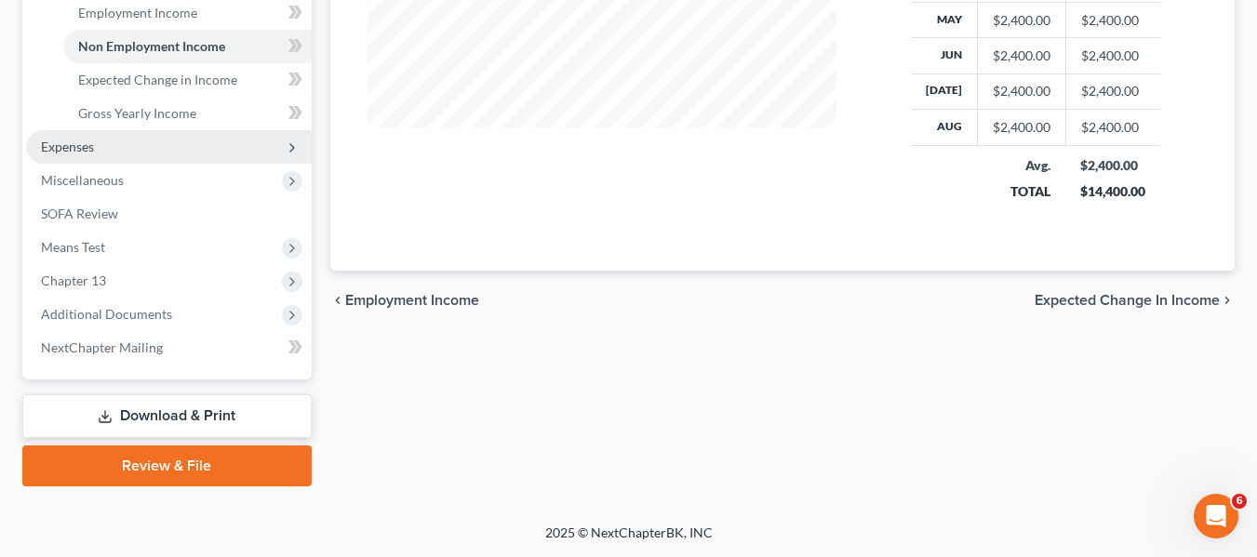
click at [90, 146] on span "Expenses" at bounding box center [67, 147] width 53 height 16
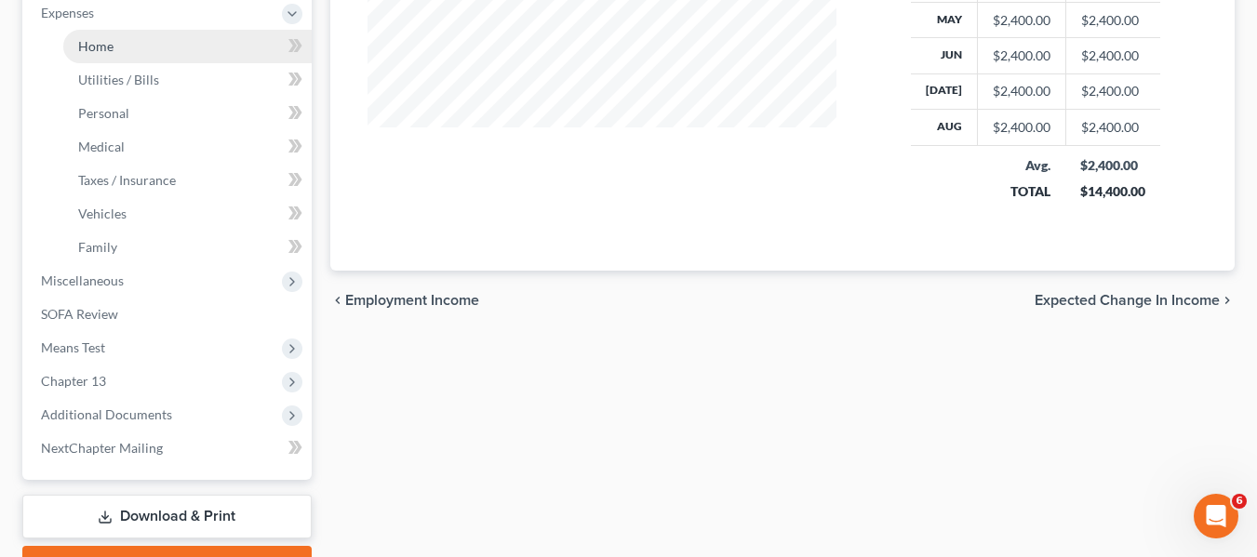
click at [89, 55] on link "Home" at bounding box center [187, 46] width 248 height 33
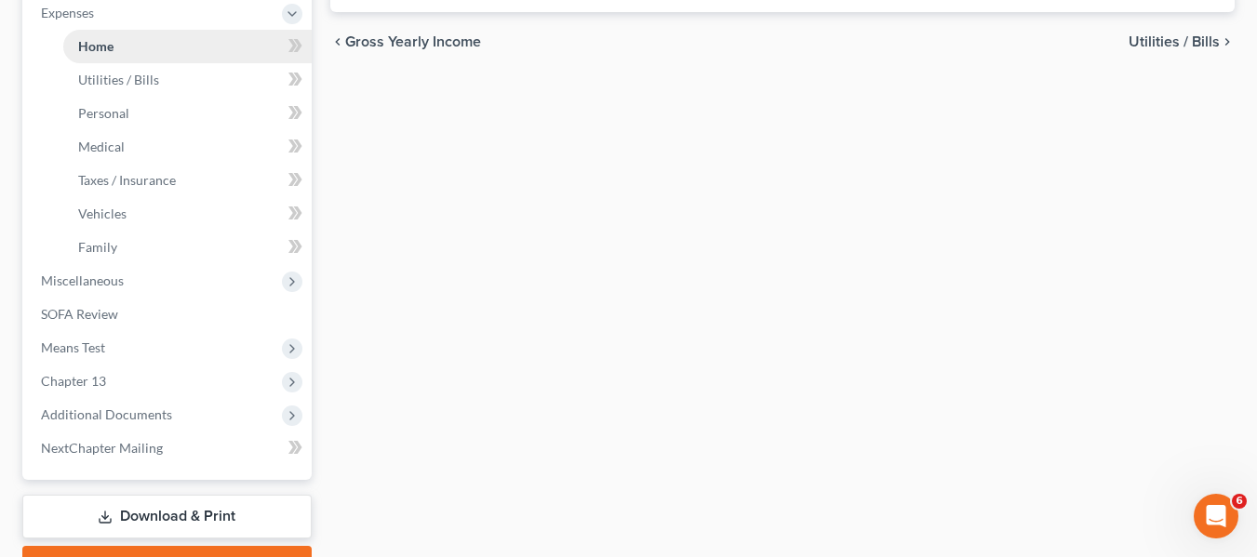
scroll to position [109, 0]
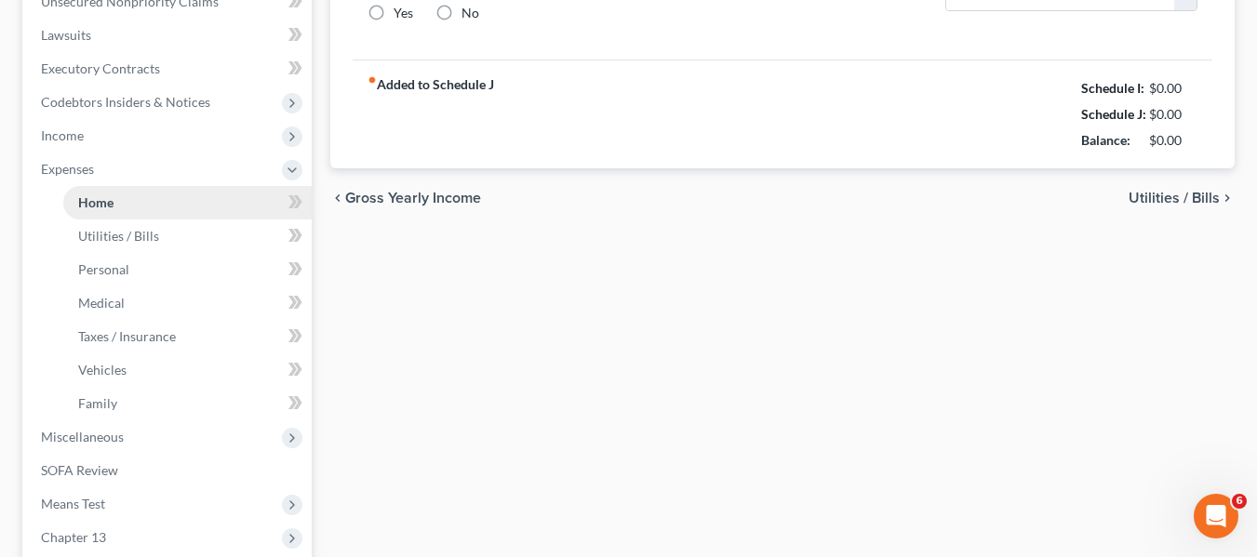
type input "900.00"
type input "0.00"
radio input "true"
type input "0.00"
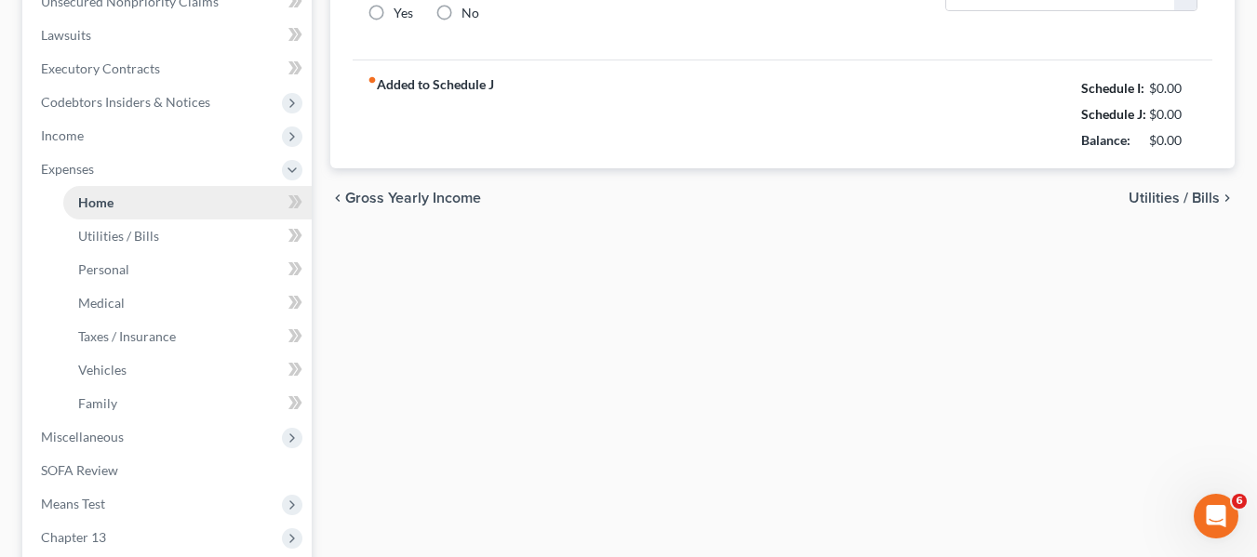
type input "0.00"
type input "150.00"
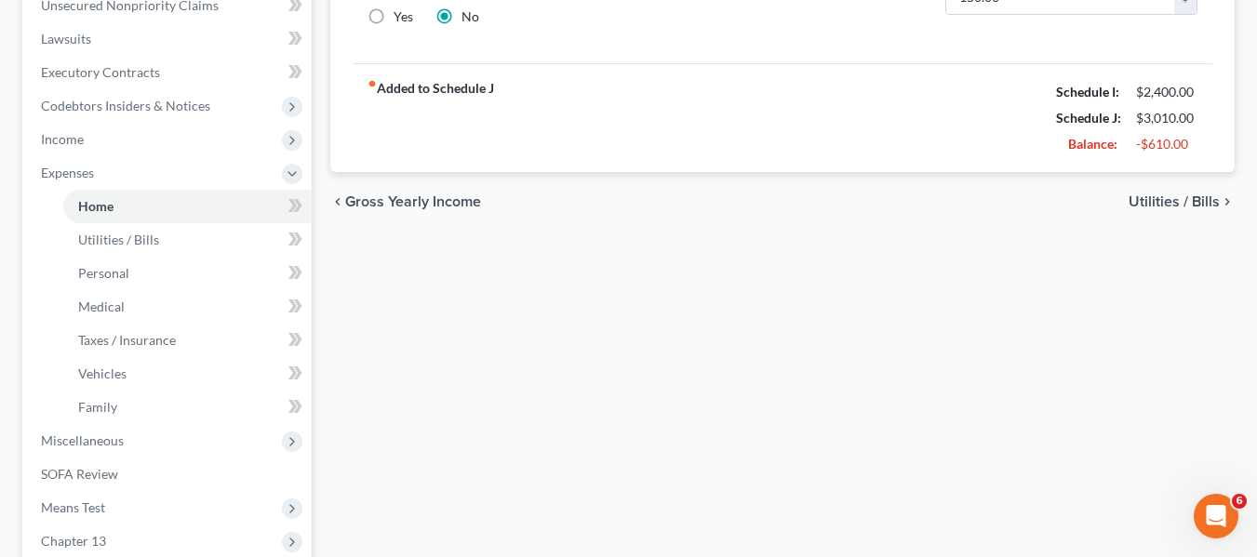
scroll to position [733, 0]
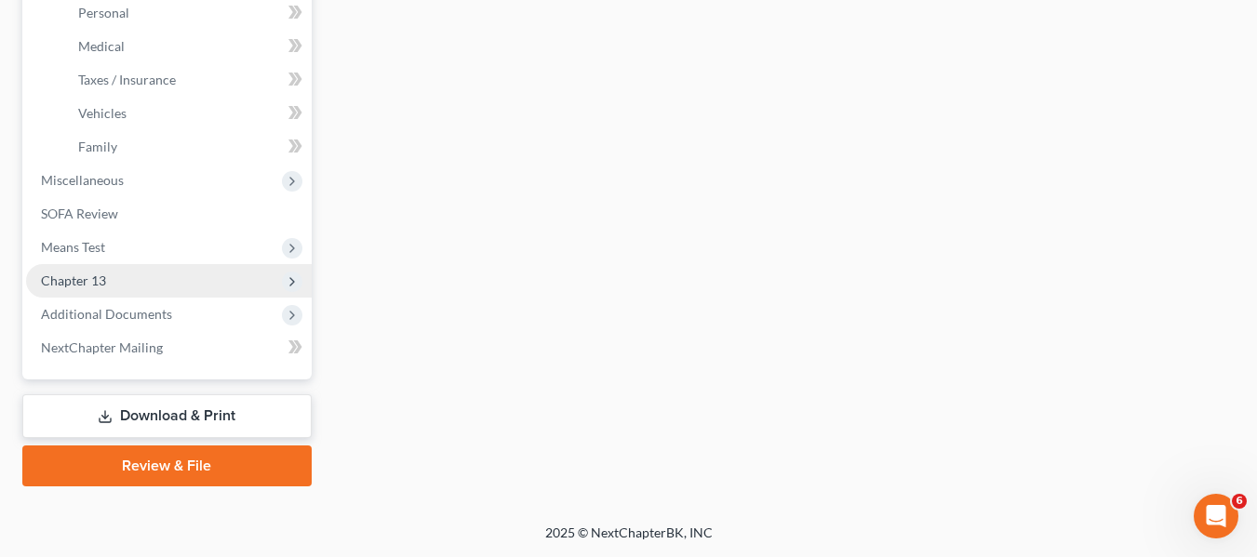
click at [106, 282] on span "Chapter 13" at bounding box center [169, 280] width 286 height 33
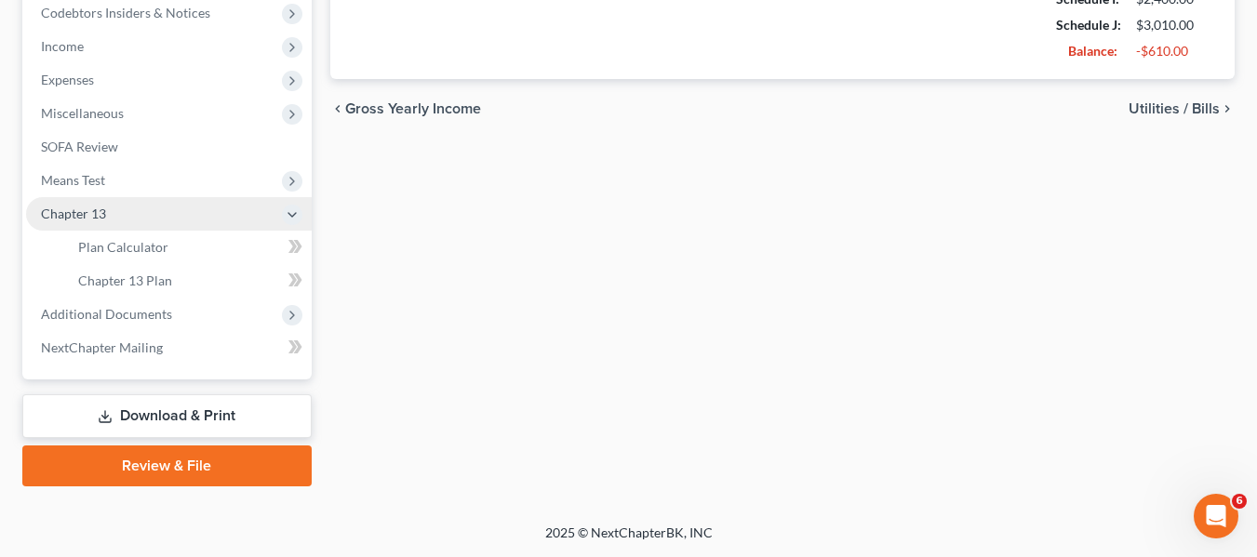
scroll to position [565, 0]
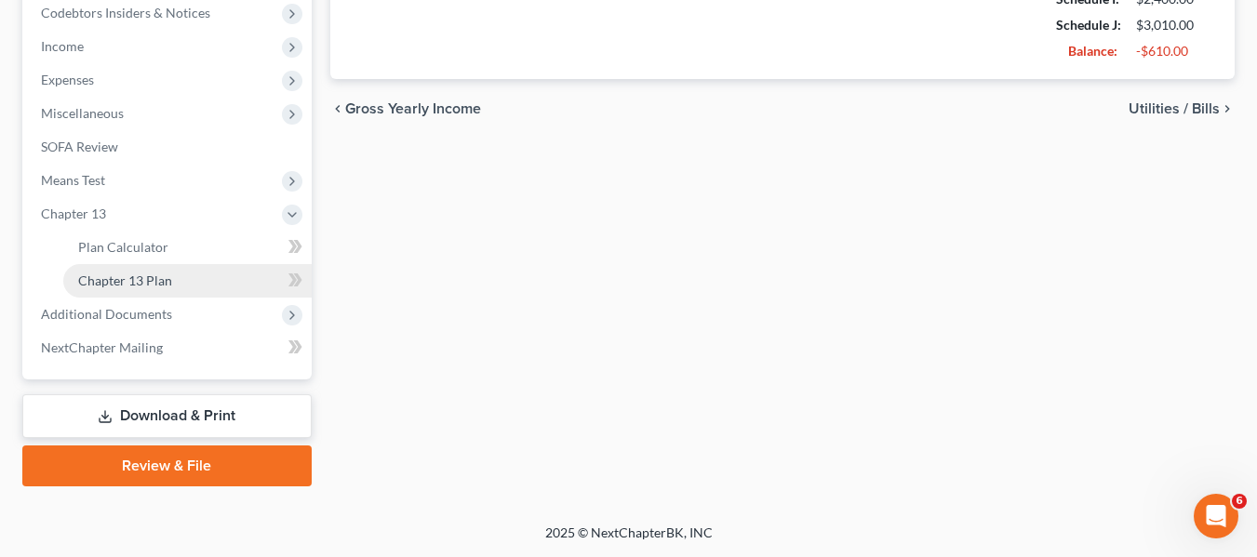
click at [115, 282] on span "Chapter 13 Plan" at bounding box center [125, 281] width 94 height 16
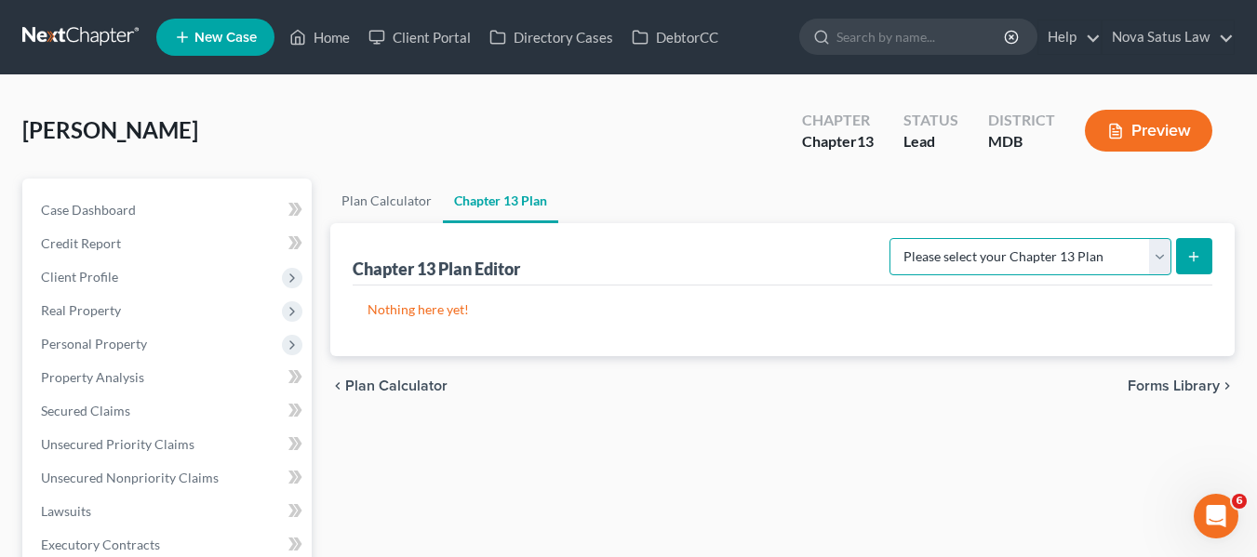
click at [1164, 252] on select "Please select your Chapter 13 Plan District of [US_STATE][GEOGRAPHIC_DATA] of […" at bounding box center [1030, 256] width 282 height 37
select select "1"
click at [896, 238] on select "Please select your Chapter 13 Plan District of [US_STATE][GEOGRAPHIC_DATA] of […" at bounding box center [1030, 256] width 282 height 37
click at [1201, 256] on icon "submit" at bounding box center [1193, 256] width 15 height 15
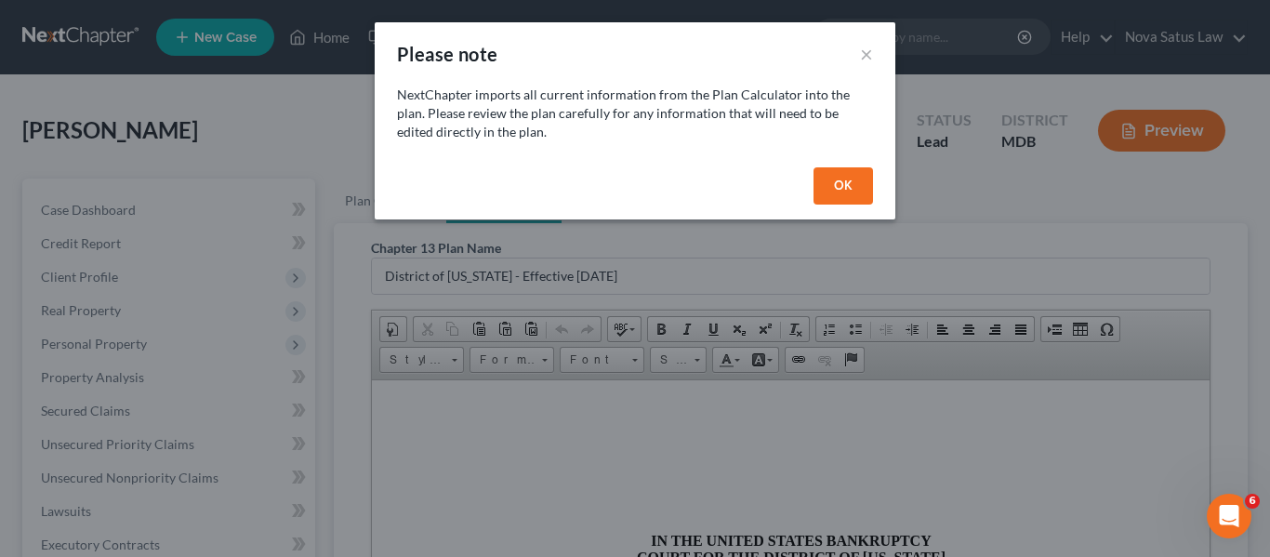
click at [835, 188] on button "OK" at bounding box center [844, 185] width 60 height 37
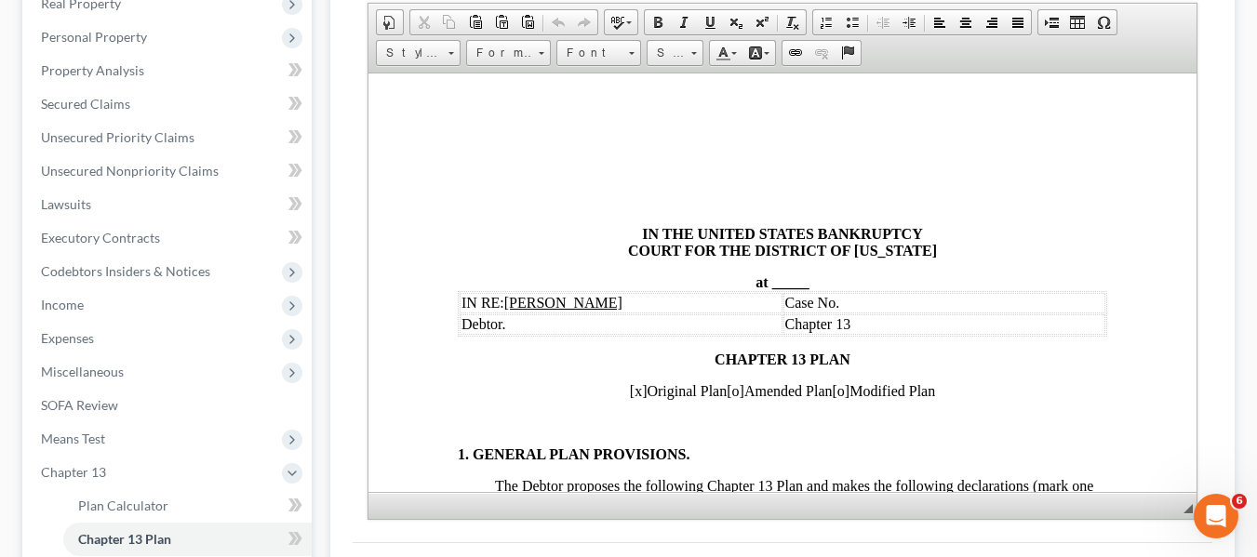
scroll to position [308, 0]
click at [767, 276] on span at bounding box center [769, 281] width 4 height 16
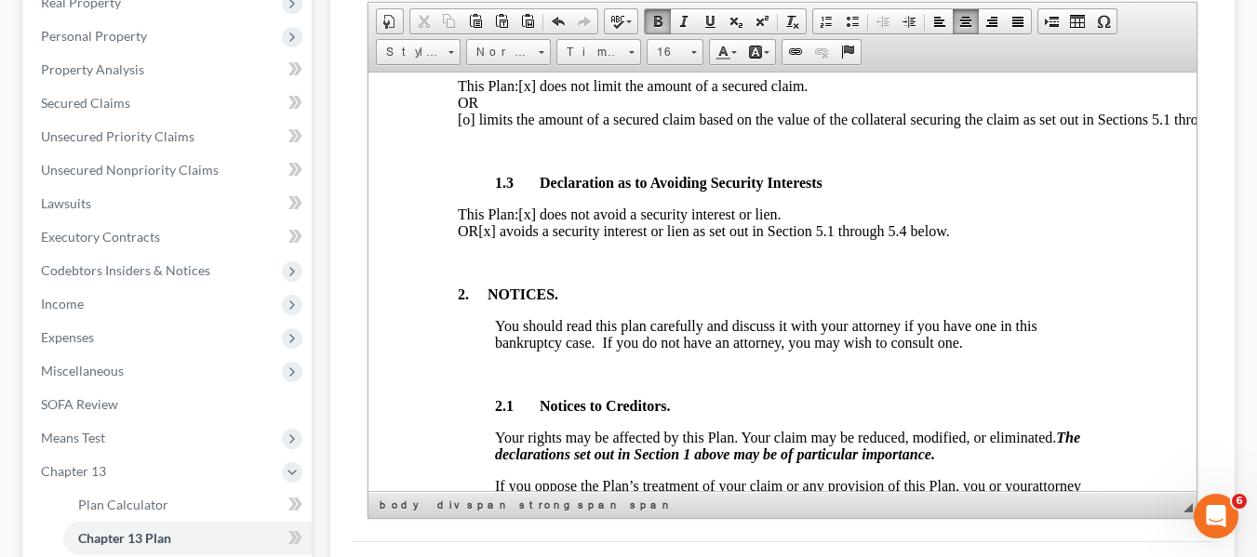
scroll to position [657, 0]
click at [539, 237] on span "[x] avoids a security interest or lien as set out in Section 5.1 through 5.4 be…" at bounding box center [712, 229] width 471 height 16
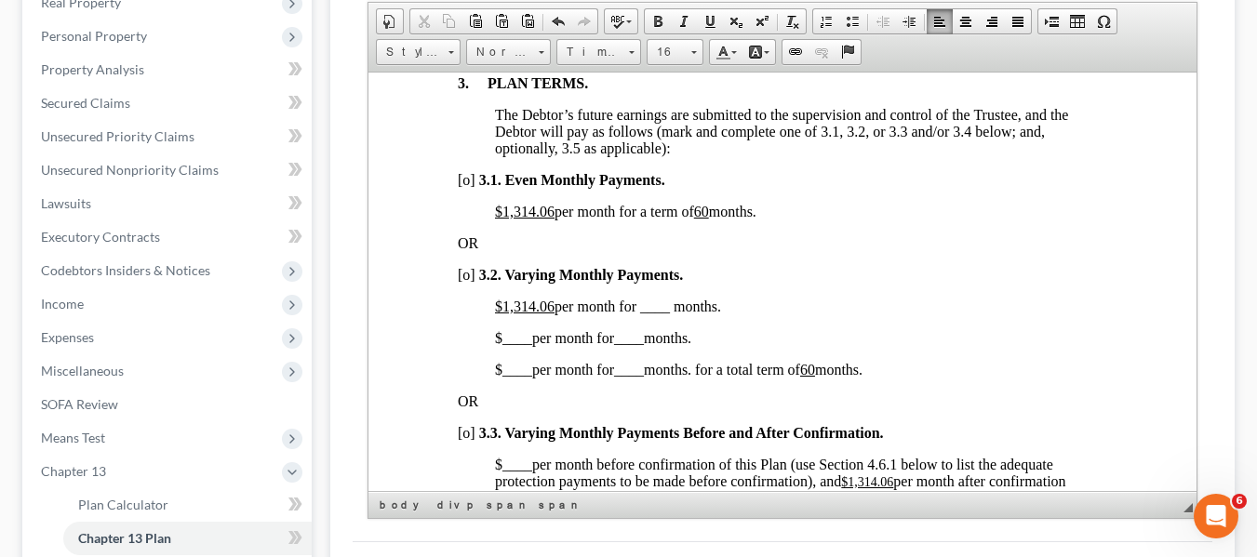
scroll to position [1318, 0]
click at [500, 218] on u "$1,314.06" at bounding box center [524, 210] width 60 height 16
click at [656, 218] on u "60" at bounding box center [648, 210] width 15 height 16
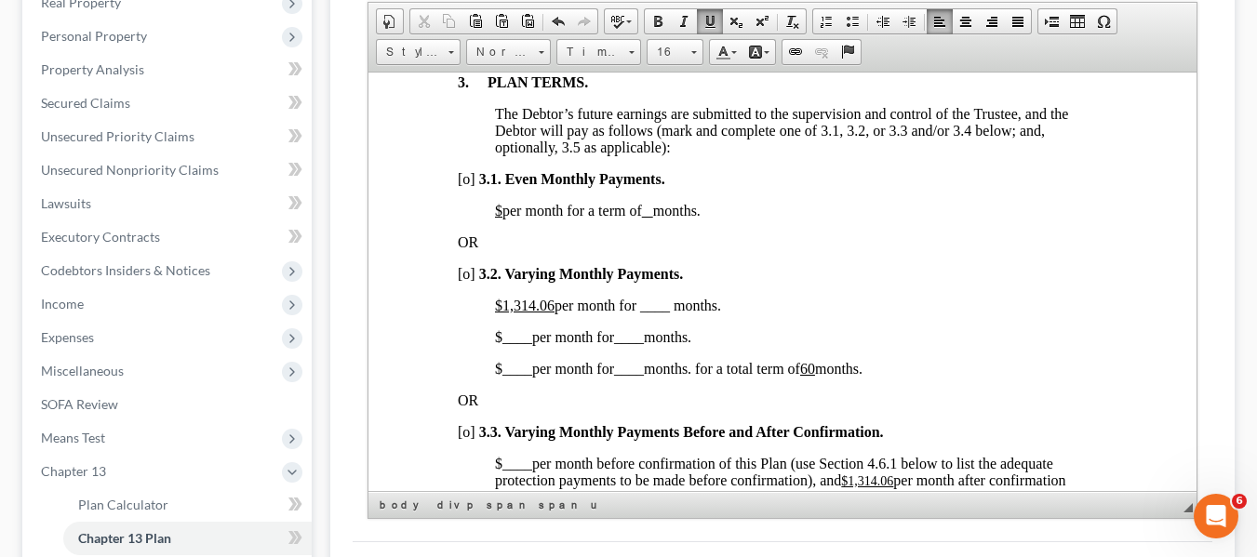
click at [465, 281] on span "[o]" at bounding box center [466, 273] width 18 height 16
click at [504, 313] on u "$1,314.06" at bounding box center [524, 305] width 60 height 16
click at [625, 313] on span "$400.00 per month for ____ months." at bounding box center [601, 305] width 215 height 16
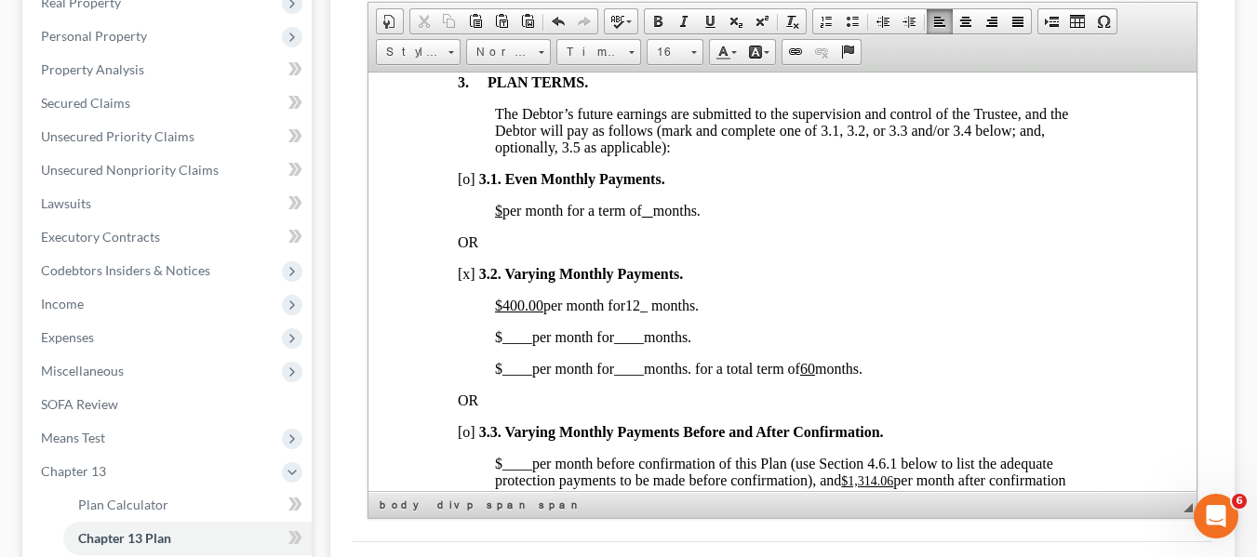
click at [499, 344] on span "$ ____ per month for ____ months." at bounding box center [592, 336] width 196 height 16
click at [650, 344] on span "____" at bounding box center [658, 336] width 30 height 16
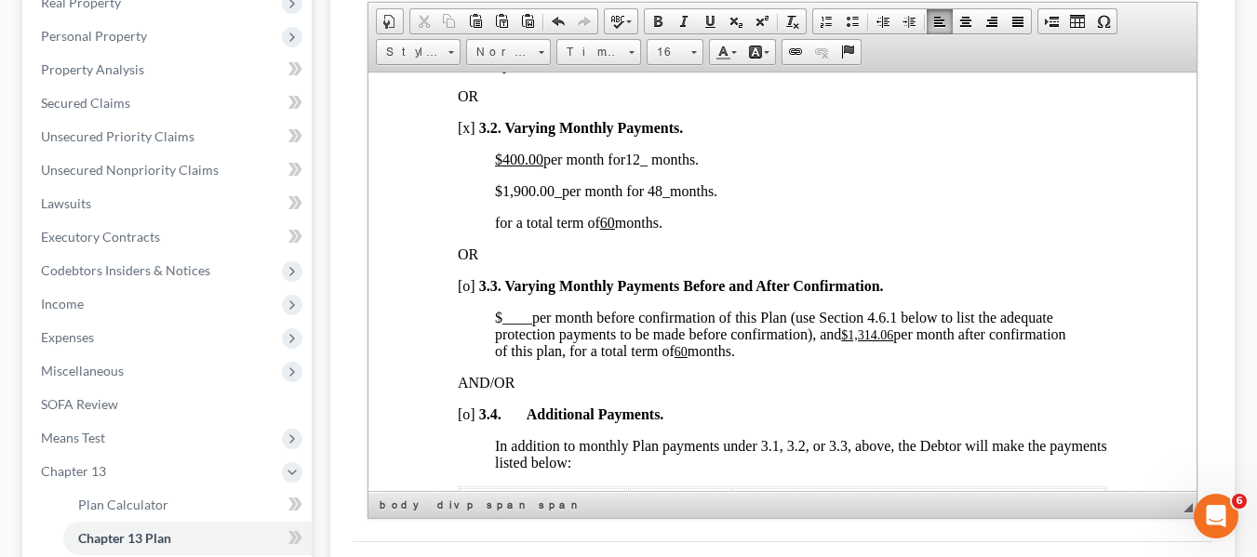
scroll to position [1537, 0]
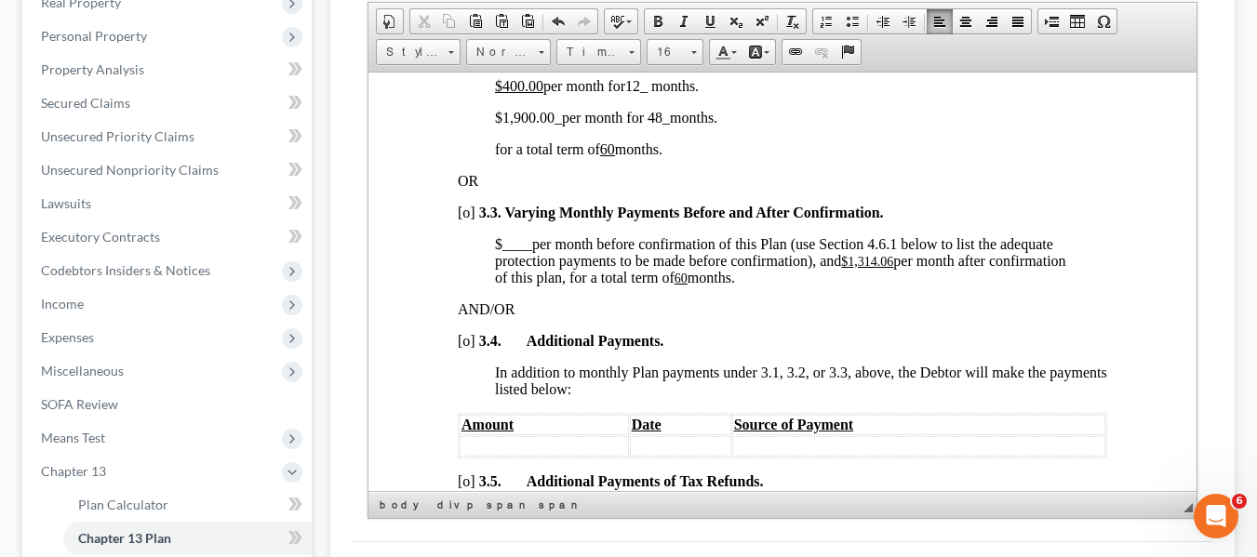
click at [850, 268] on u "$1,314.06" at bounding box center [866, 261] width 52 height 14
click at [612, 285] on u "60" at bounding box center [605, 278] width 13 height 14
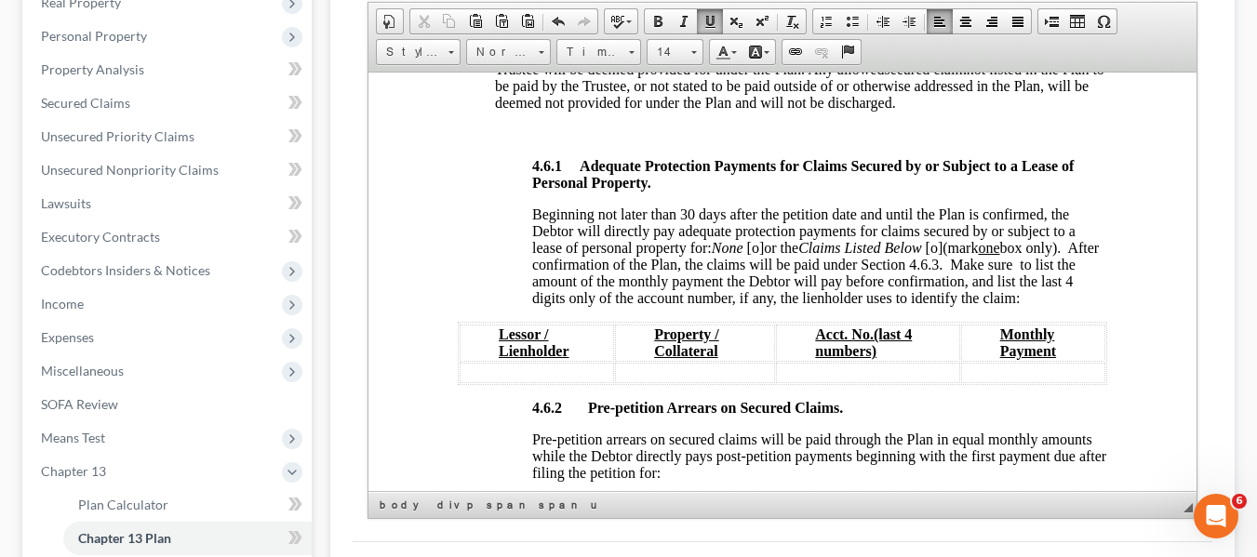
scroll to position [3035, 0]
click at [754, 254] on span "[o]" at bounding box center [755, 246] width 18 height 16
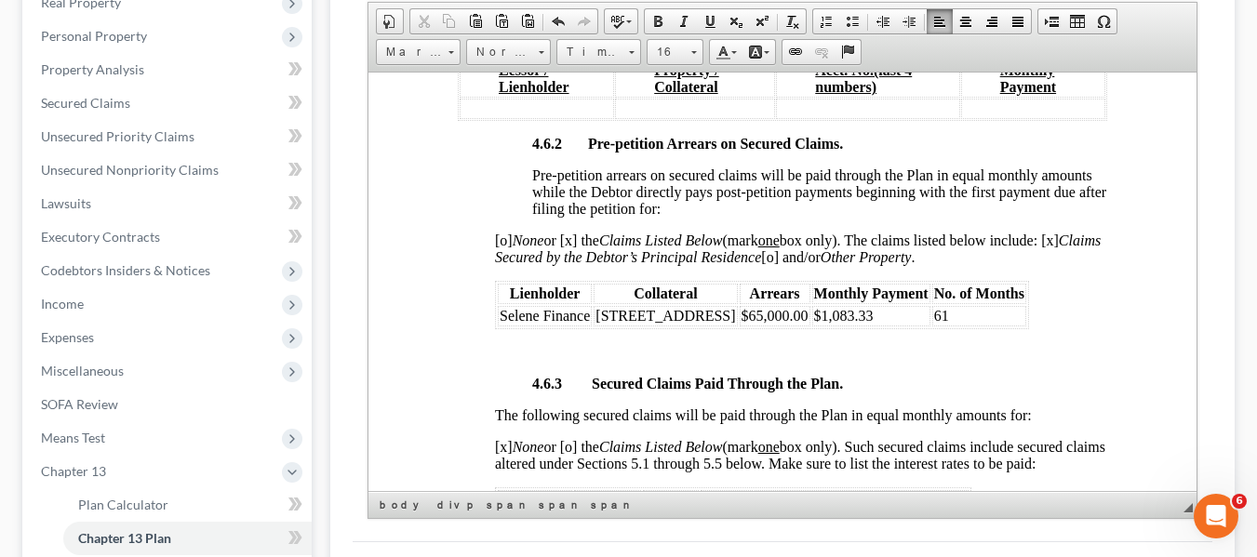
scroll to position [3299, 0]
click at [837, 322] on span "$1,083.33" at bounding box center [843, 314] width 60 height 16
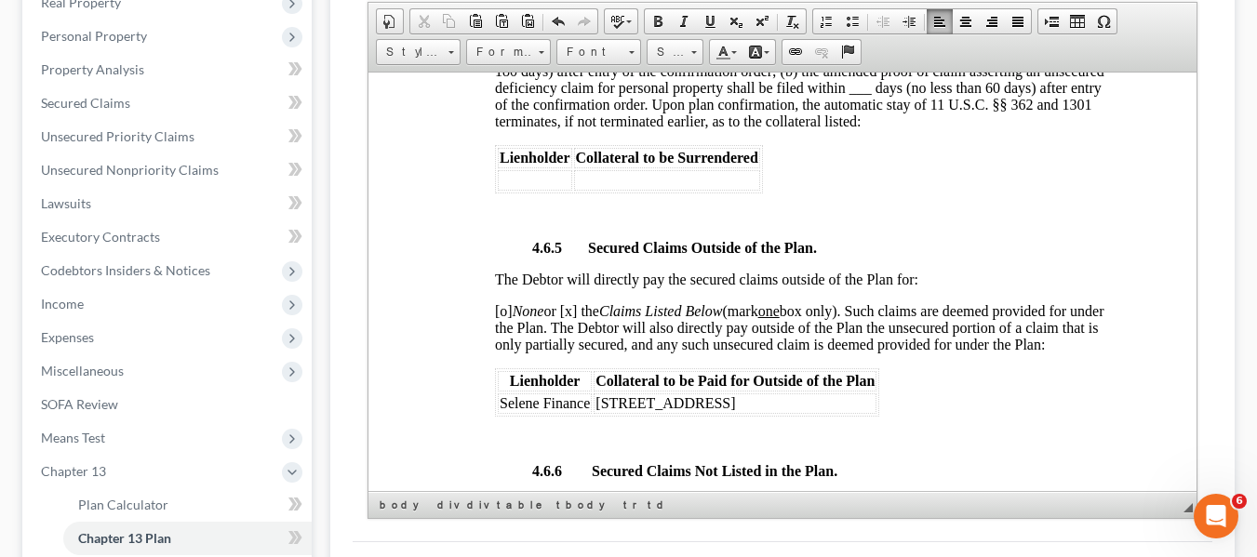
scroll to position [4074, 0]
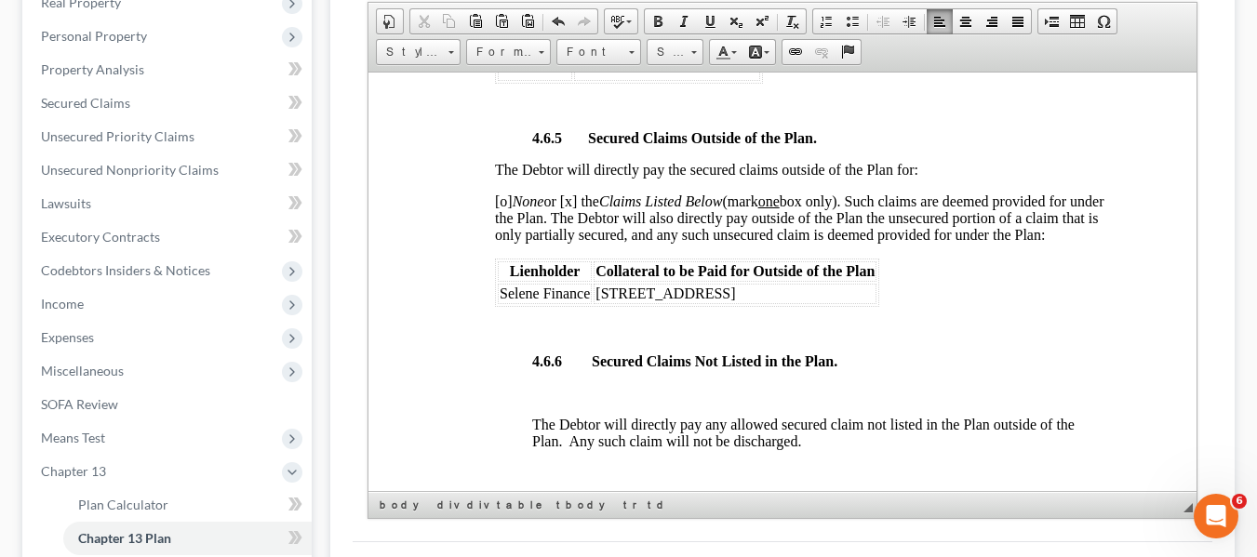
click at [499, 236] on span "[o] None or [x] the Claims Listed Below (mark one box only). Such claims are de…" at bounding box center [798, 217] width 609 height 49
click at [572, 231] on span "[x] None or [x] the Claims Listed Below (mark one box only). Such claims are de…" at bounding box center [798, 217] width 609 height 49
click at [501, 300] on span "Selene Finance" at bounding box center [544, 293] width 90 height 16
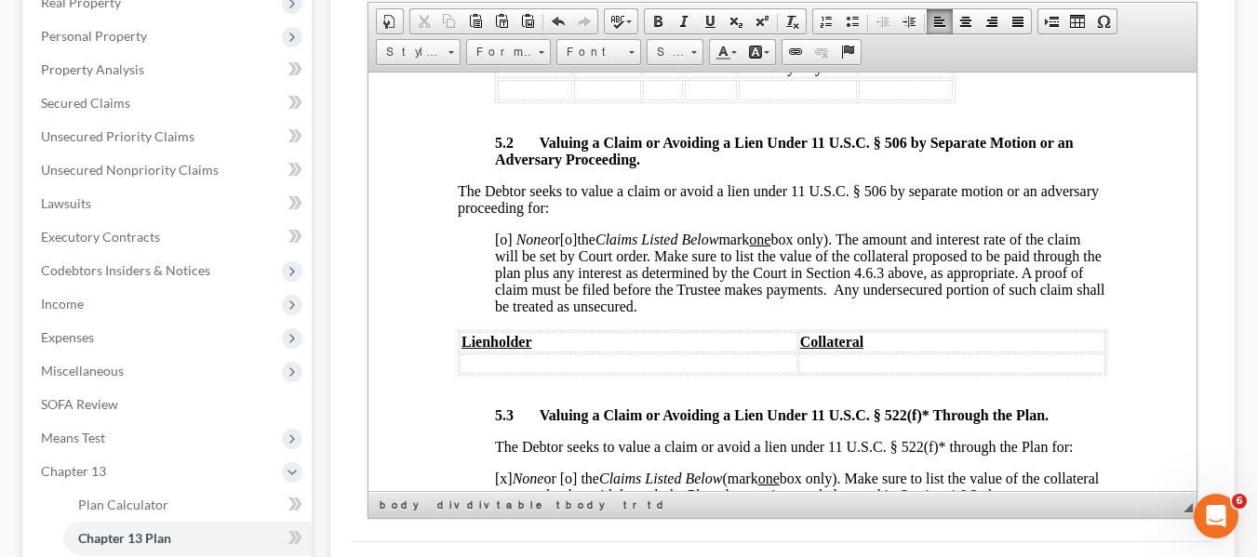
scroll to position [5355, 0]
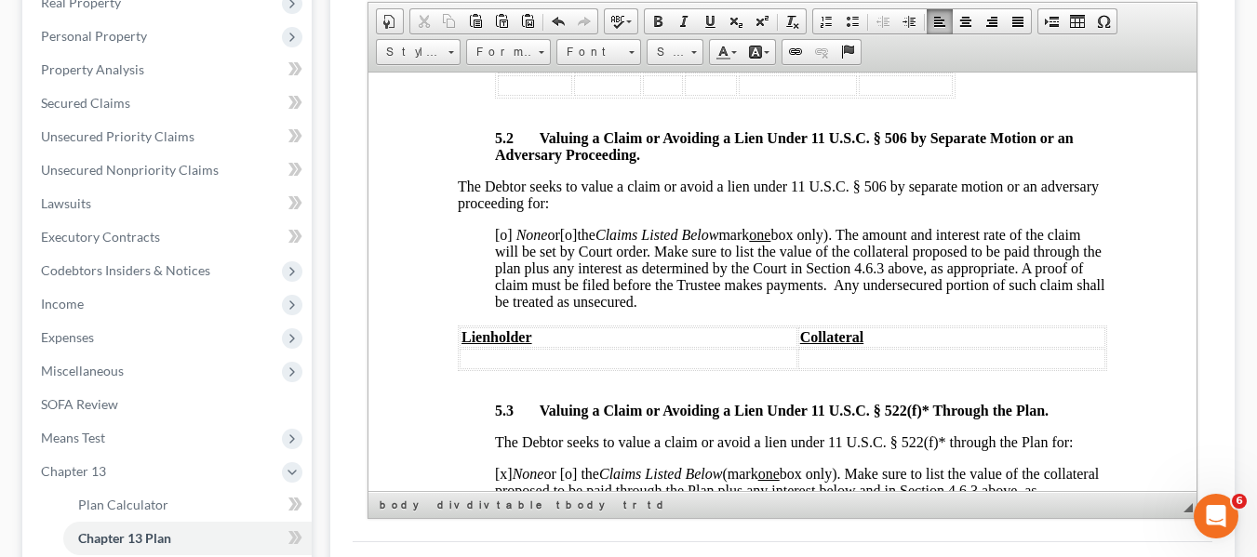
click at [500, 242] on span "[o]" at bounding box center [503, 234] width 18 height 16
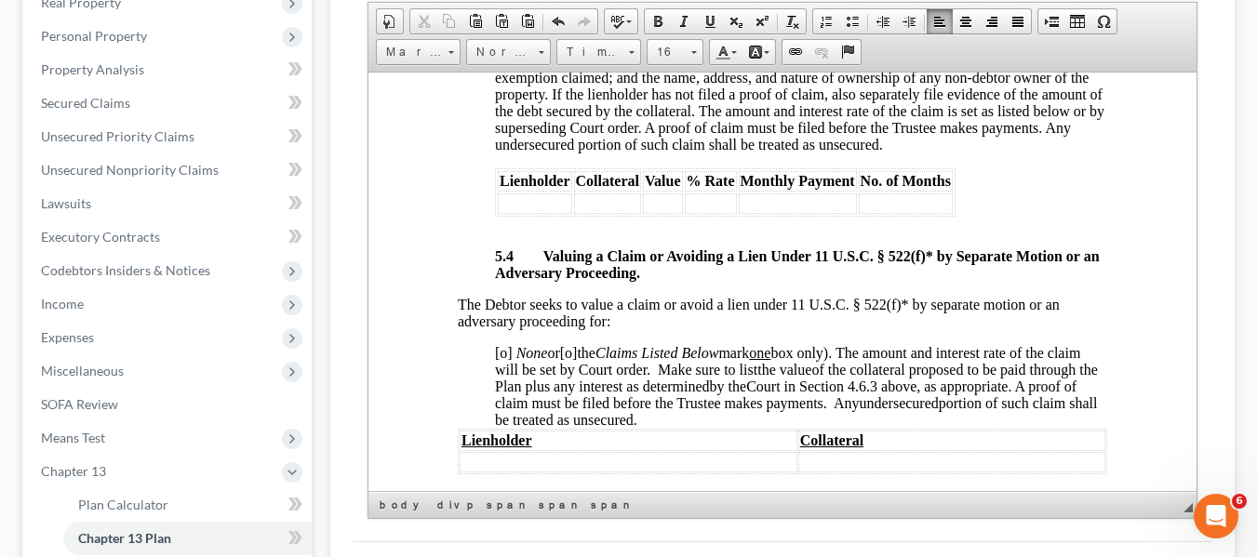
scroll to position [5828, 0]
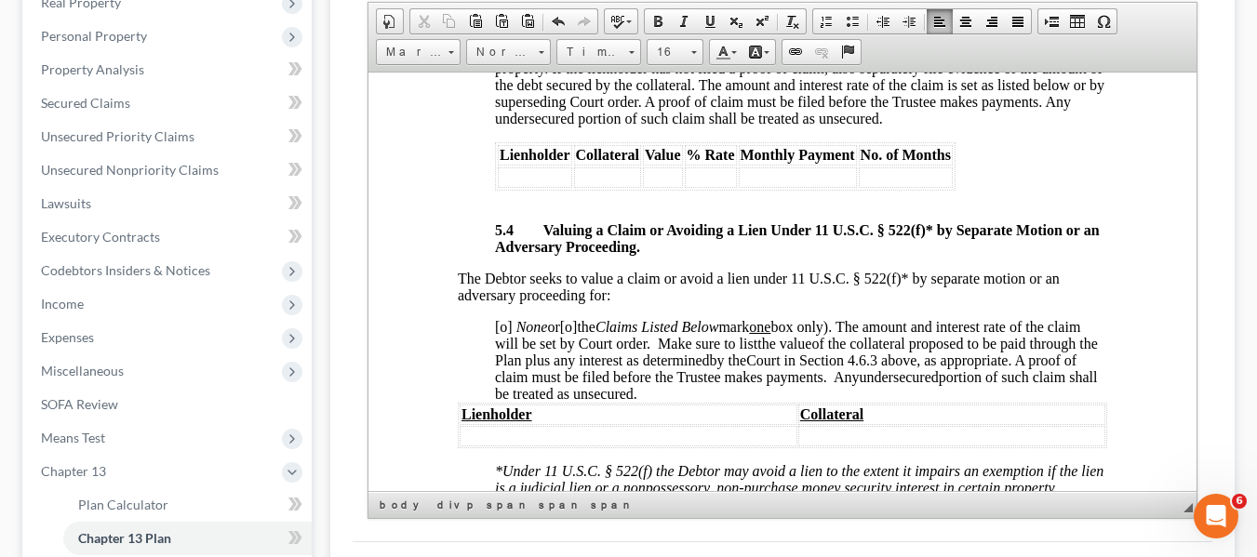
click at [500, 334] on span "[o]" at bounding box center [503, 326] width 18 height 16
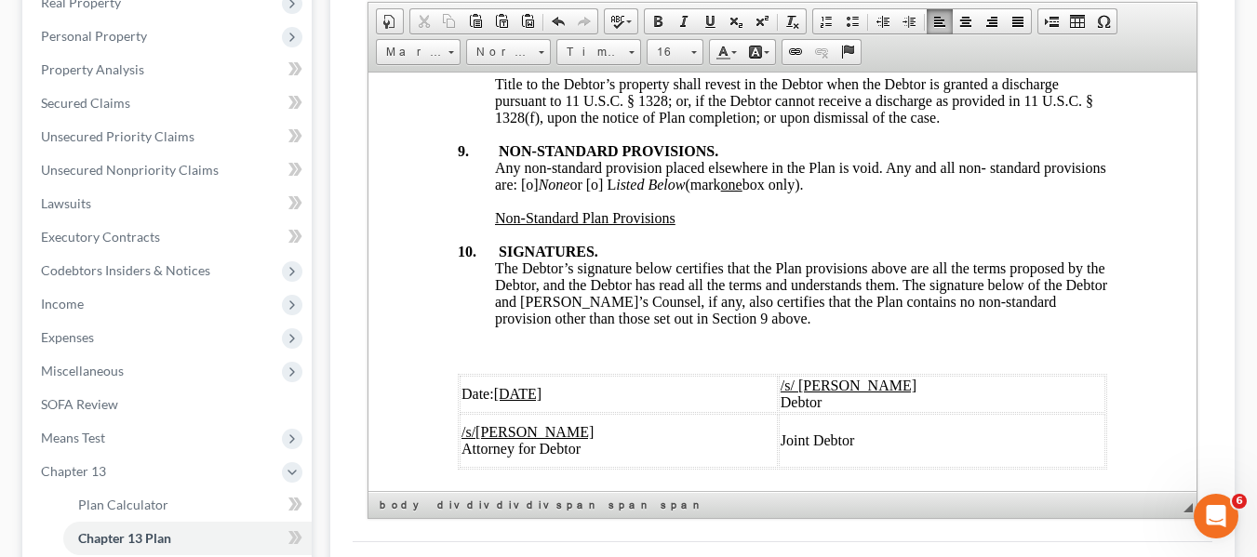
scroll to position [7053, 0]
click at [591, 191] on span "Any non-standard provision placed elsewhere in the Plan is void. Any and all no…" at bounding box center [799, 174] width 611 height 33
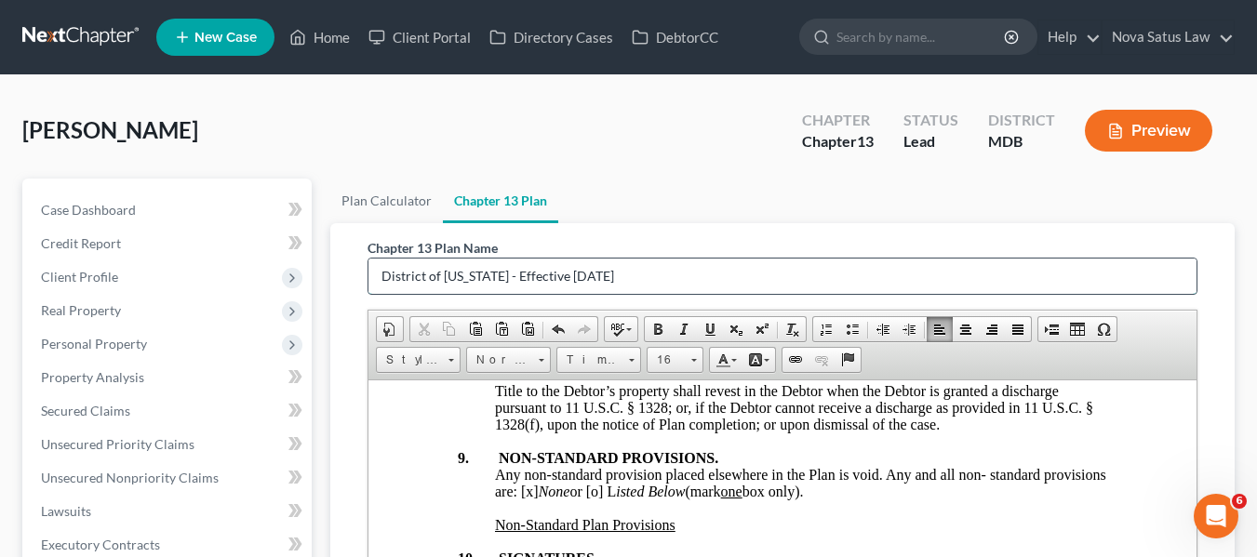
click at [644, 271] on input "District of [US_STATE] - Effective [DATE]" at bounding box center [782, 276] width 828 height 35
type input "D"
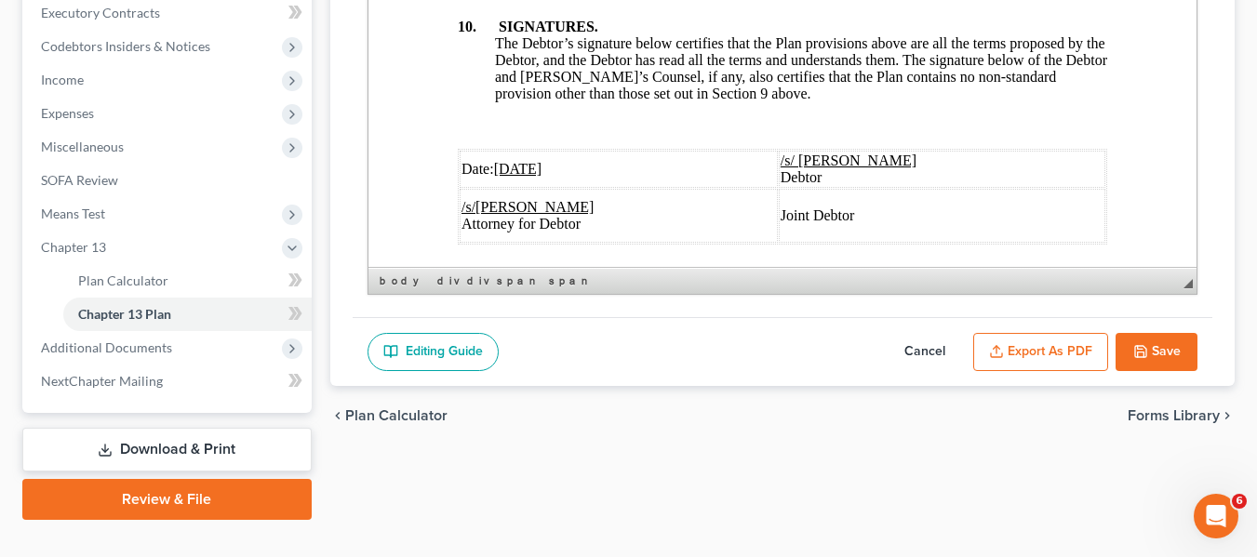
scroll to position [565, 0]
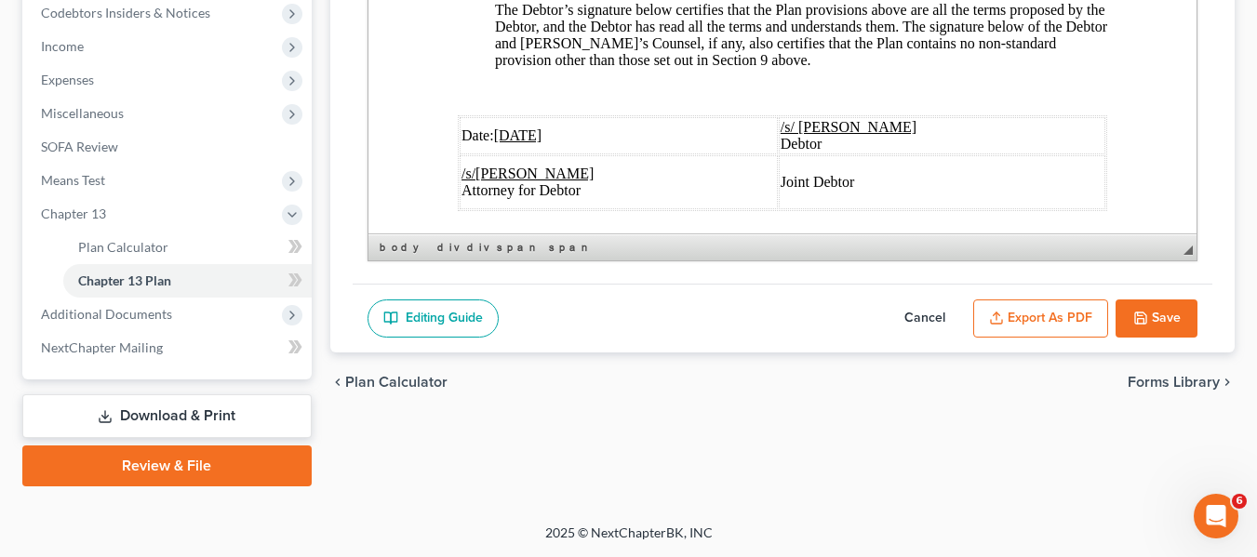
type input "original plan"
click at [987, 312] on button "Export as PDF" at bounding box center [1040, 318] width 135 height 39
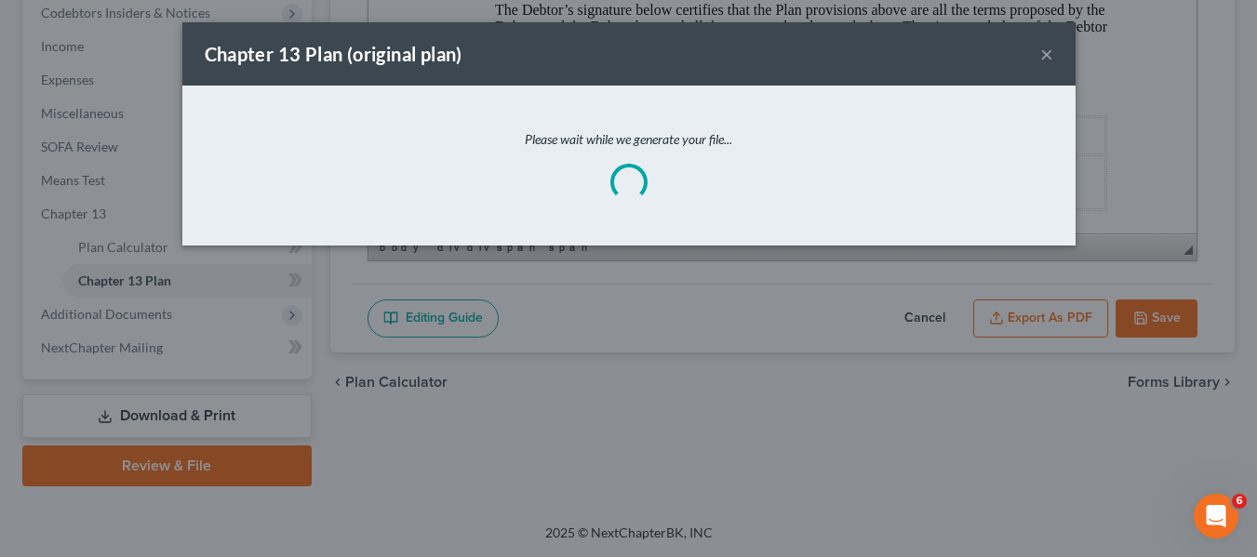
scroll to position [6986, 0]
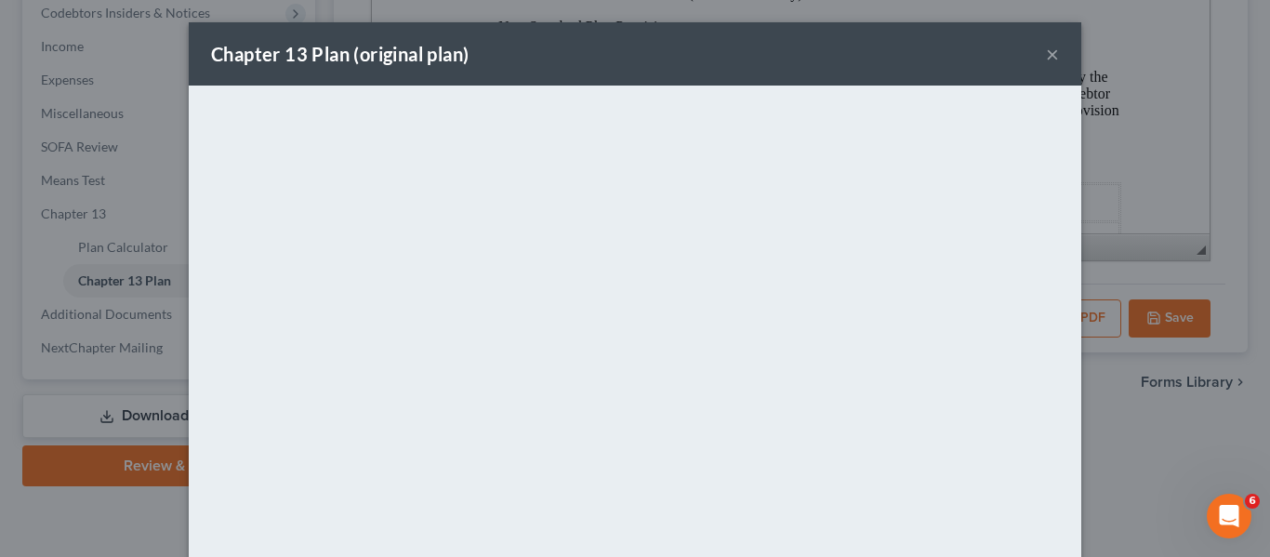
click at [761, 54] on div "Chapter 13 Plan (original plan) ×" at bounding box center [635, 53] width 893 height 63
click at [1049, 54] on button "×" at bounding box center [1052, 54] width 13 height 22
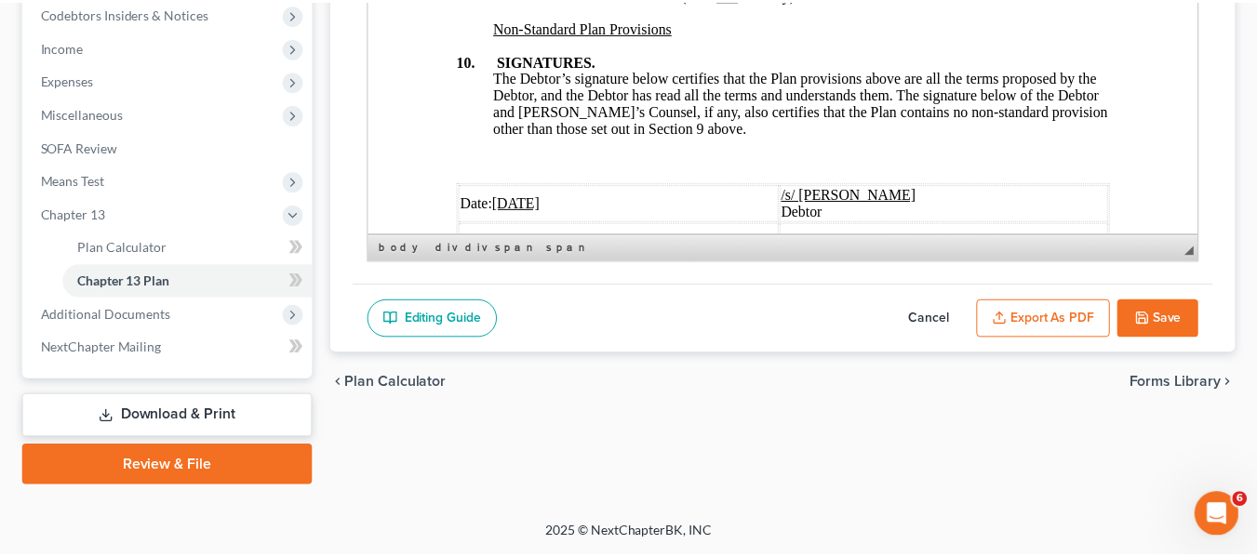
scroll to position [7053, 0]
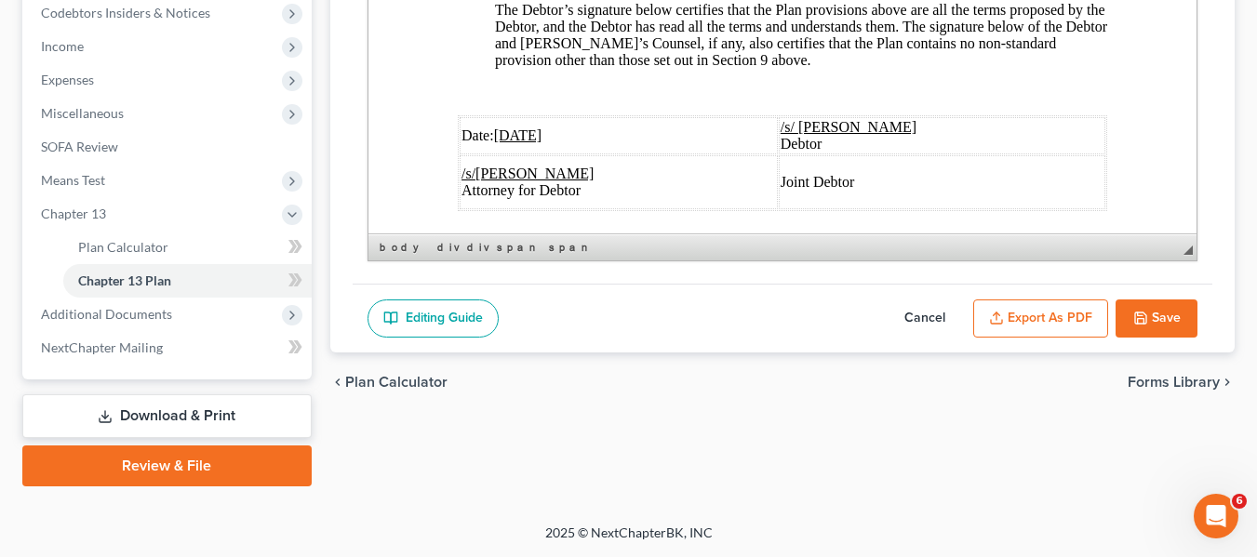
click at [1145, 302] on button "Save" at bounding box center [1156, 318] width 82 height 39
select select "1"
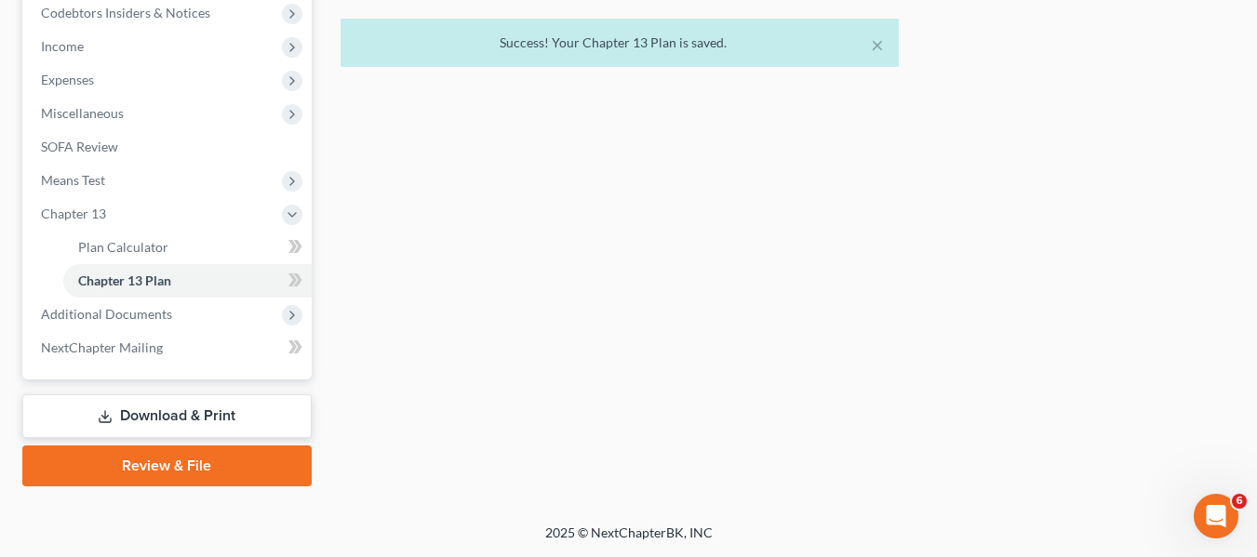
click at [187, 410] on link "Download & Print" at bounding box center [166, 416] width 289 height 44
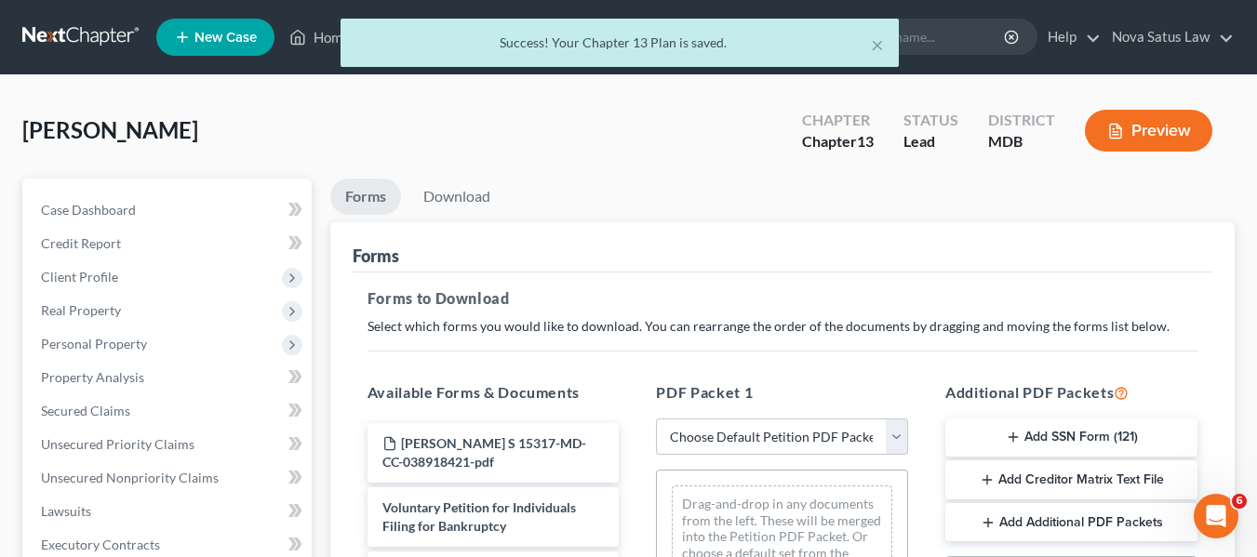
click at [716, 444] on select "Choose Default Petition PDF Packet Complete Bankruptcy Petition (all forms and …" at bounding box center [782, 437] width 252 height 37
select select "0"
click at [656, 419] on select "Choose Default Petition PDF Packet Complete Bankruptcy Petition (all forms and …" at bounding box center [782, 437] width 252 height 37
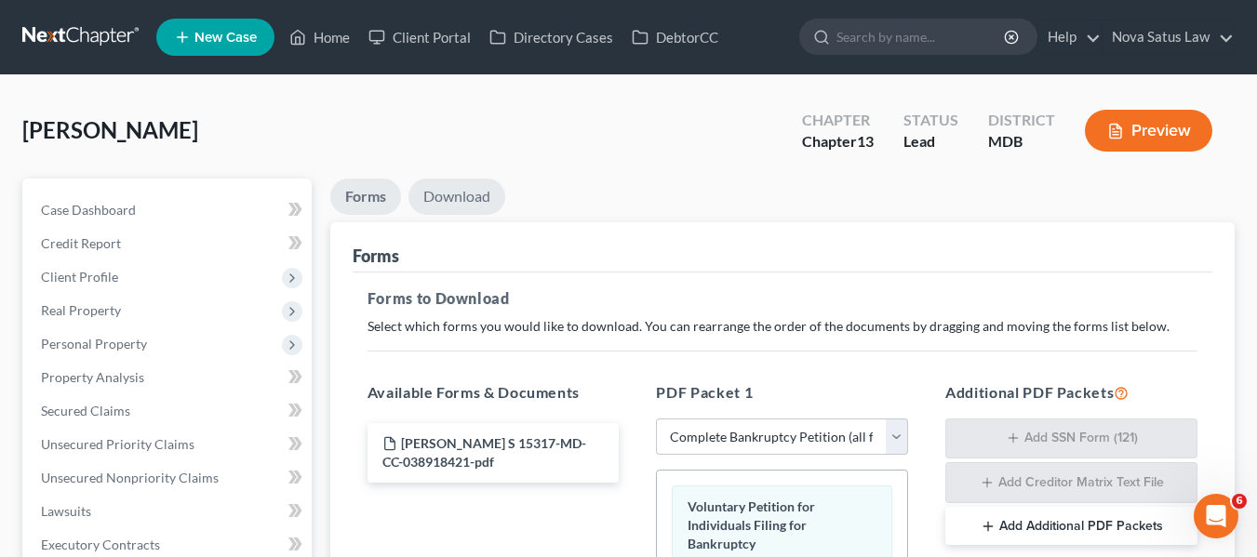
click at [432, 193] on link "Download" at bounding box center [456, 197] width 97 height 36
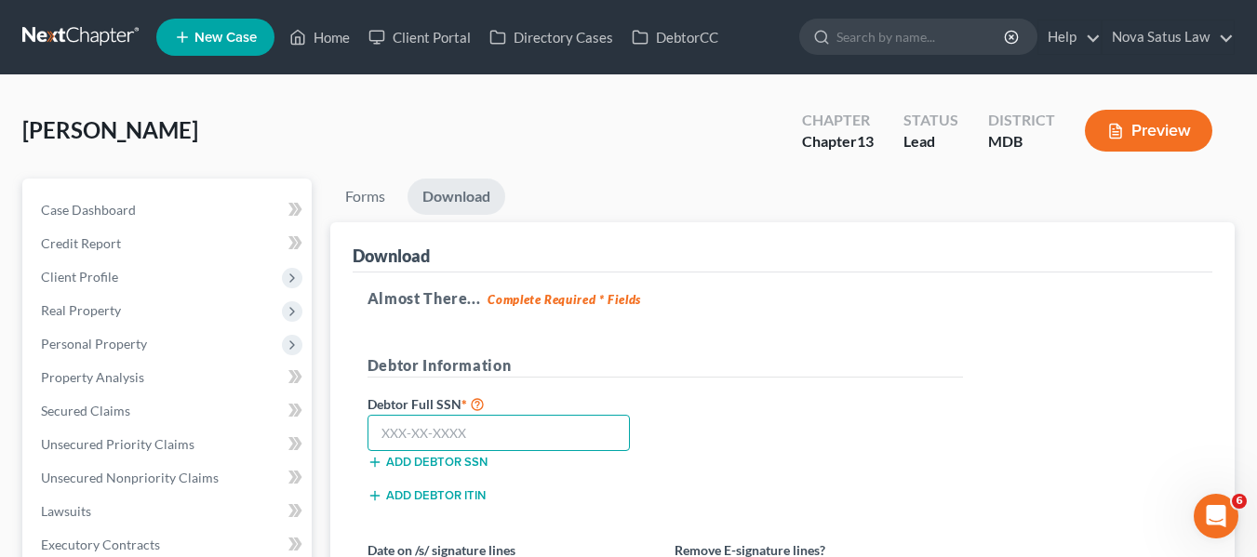
click at [403, 425] on input "text" at bounding box center [498, 433] width 263 height 37
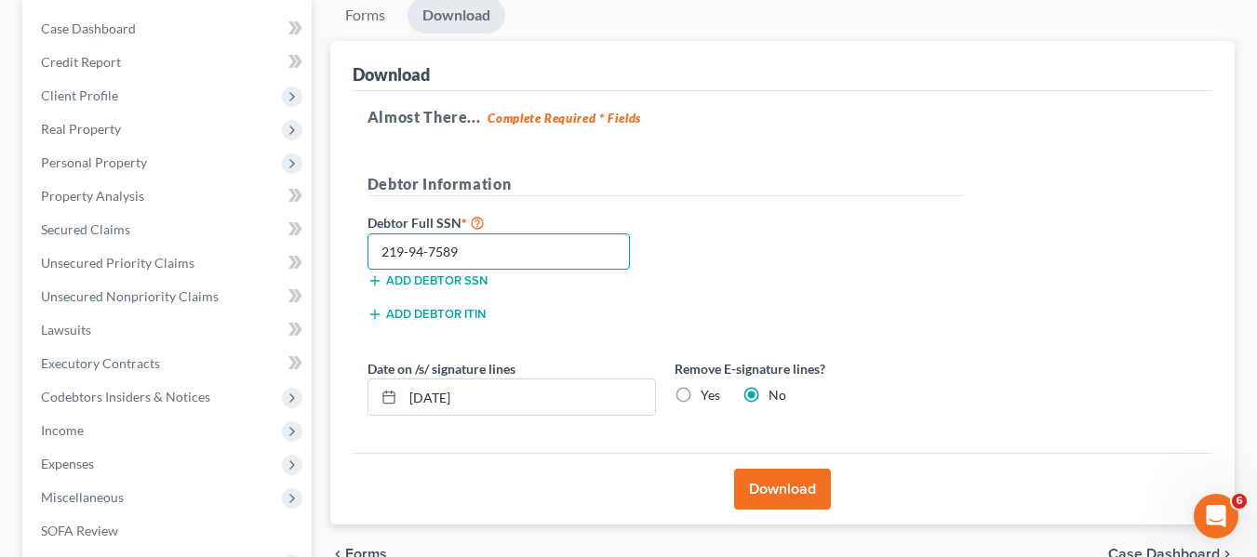
scroll to position [183, 0]
type input "219-94-7589"
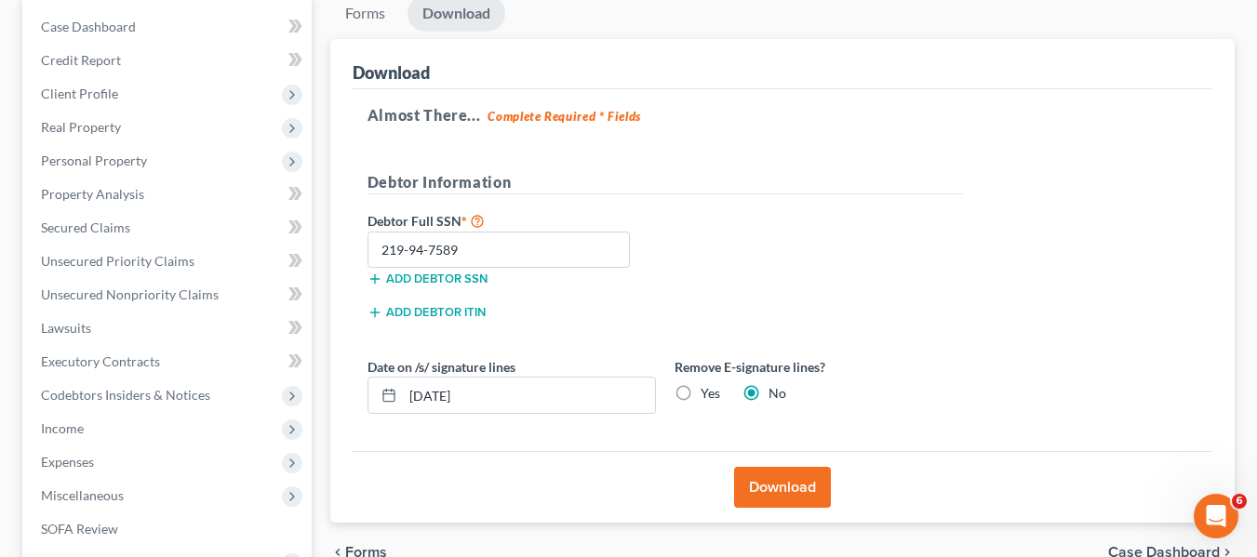
click at [770, 493] on button "Download" at bounding box center [782, 487] width 97 height 41
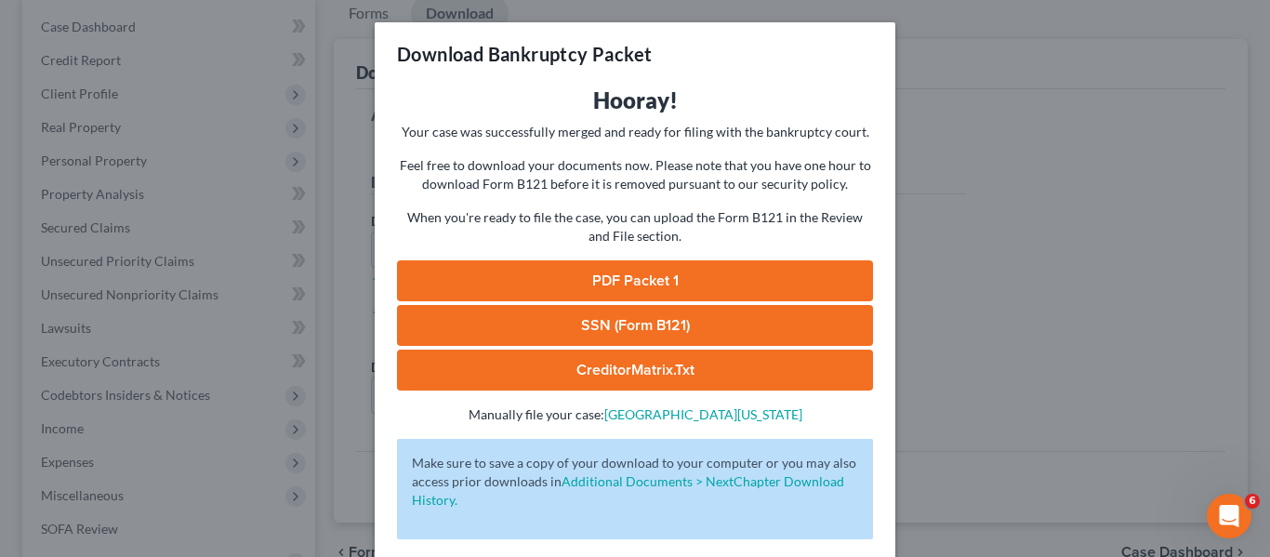
click at [634, 274] on link "PDF Packet 1" at bounding box center [635, 280] width 476 height 41
click at [1072, 166] on div "Download Bankruptcy Packet Hooray! Your case was successfully merged and ready …" at bounding box center [635, 278] width 1270 height 557
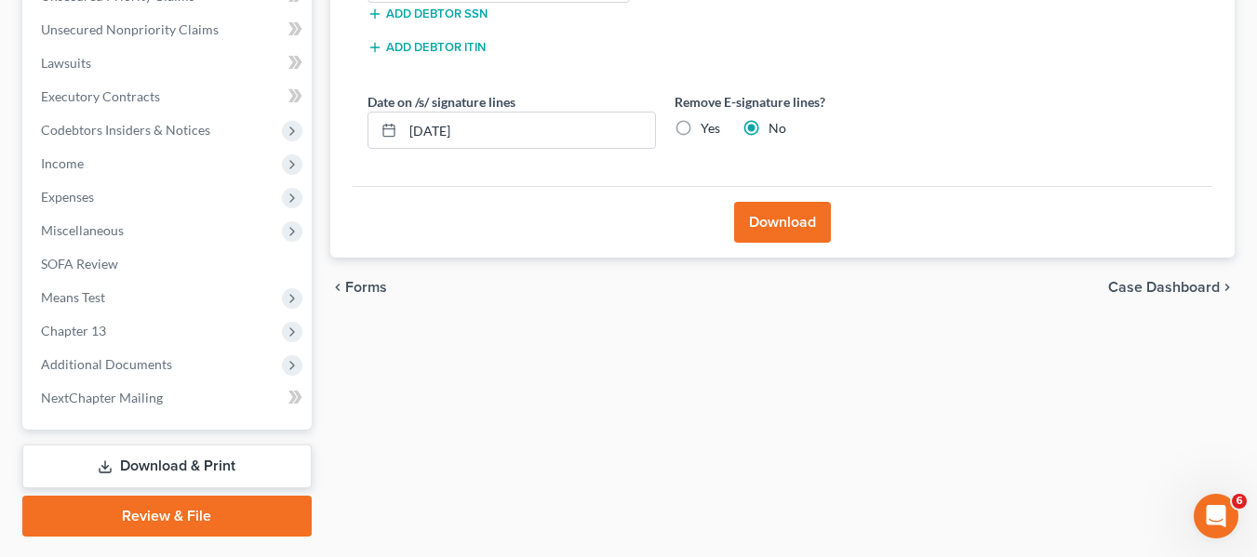
scroll to position [499, 0]
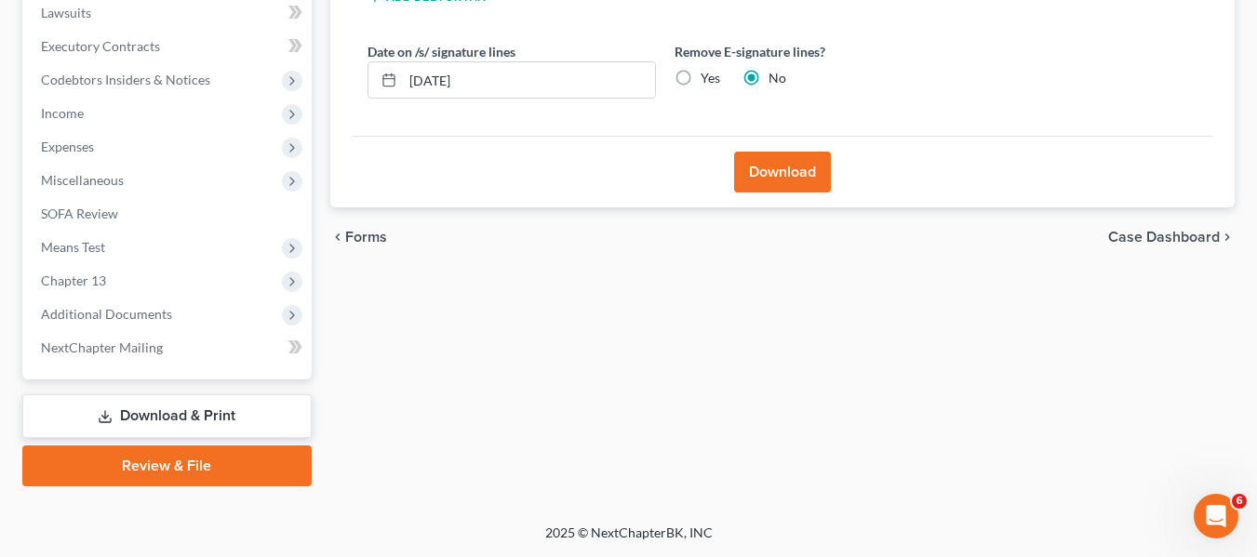
click at [198, 461] on link "Review & File" at bounding box center [166, 466] width 289 height 41
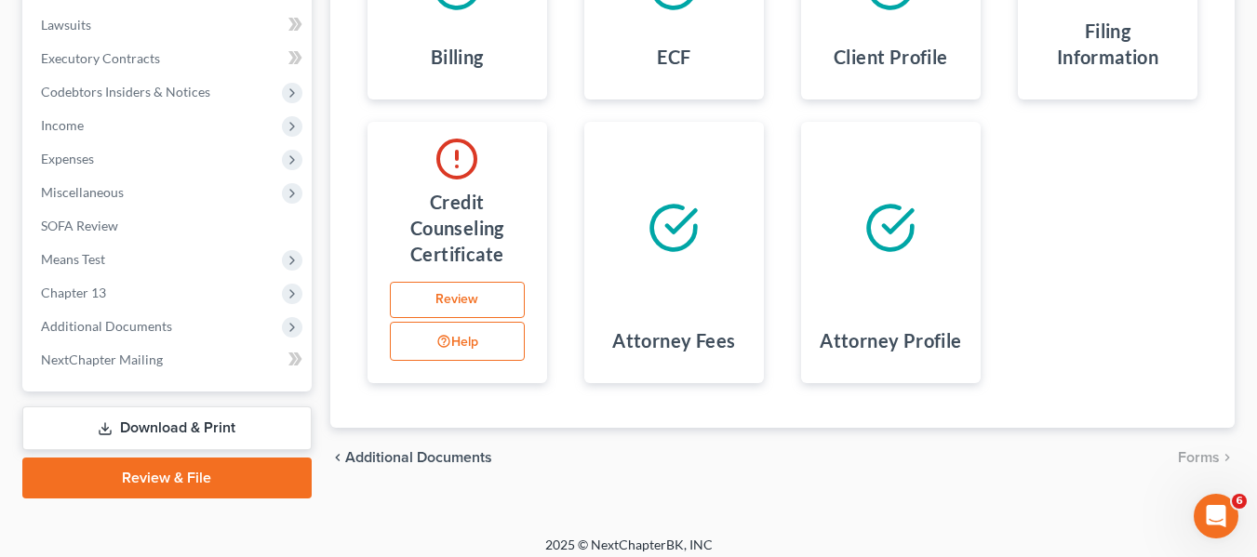
scroll to position [499, 0]
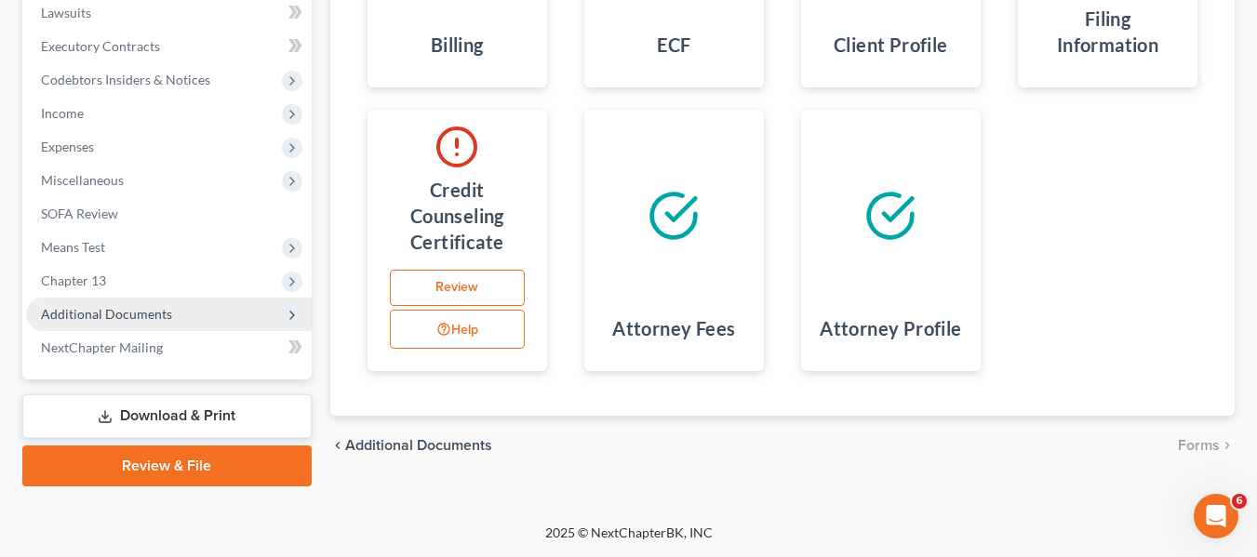
click at [118, 319] on span "Additional Documents" at bounding box center [106, 314] width 131 height 16
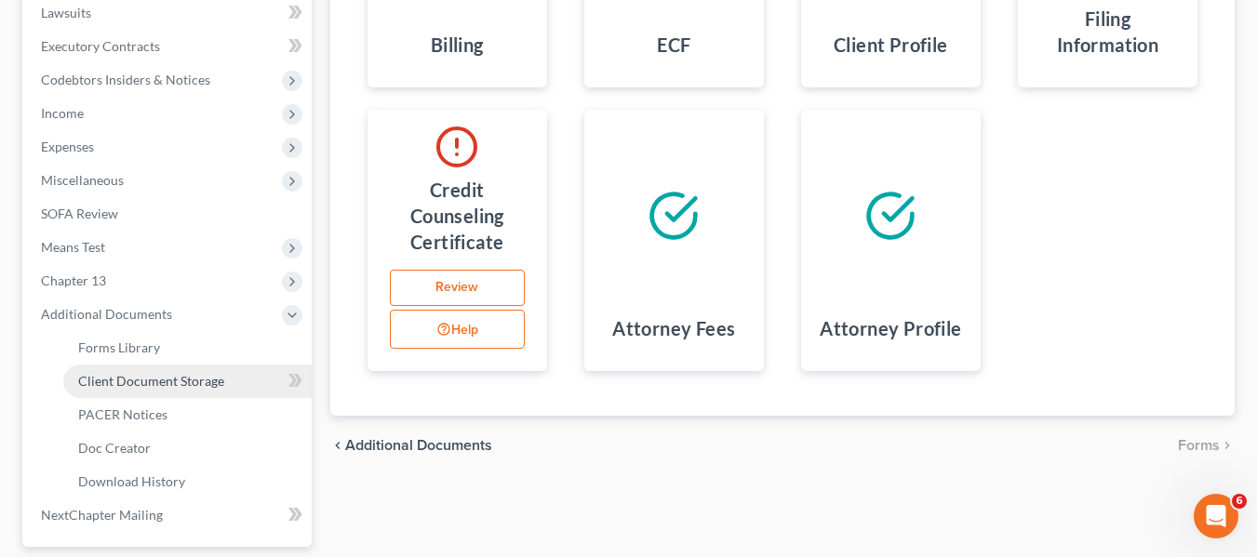
click at [128, 376] on span "Client Document Storage" at bounding box center [151, 381] width 146 height 16
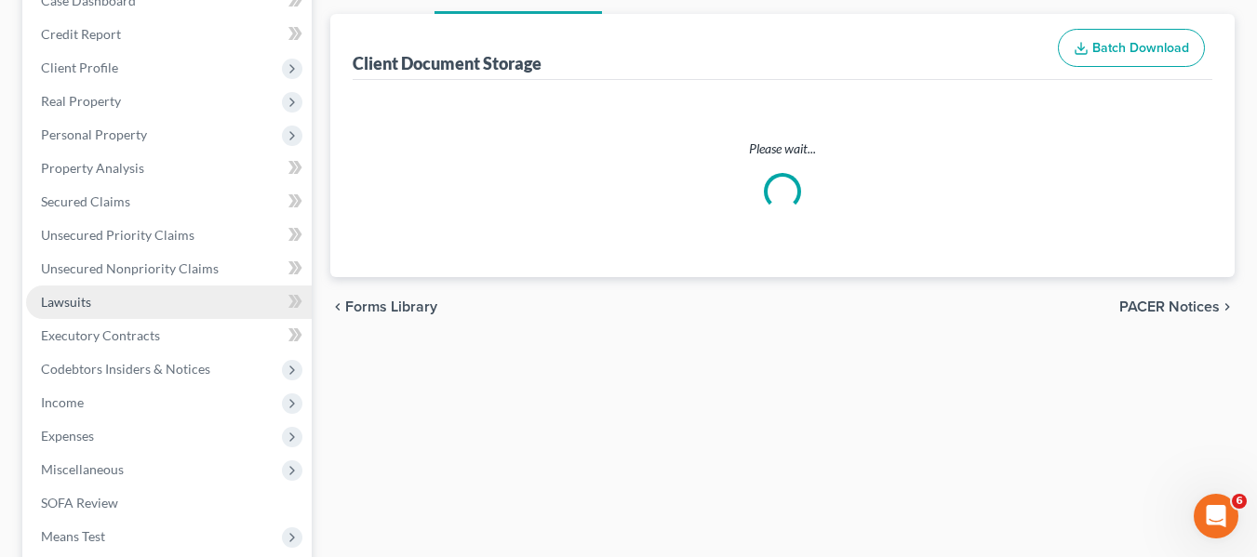
select select "14"
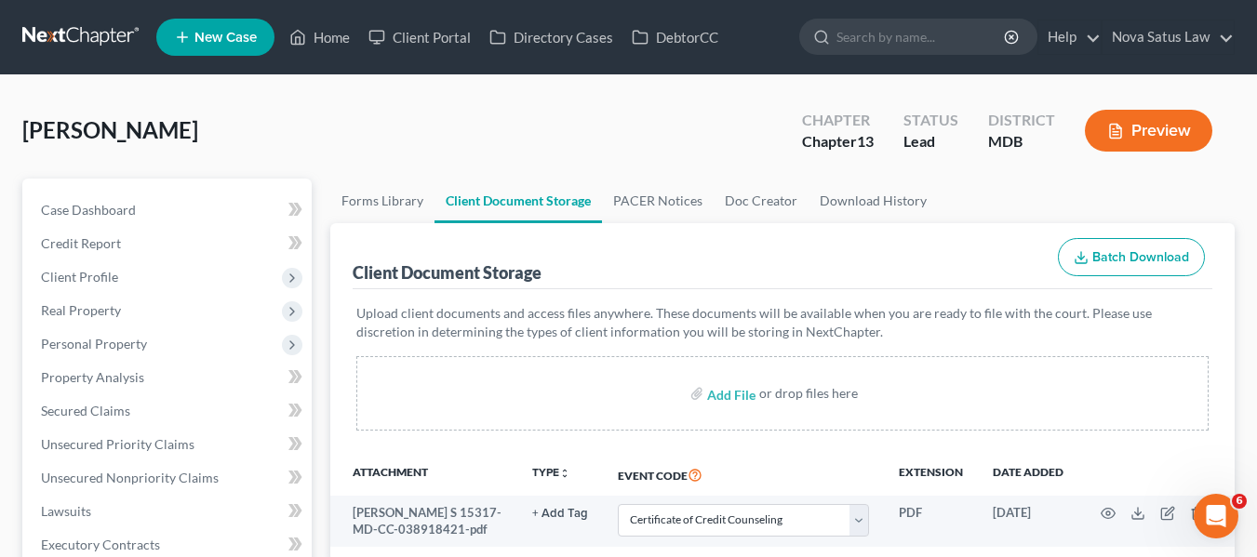
scroll to position [149, 0]
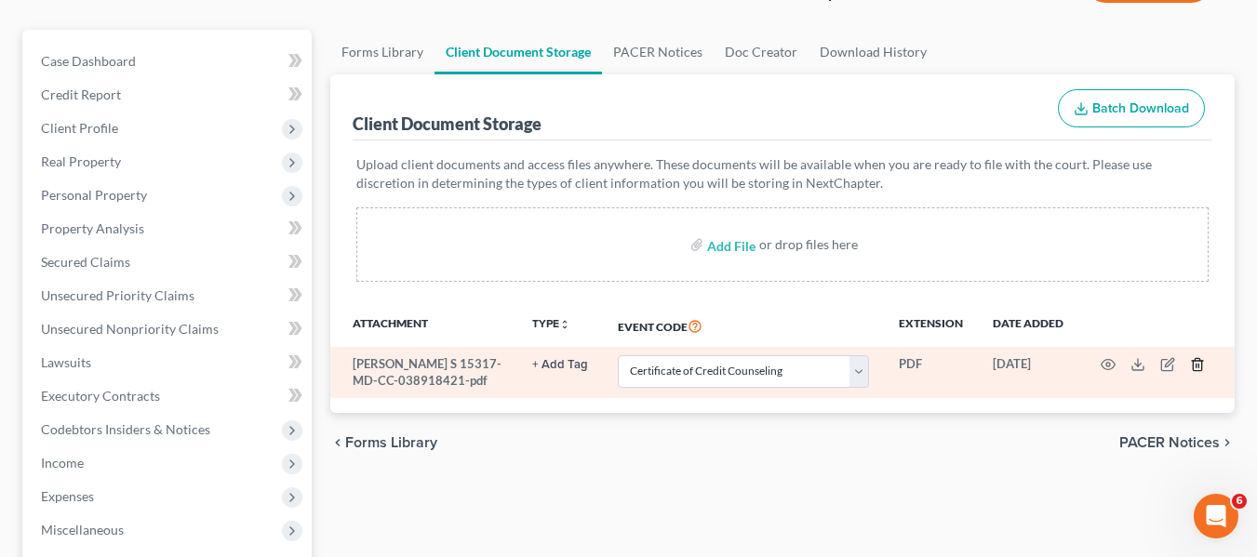
click at [1191, 362] on icon "button" at bounding box center [1197, 364] width 15 height 15
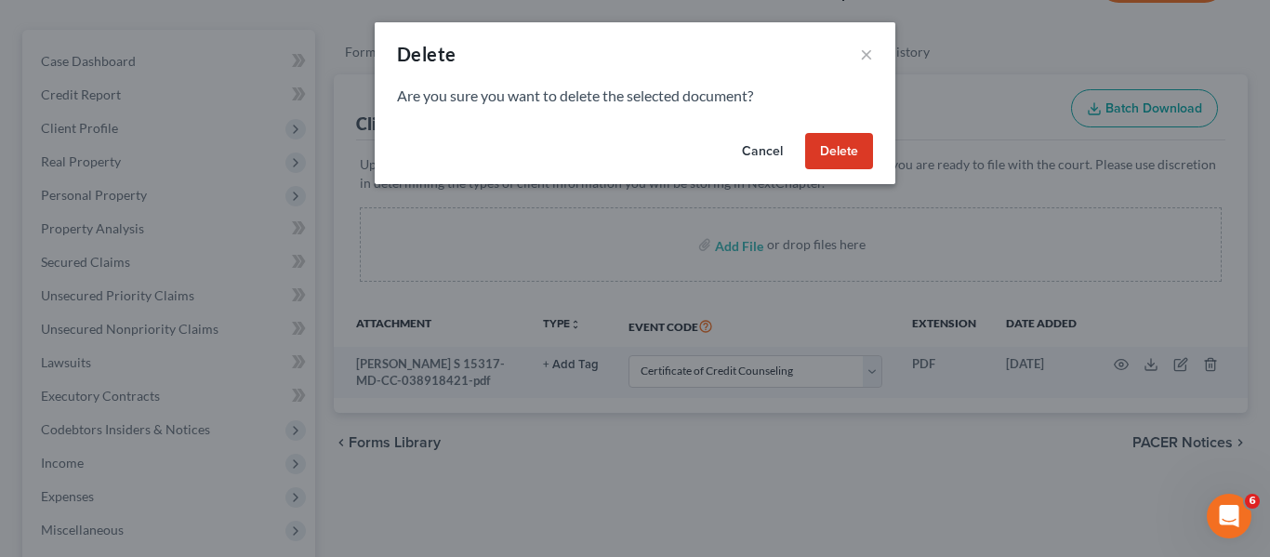
click at [818, 149] on button "Delete" at bounding box center [839, 151] width 68 height 37
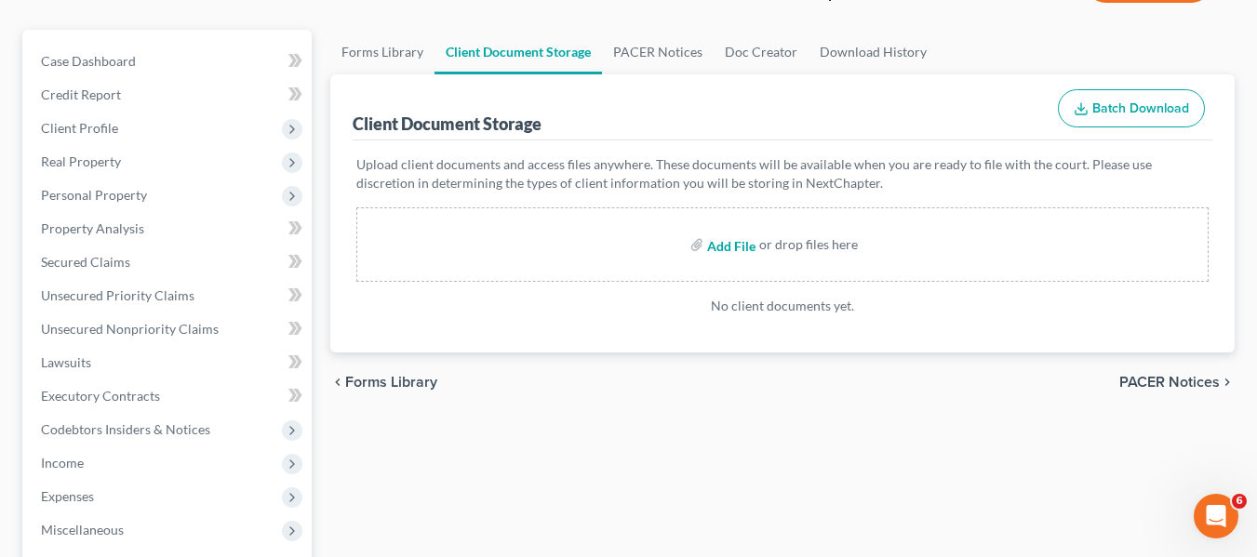
click at [715, 254] on input "file" at bounding box center [729, 244] width 45 height 33
type input "C:\fakepath\[PERSON_NAME], [PERSON_NAME] 15317-MD-CC-040039681.pdf"
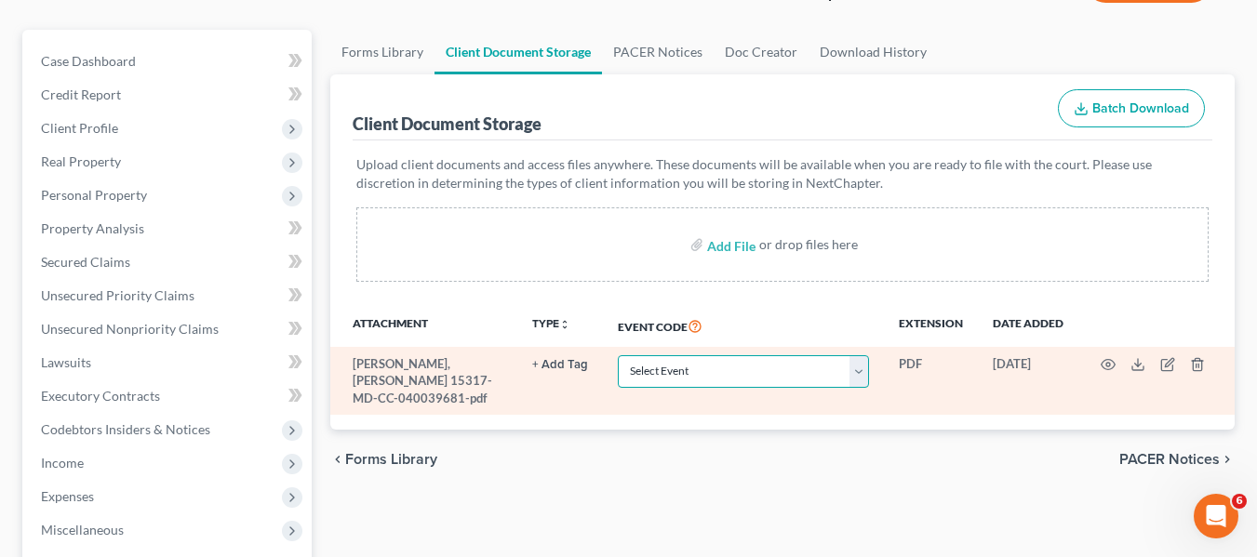
click at [813, 372] on select "Select Event Affidavit Affidavit of Adequate Protection and Lease Payments Affi…" at bounding box center [743, 371] width 251 height 33
select select "14"
click at [618, 355] on select "Select Event Affidavit Affidavit of Adequate Protection and Lease Payments Affi…" at bounding box center [743, 371] width 251 height 33
click at [1112, 360] on icon "button" at bounding box center [1107, 364] width 15 height 15
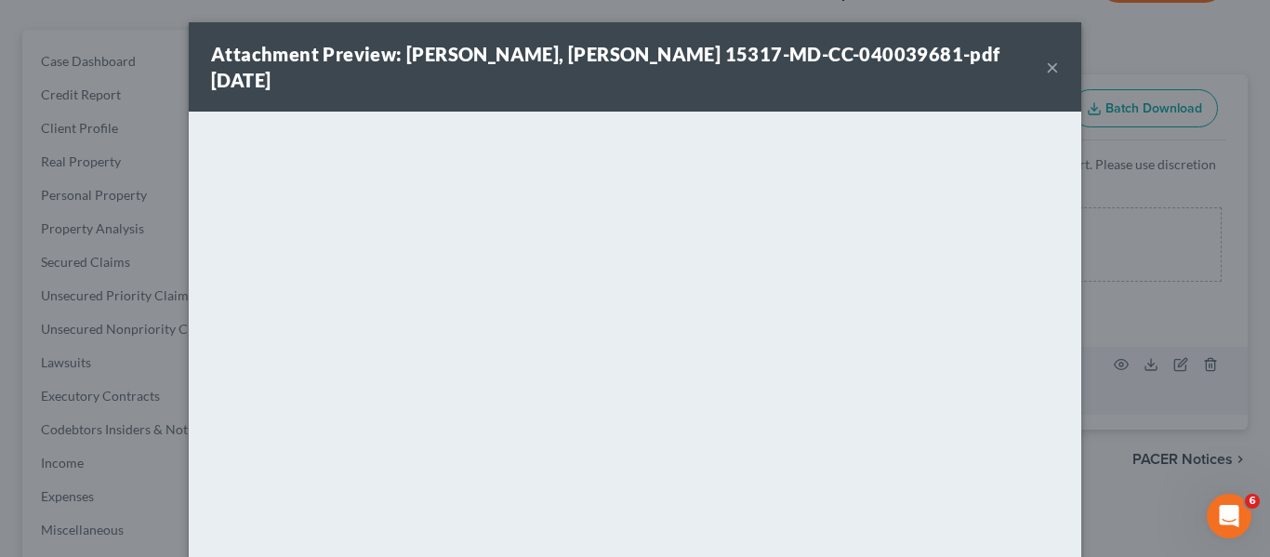
click at [1056, 57] on div "Attachment Preview: [PERSON_NAME], [PERSON_NAME] 15317-MD-CC-040039681-pdf [DAT…" at bounding box center [635, 66] width 893 height 89
click at [1046, 56] on button "×" at bounding box center [1052, 67] width 13 height 22
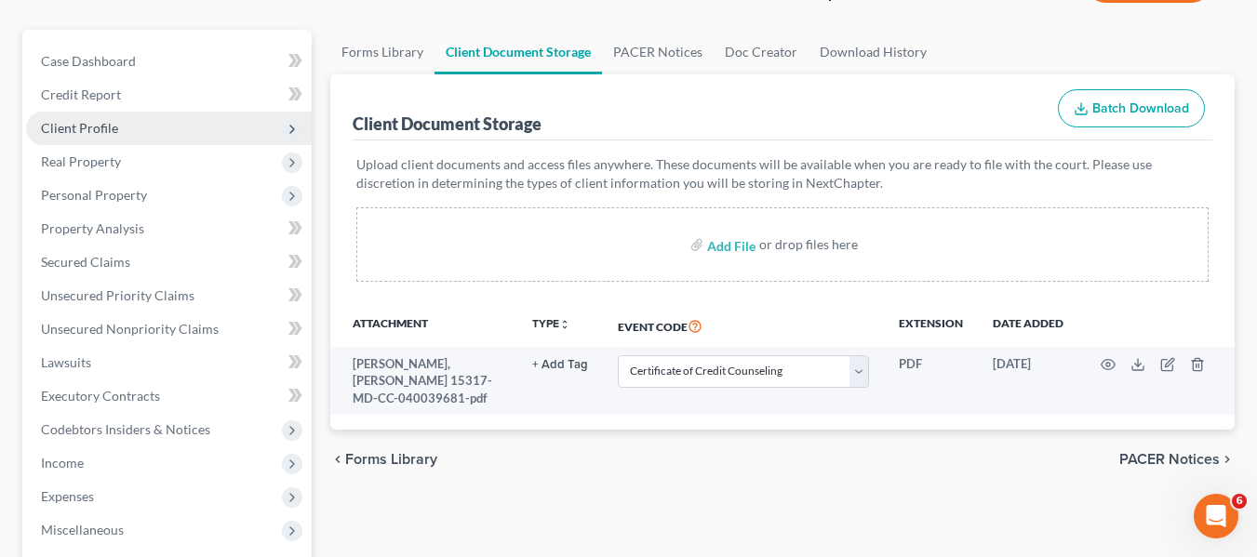
click at [104, 131] on span "Client Profile" at bounding box center [79, 128] width 77 height 16
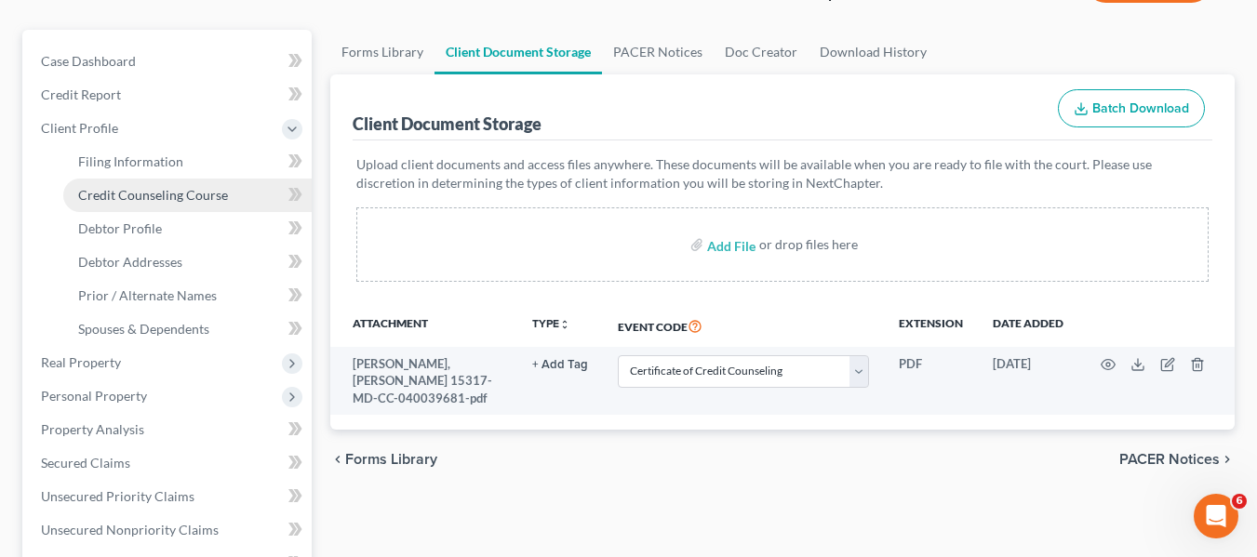
click at [134, 205] on link "Credit Counseling Course" at bounding box center [187, 195] width 248 height 33
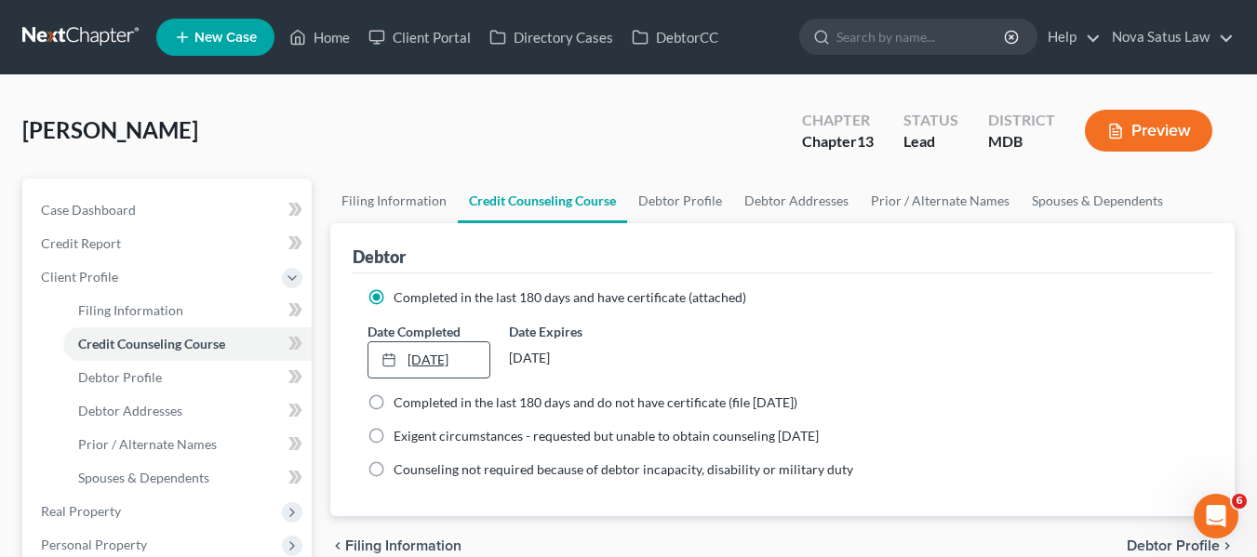
click at [432, 359] on link "[DATE]" at bounding box center [428, 359] width 121 height 35
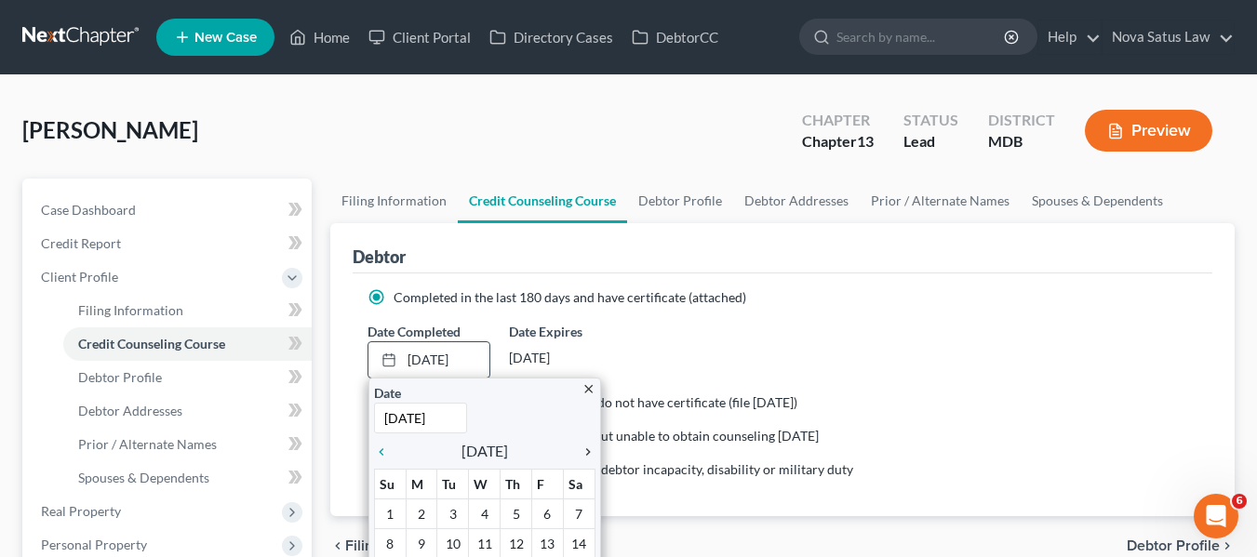
click at [590, 450] on icon "chevron_right" at bounding box center [583, 452] width 24 height 15
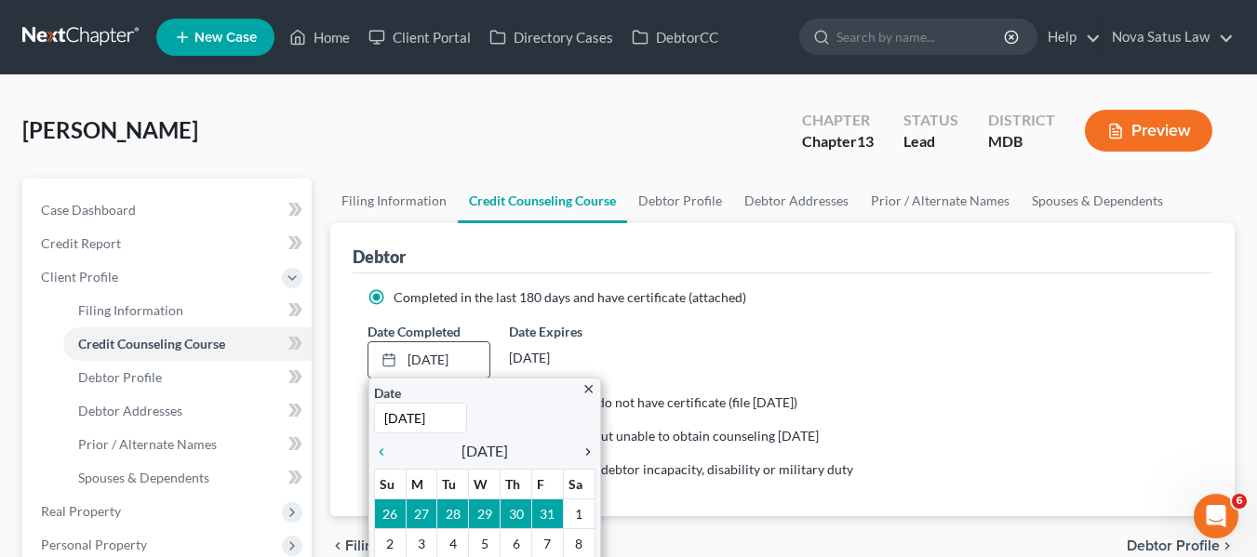
click at [590, 450] on icon "chevron_right" at bounding box center [583, 452] width 24 height 15
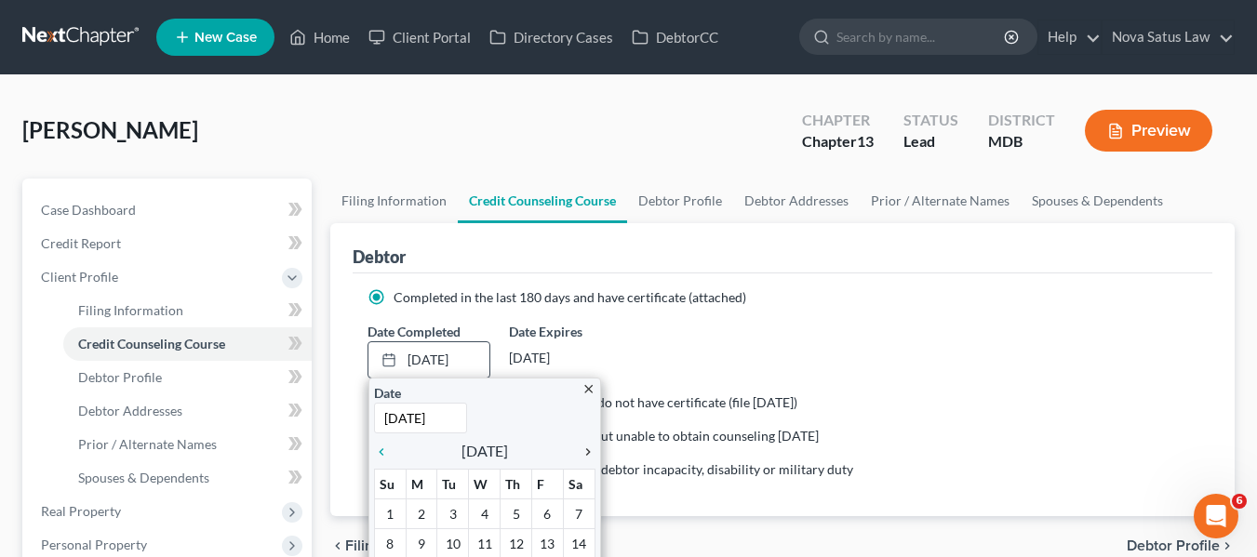
click at [590, 450] on icon "chevron_right" at bounding box center [583, 452] width 24 height 15
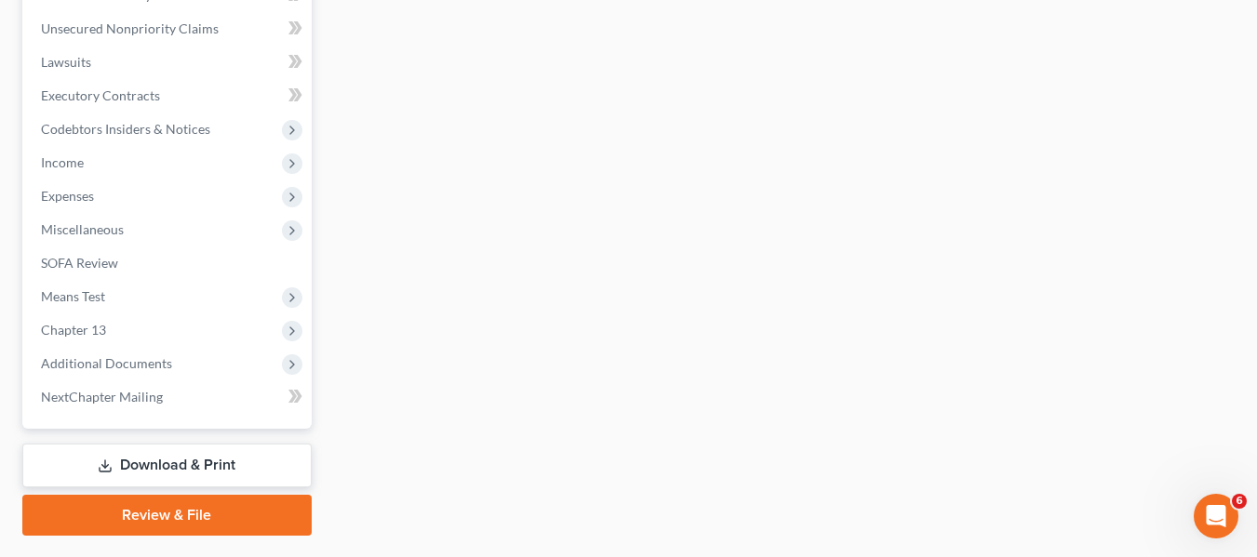
scroll to position [699, 0]
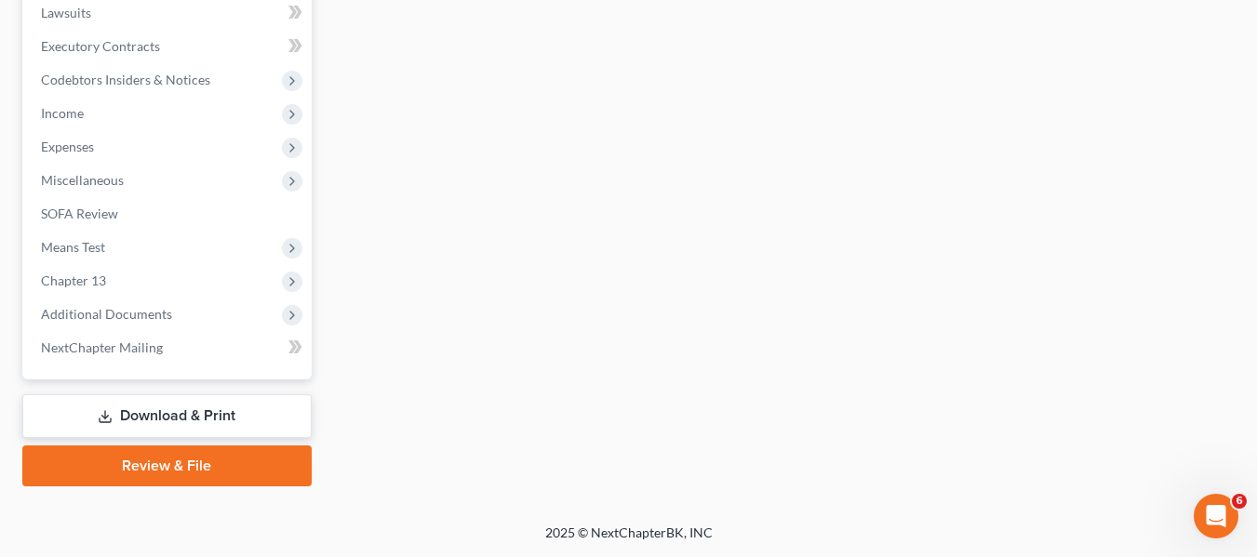
click at [212, 463] on link "Review & File" at bounding box center [166, 466] width 289 height 41
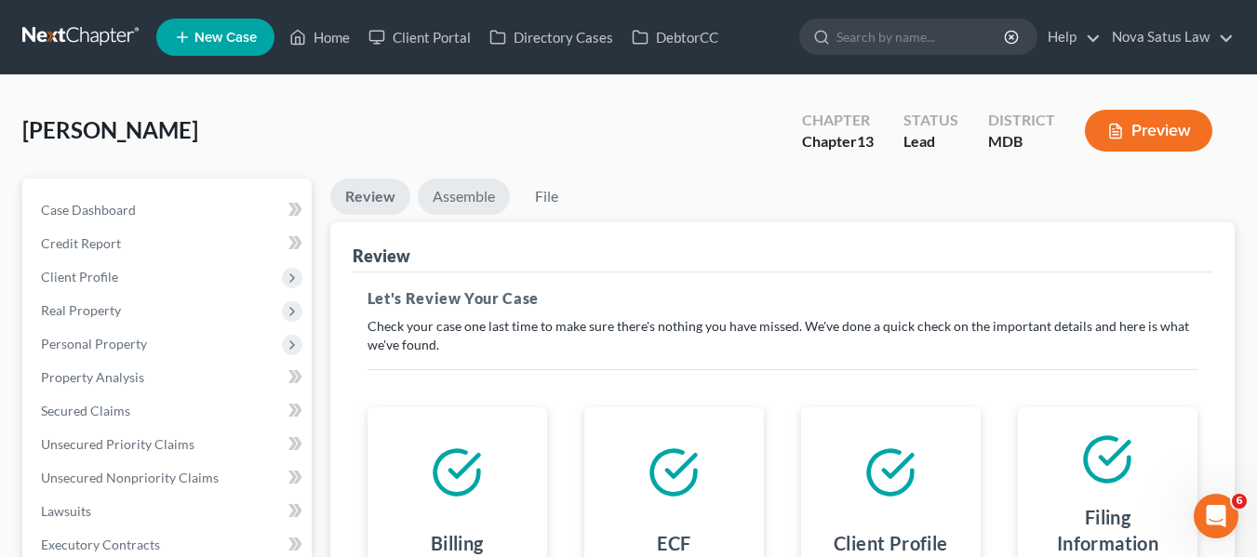
click at [470, 191] on link "Assemble" at bounding box center [464, 197] width 92 height 36
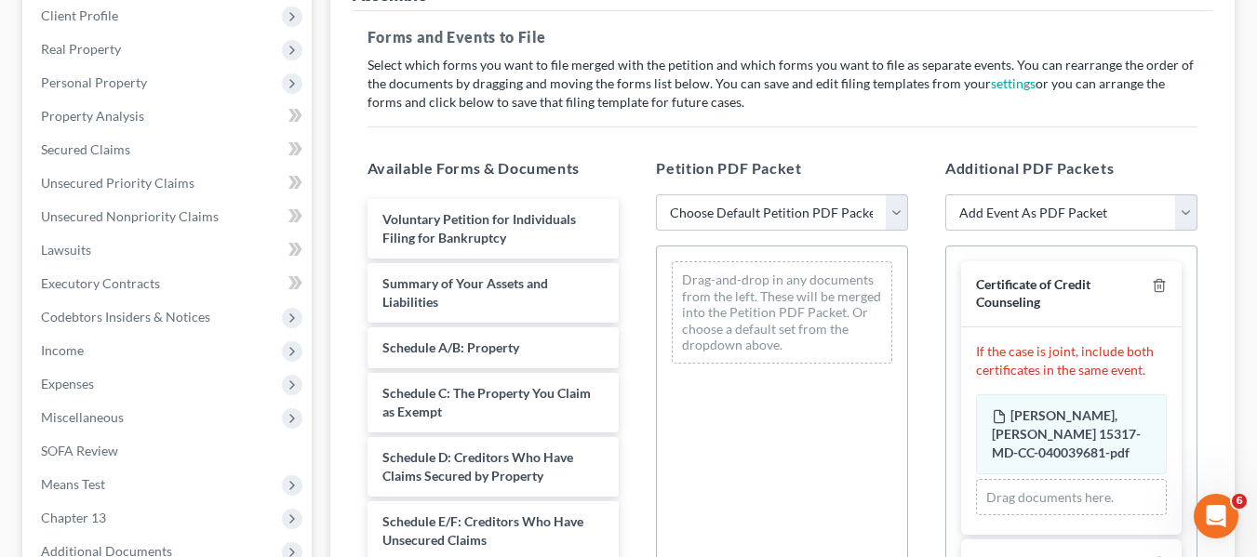
scroll to position [263, 0]
click at [694, 211] on select "Choose Default Petition PDF Packet Emergency Filing (Voluntary Petition and Cre…" at bounding box center [782, 211] width 252 height 37
select select "1"
click at [656, 193] on select "Choose Default Petition PDF Packet Emergency Filing (Voluntary Petition and Cre…" at bounding box center [782, 211] width 252 height 37
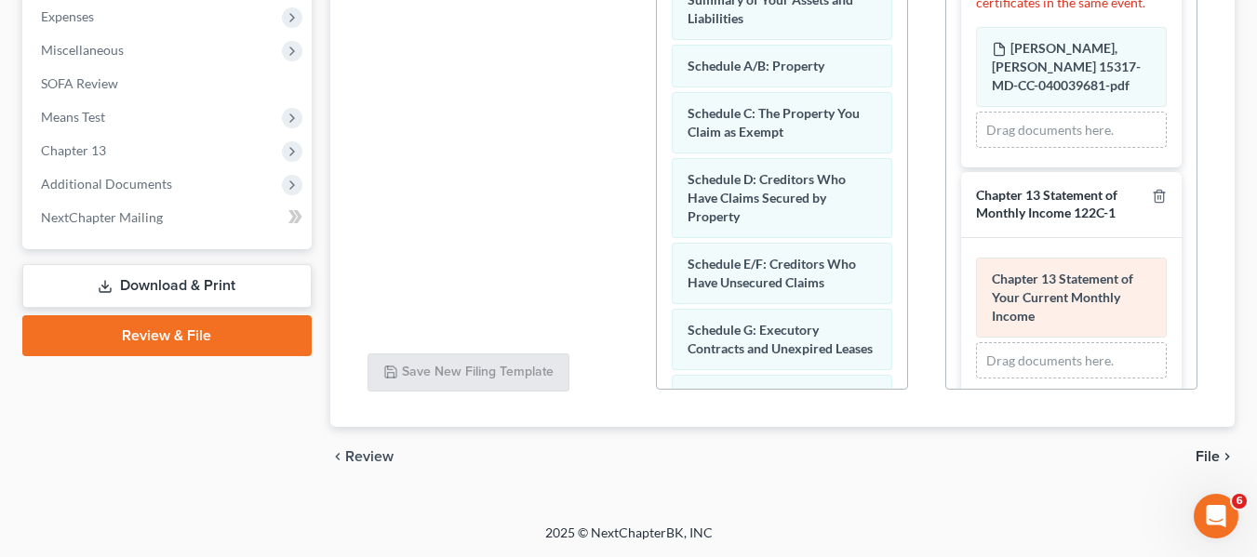
scroll to position [400, 0]
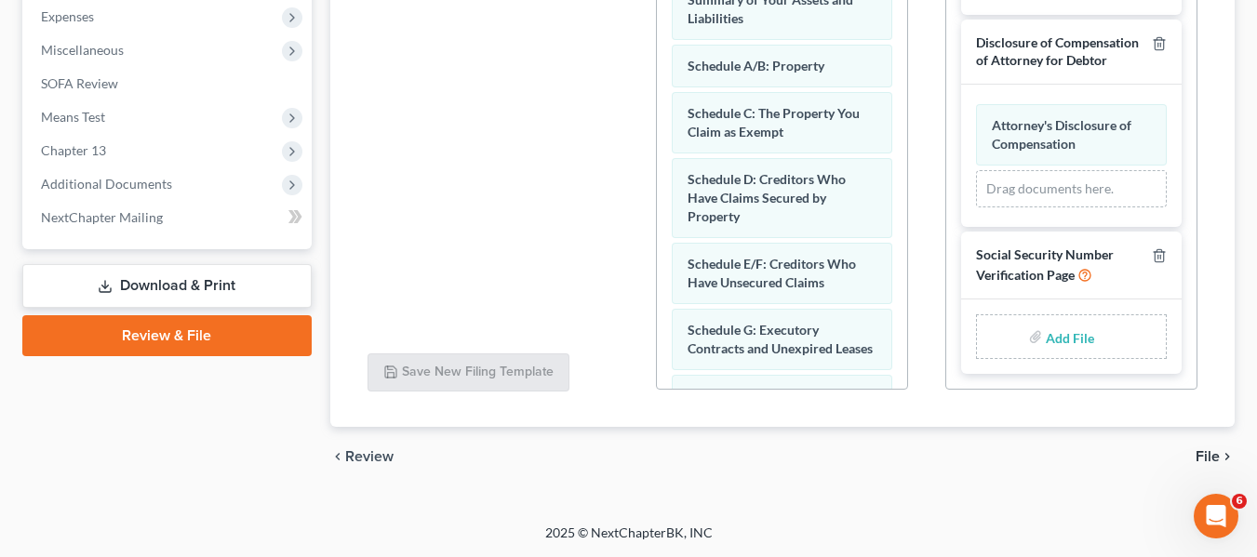
click at [1053, 338] on input "file" at bounding box center [1067, 336] width 45 height 33
type input "C:\fakepath\SSN.pdf"
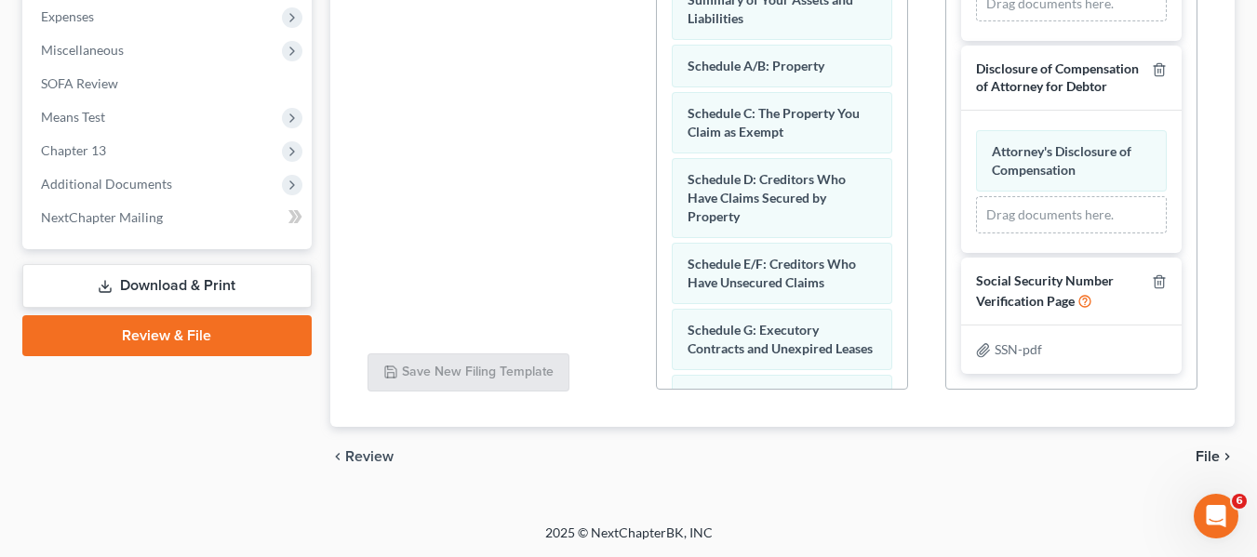
scroll to position [141, 0]
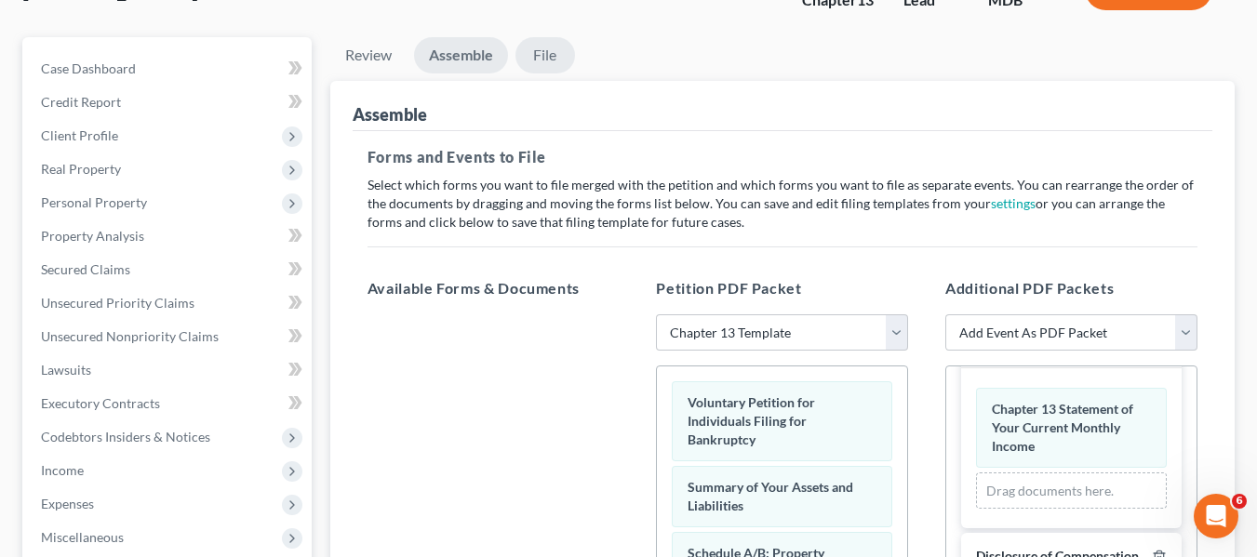
click at [566, 66] on link "File" at bounding box center [545, 55] width 60 height 36
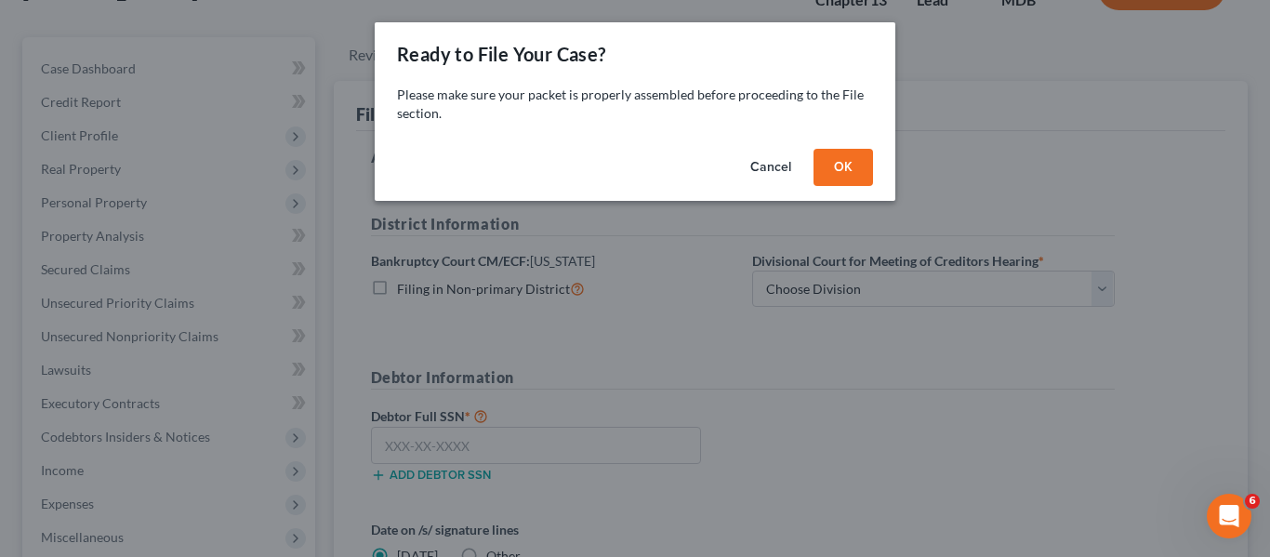
click at [823, 175] on button "OK" at bounding box center [844, 167] width 60 height 37
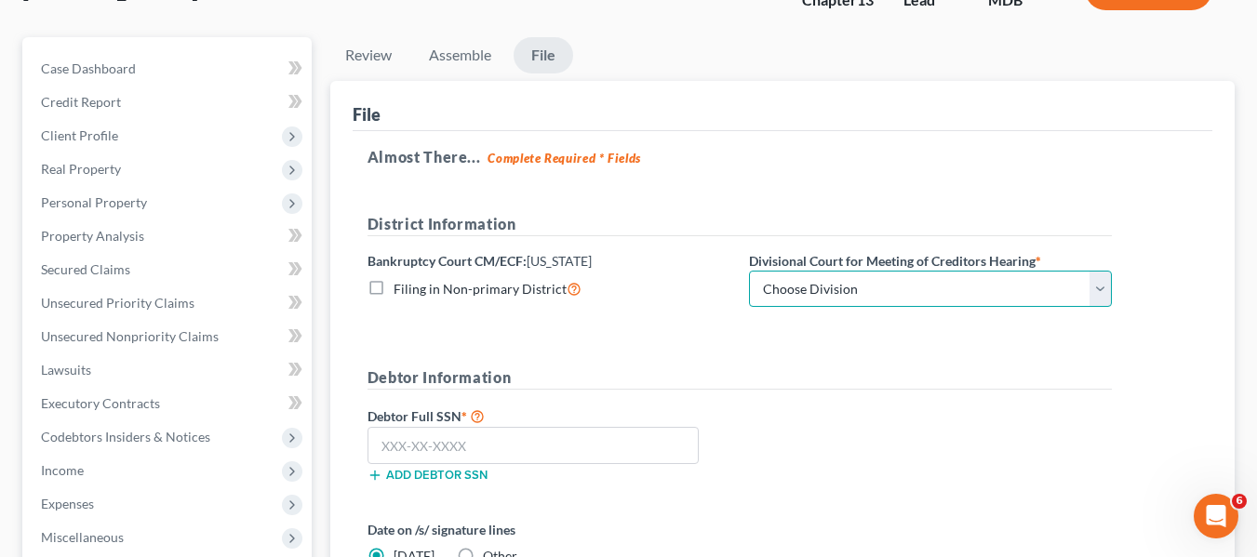
click at [860, 304] on select "Choose Division Baltimore Greenbelt" at bounding box center [930, 289] width 363 height 37
select select "0"
click at [749, 271] on select "Choose Division Baltimore Greenbelt" at bounding box center [930, 289] width 363 height 37
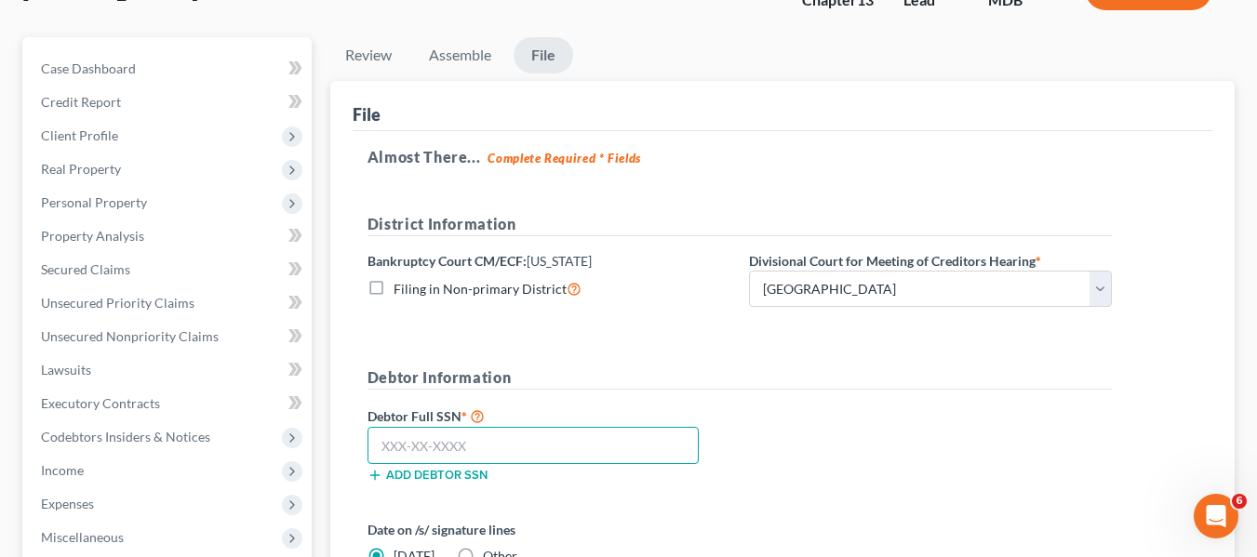
click at [397, 447] on input "text" at bounding box center [532, 445] width 331 height 37
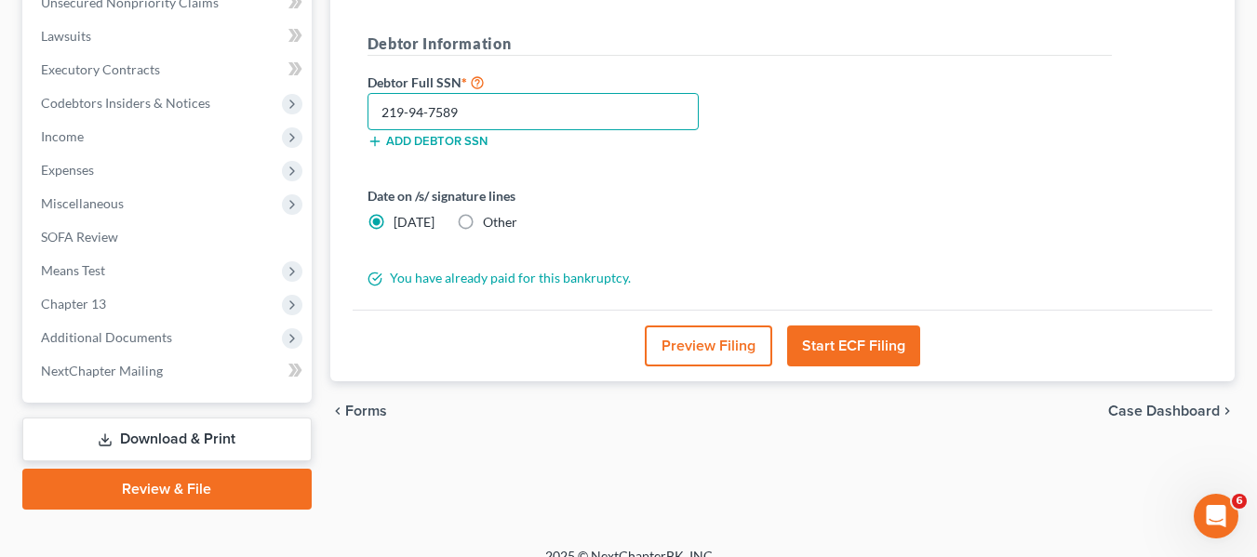
scroll to position [499, 0]
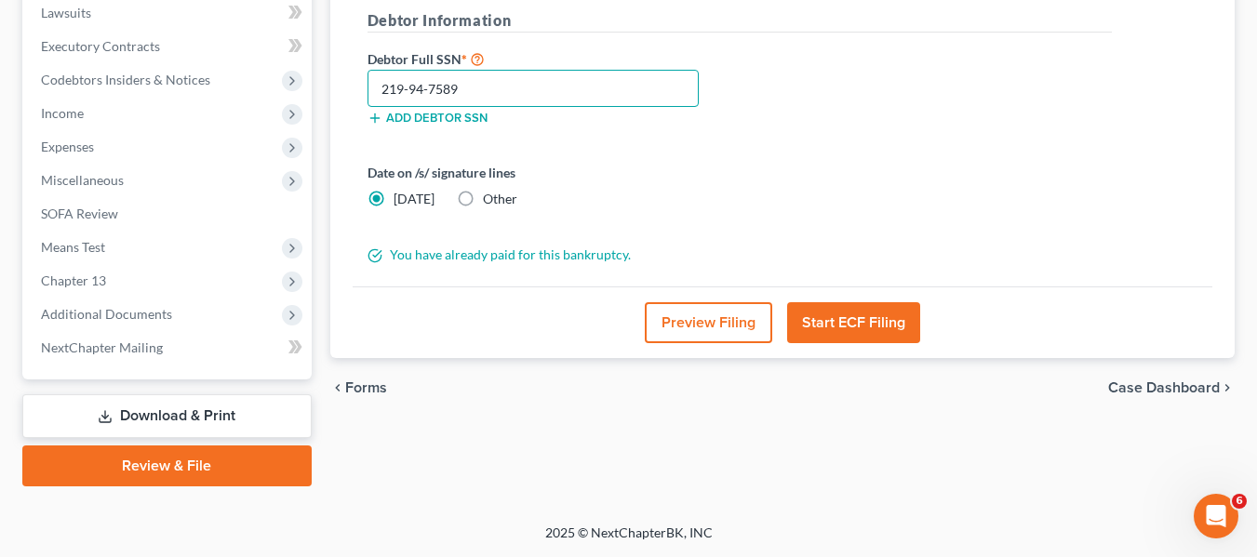
type input "219-94-7589"
click at [818, 317] on button "Start ECF Filing" at bounding box center [853, 322] width 133 height 41
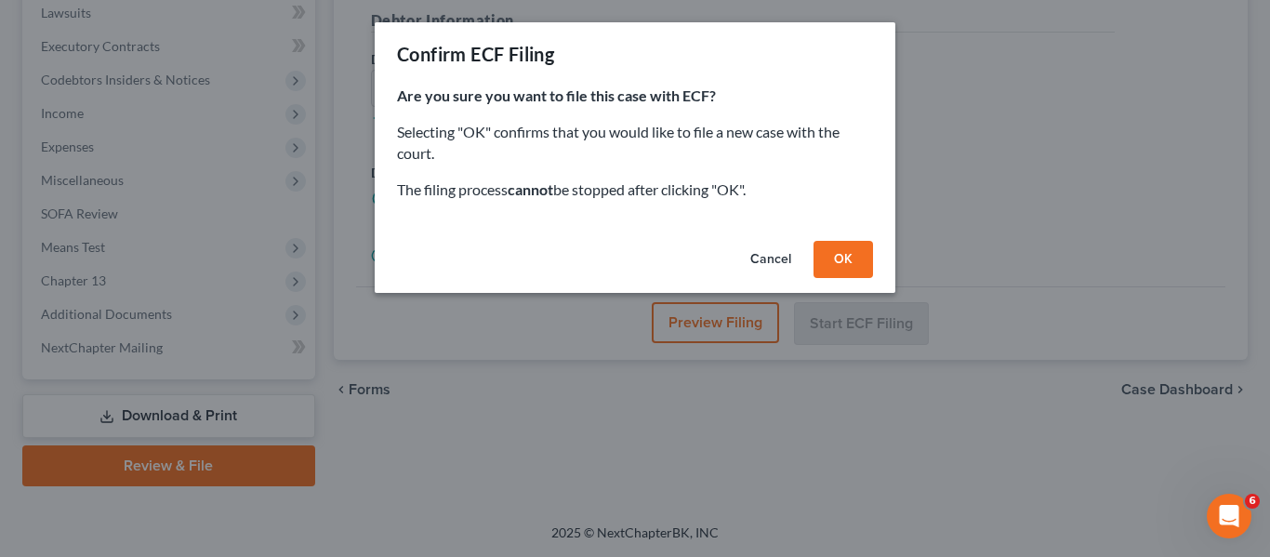
click at [850, 248] on button "OK" at bounding box center [844, 259] width 60 height 37
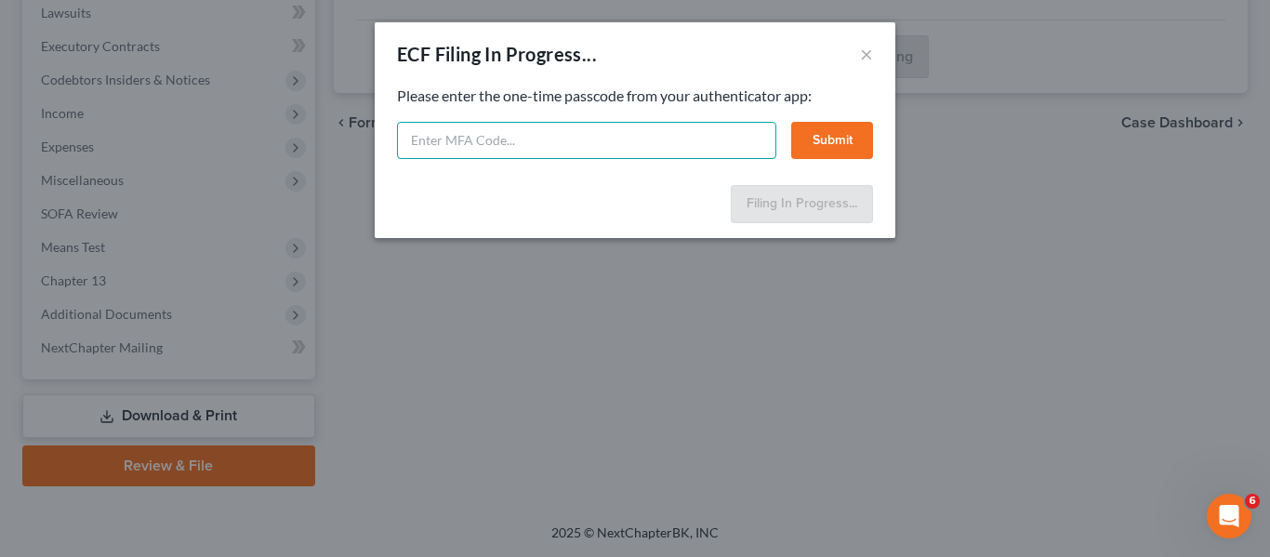
click at [538, 153] on input "text" at bounding box center [586, 140] width 379 height 37
type input "398703"
click at [829, 137] on button "Submit" at bounding box center [832, 140] width 82 height 37
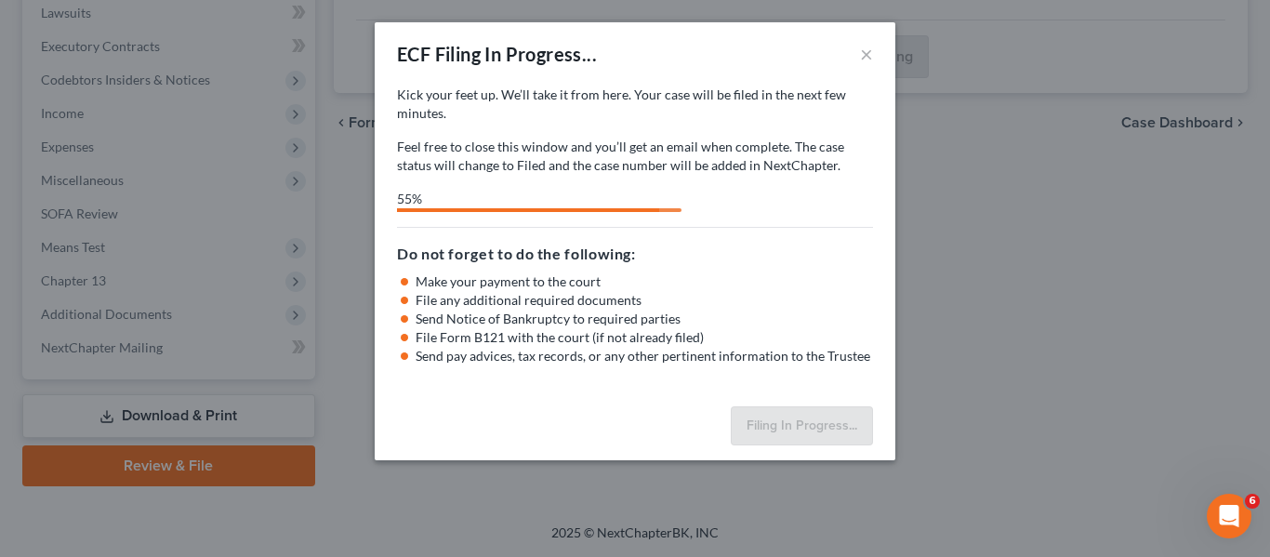
select select "0"
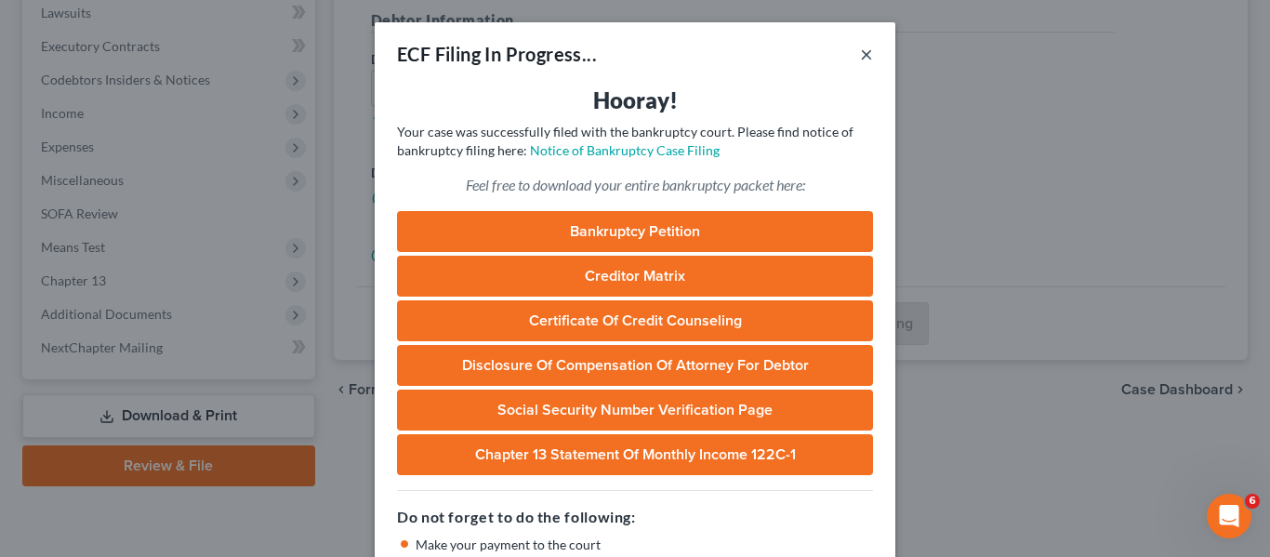
click at [860, 54] on button "×" at bounding box center [866, 54] width 13 height 22
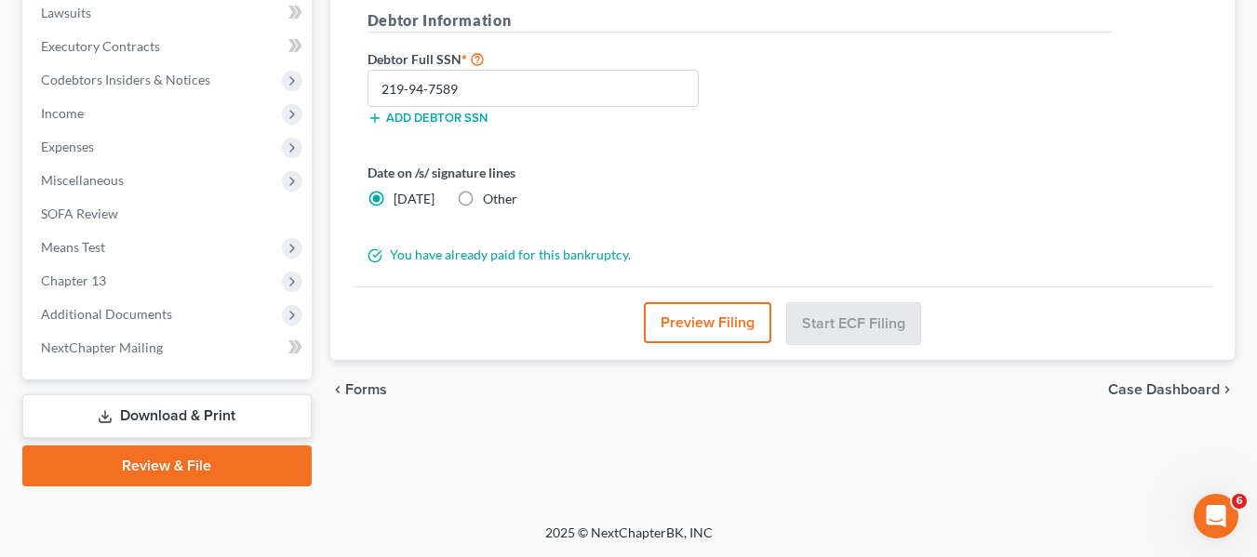
scroll to position [0, 0]
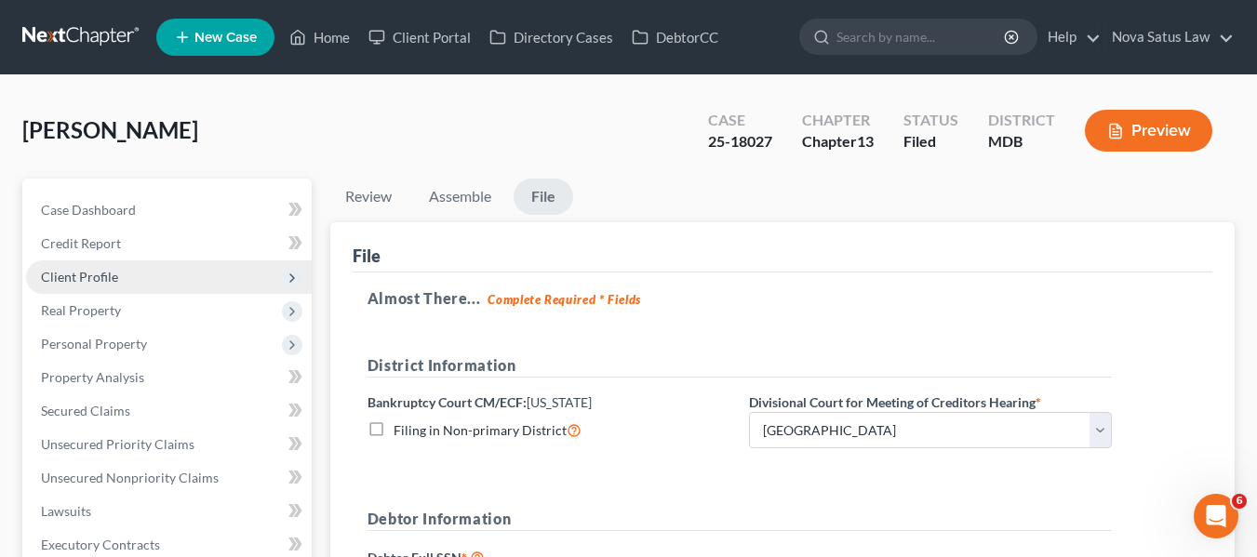
click at [80, 280] on span "Client Profile" at bounding box center [79, 277] width 77 height 16
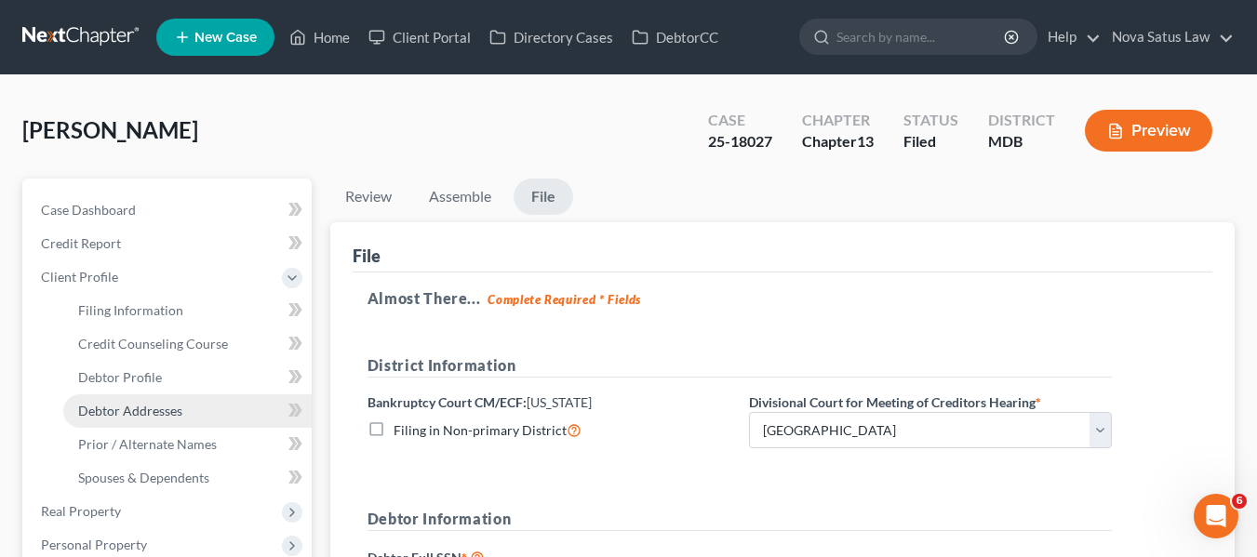
click at [122, 413] on span "Debtor Addresses" at bounding box center [130, 411] width 104 height 16
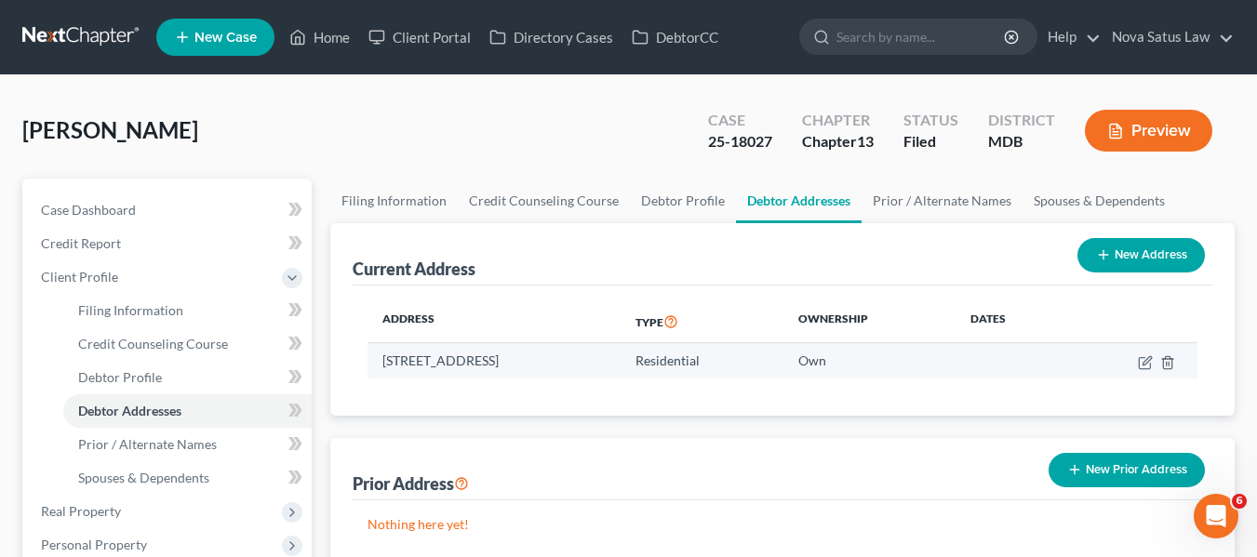
click at [382, 355] on td "[STREET_ADDRESS]" at bounding box center [493, 360] width 253 height 35
copy td "[STREET_ADDRESS]"
click at [382, 355] on td "[STREET_ADDRESS]" at bounding box center [493, 360] width 253 height 35
